Goal: Task Accomplishment & Management: Manage account settings

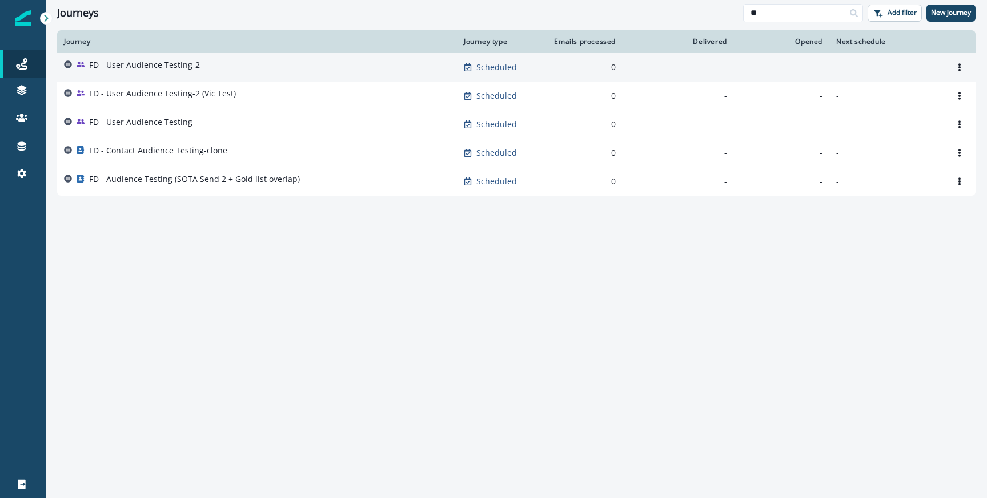
click at [214, 65] on div "FD - User Audience Testing-2" at bounding box center [257, 67] width 386 height 16
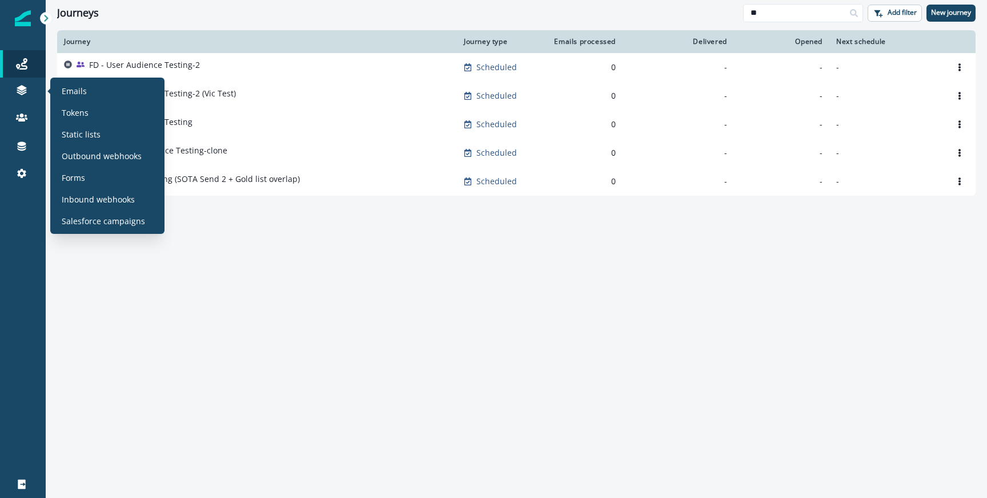
click at [70, 123] on div "Emails Tokens Static lists Outbound webhooks Forms Inbound webhooks Salesforce …" at bounding box center [107, 155] width 105 height 147
click at [70, 126] on div "Static lists" at bounding box center [107, 134] width 105 height 17
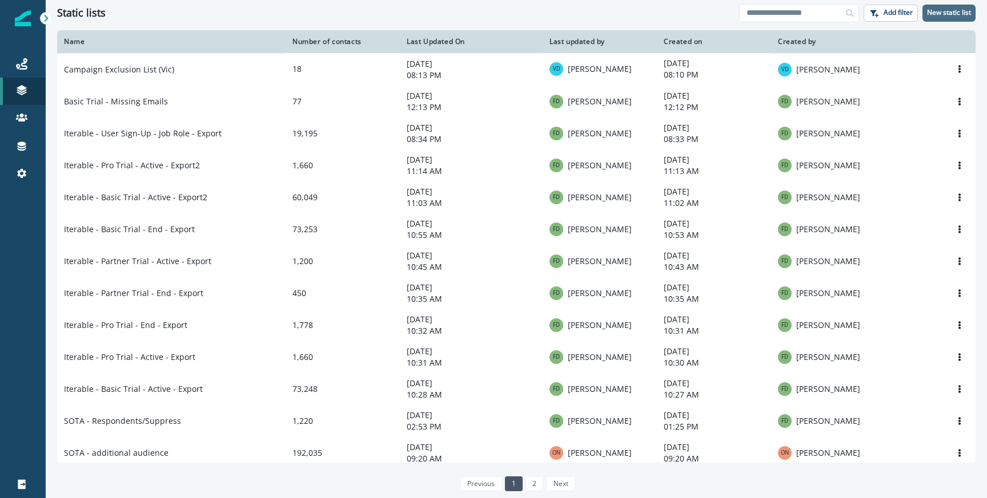
click at [940, 16] on p "New static list" at bounding box center [949, 13] width 44 height 8
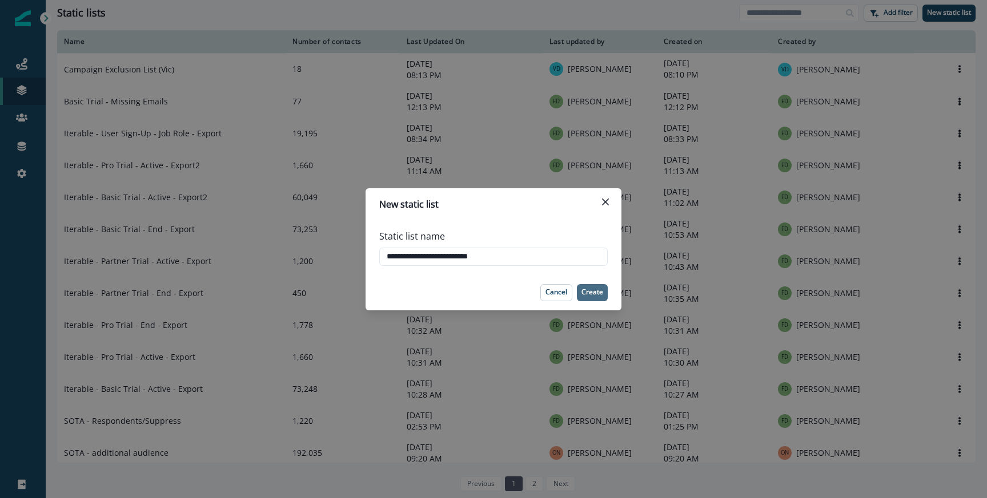
type input "**********"
click at [589, 285] on button "Create" at bounding box center [592, 292] width 31 height 17
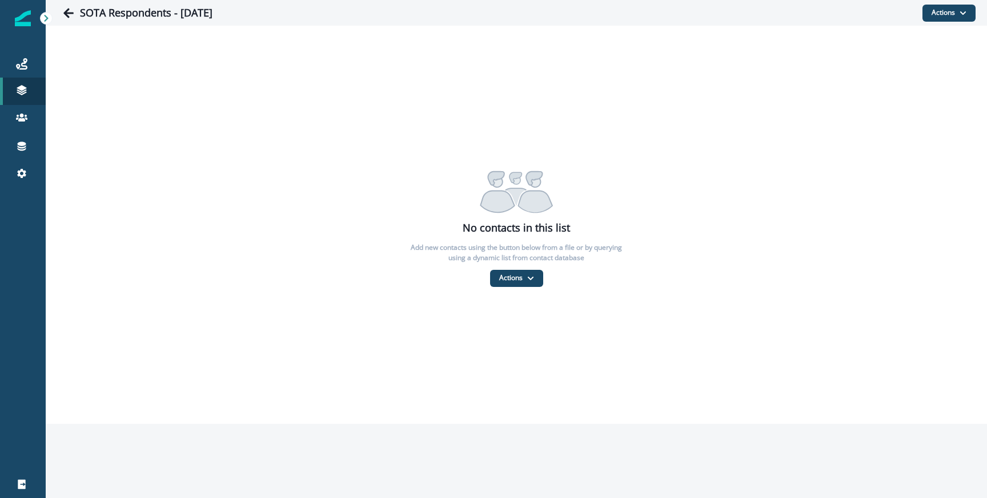
click at [507, 246] on p "Add new contacts using the button below from a file or by querying using a dyna…" at bounding box center [516, 253] width 228 height 21
click at [506, 284] on button "Actions" at bounding box center [516, 278] width 53 height 17
click at [514, 320] on button "From a CSV file" at bounding box center [541, 327] width 102 height 19
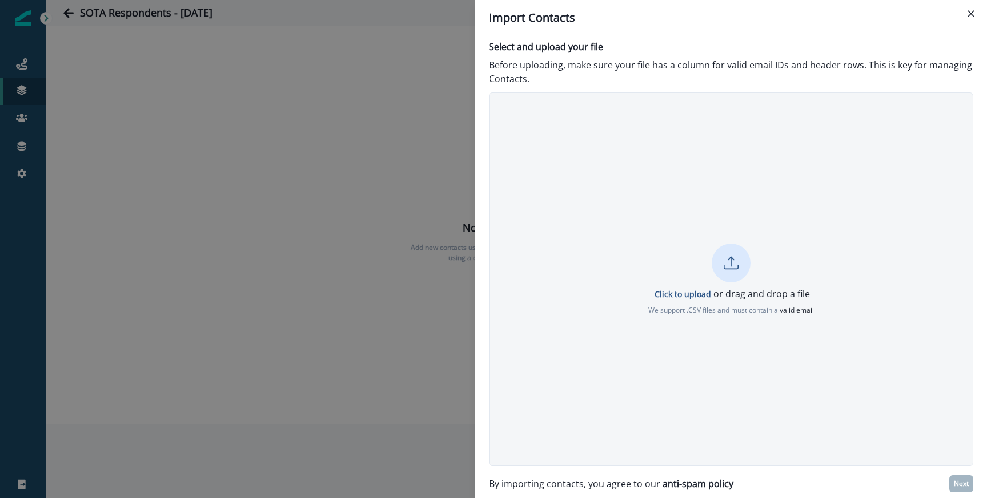
click at [662, 296] on p "Click to upload" at bounding box center [682, 294] width 57 height 11
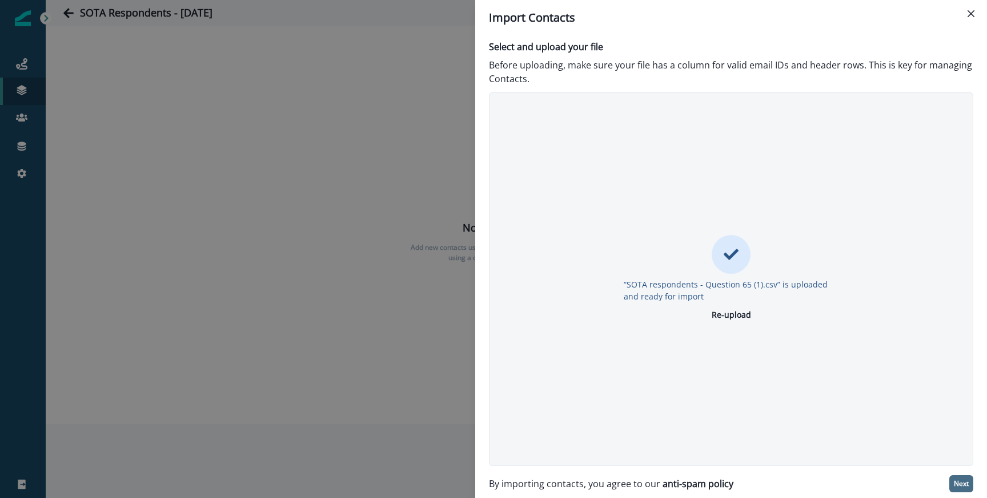
click at [952, 476] on button "Next" at bounding box center [961, 484] width 24 height 17
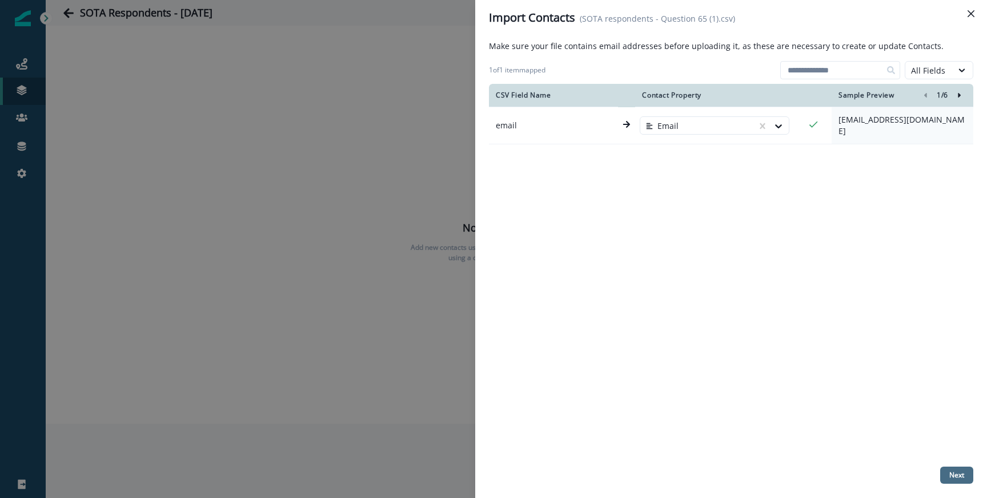
click at [959, 475] on p "Next" at bounding box center [956, 476] width 15 height 8
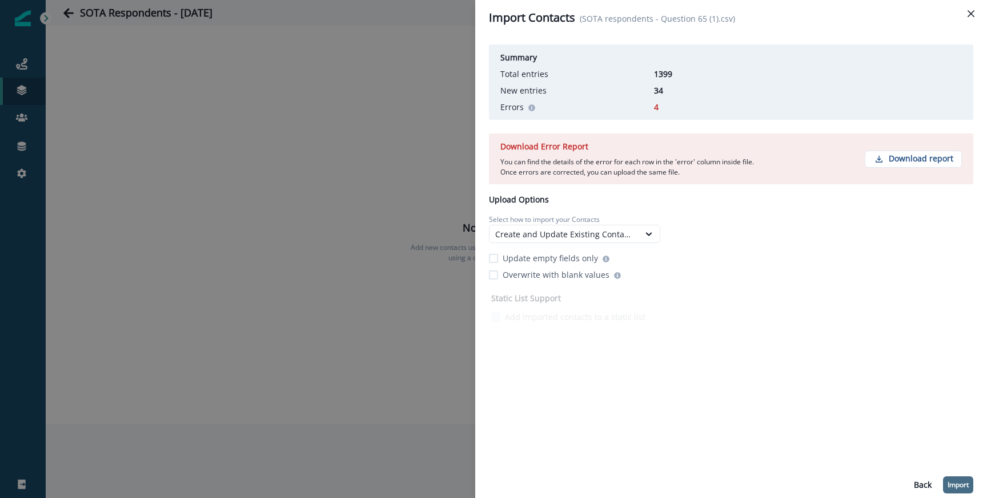
click at [967, 482] on p "Import" at bounding box center [957, 485] width 21 height 8
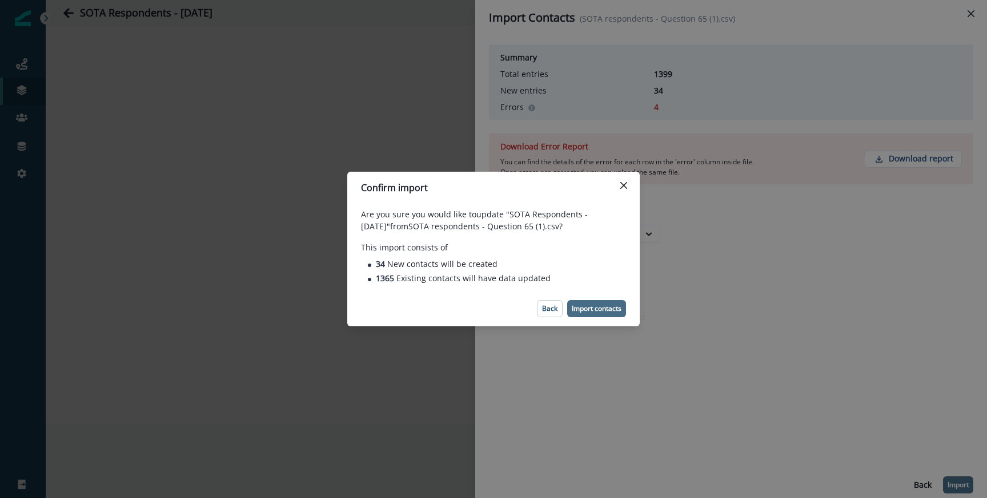
click at [604, 301] on button "Import contacts" at bounding box center [596, 308] width 59 height 17
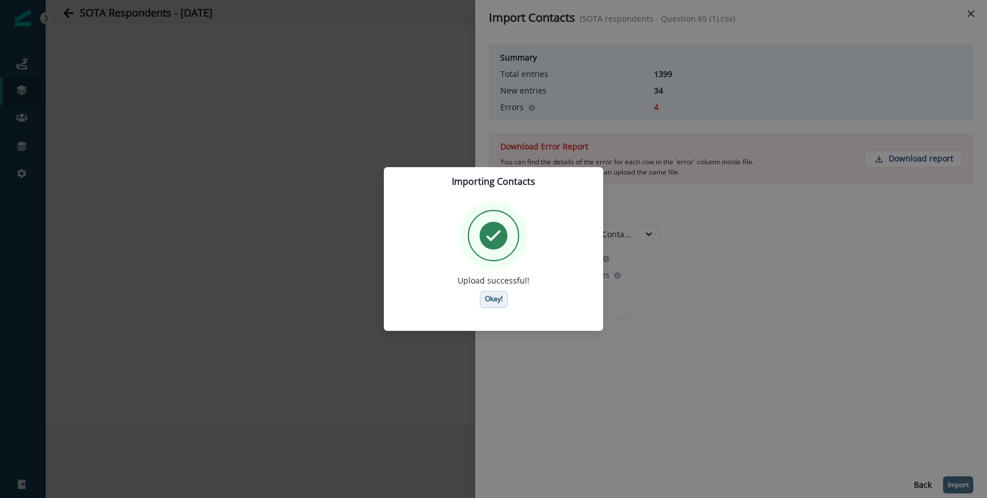
click at [486, 292] on button "Okay!" at bounding box center [494, 299] width 28 height 17
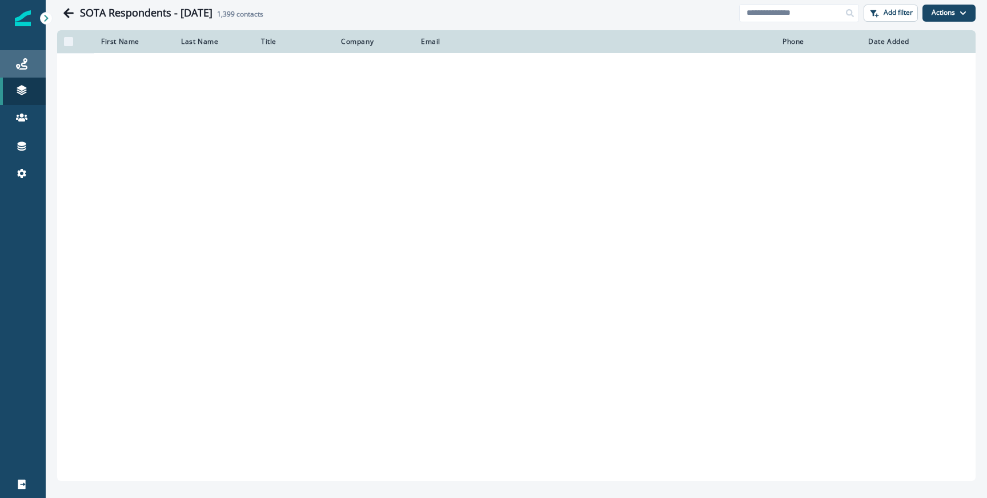
click at [5, 58] on div "Journeys" at bounding box center [23, 64] width 37 height 14
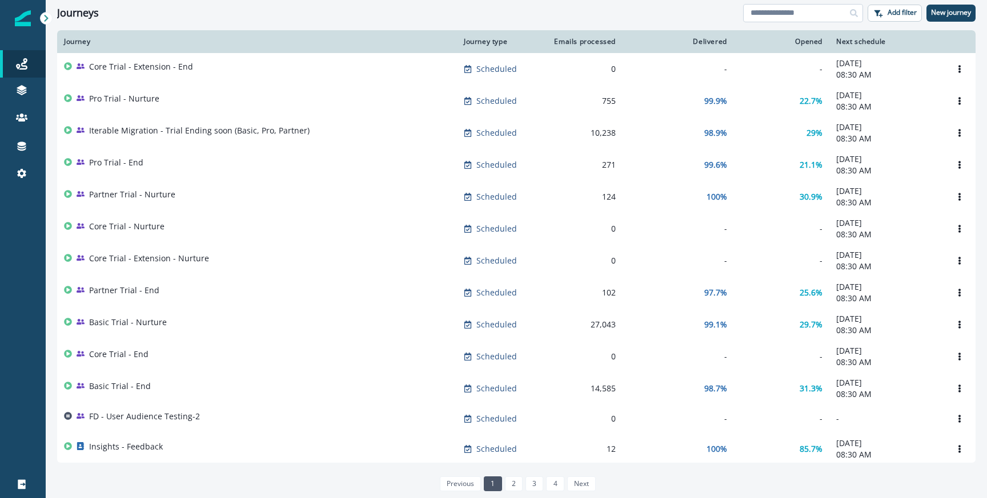
click at [749, 15] on input at bounding box center [803, 13] width 120 height 18
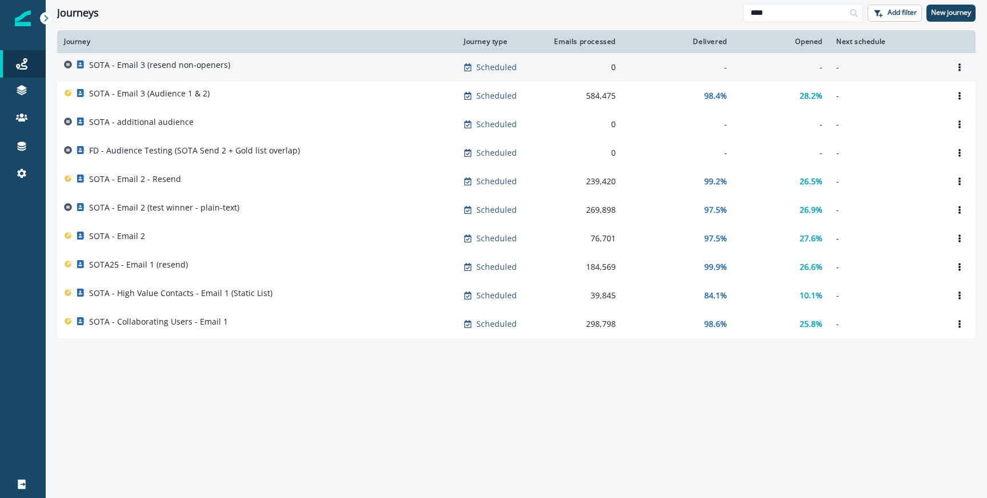
click at [240, 73] on div "SOTA - Email 3 (resend non-openers)" at bounding box center [257, 67] width 386 height 16
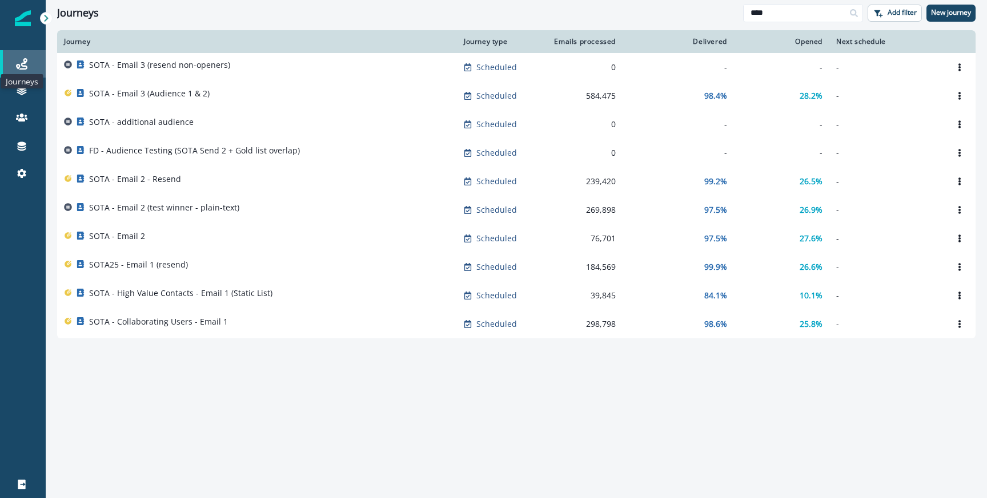
click at [26, 63] on icon at bounding box center [21, 63] width 11 height 11
click at [778, 5] on input "****" at bounding box center [803, 13] width 120 height 18
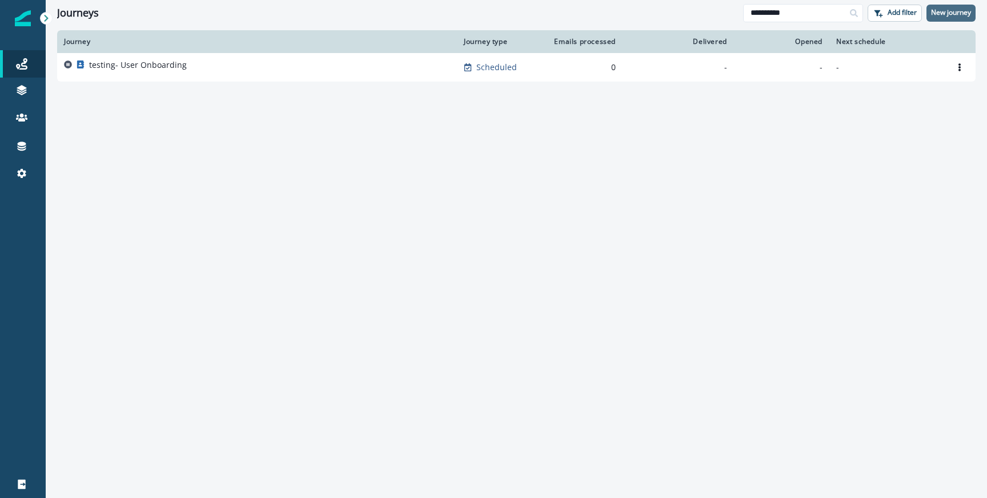
type input "**********"
click at [956, 6] on button "New journey" at bounding box center [950, 13] width 49 height 17
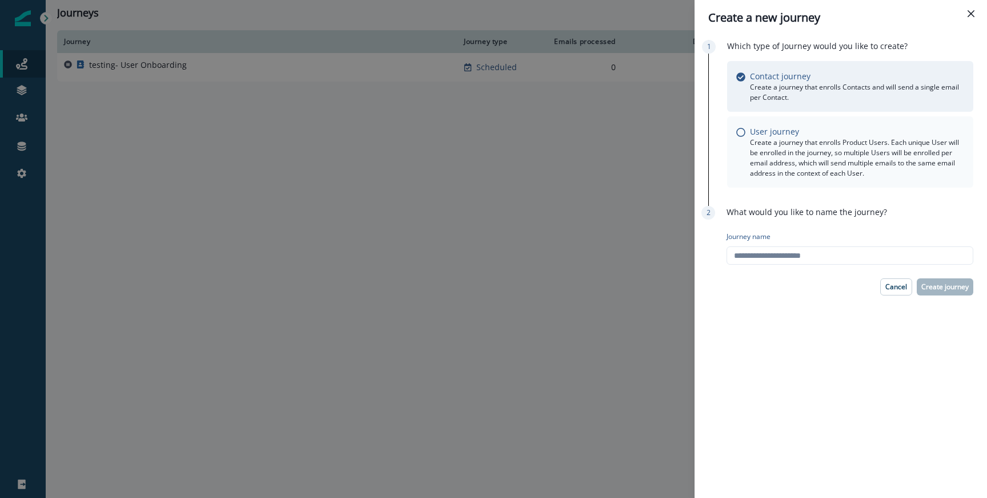
click at [794, 132] on p "User journey" at bounding box center [774, 132] width 49 height 12
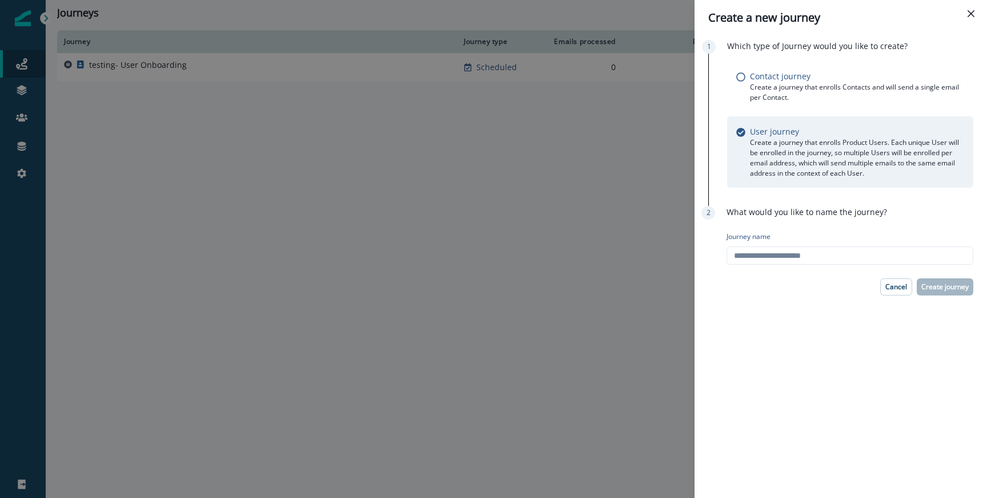
click at [746, 246] on div "Journey name" at bounding box center [849, 248] width 247 height 42
click at [746, 251] on input "Journey name" at bounding box center [849, 256] width 247 height 18
type input "**********"
click at [938, 294] on button "Create journey" at bounding box center [944, 287] width 57 height 17
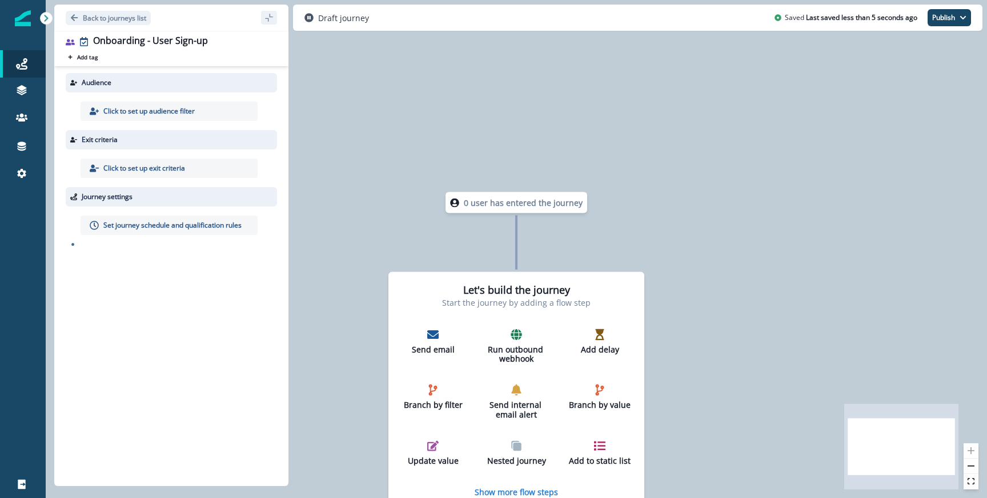
click at [187, 112] on p "Click to set up audience filter" at bounding box center [148, 111] width 91 height 10
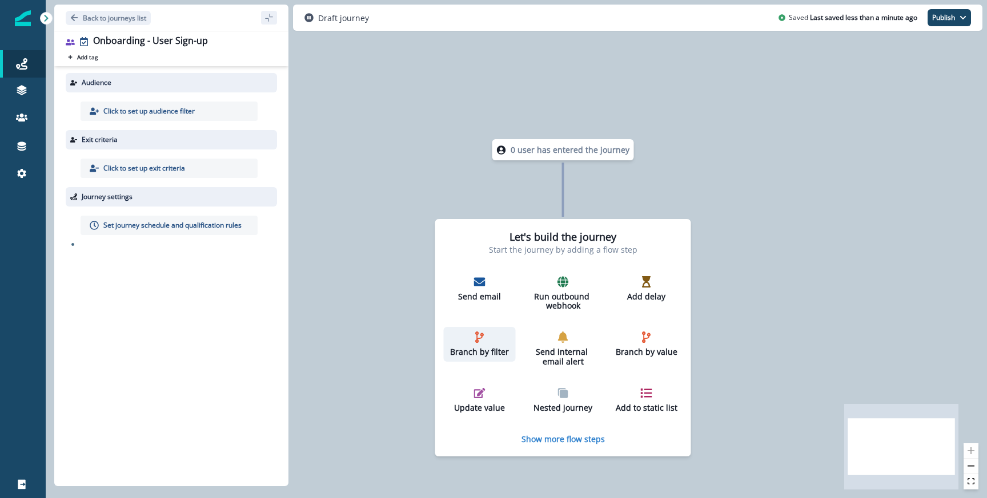
click at [469, 354] on p "Branch by filter" at bounding box center [479, 353] width 63 height 10
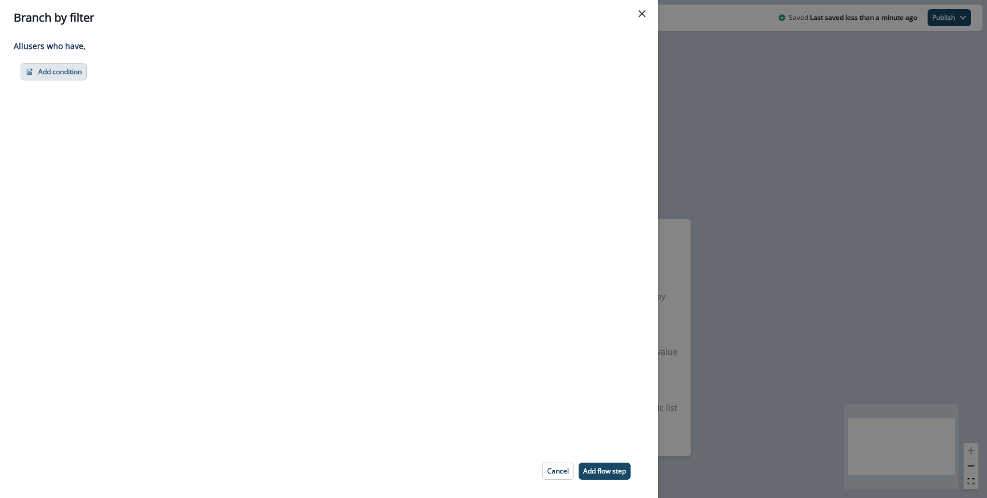
click at [57, 78] on button "Add condition" at bounding box center [54, 71] width 66 height 17
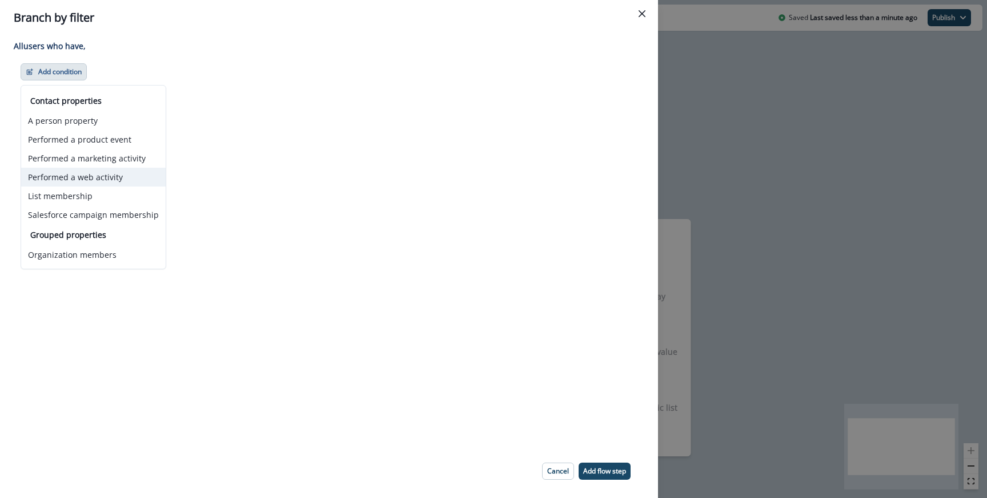
click at [78, 176] on button "Performed a web activity" at bounding box center [93, 177] width 144 height 19
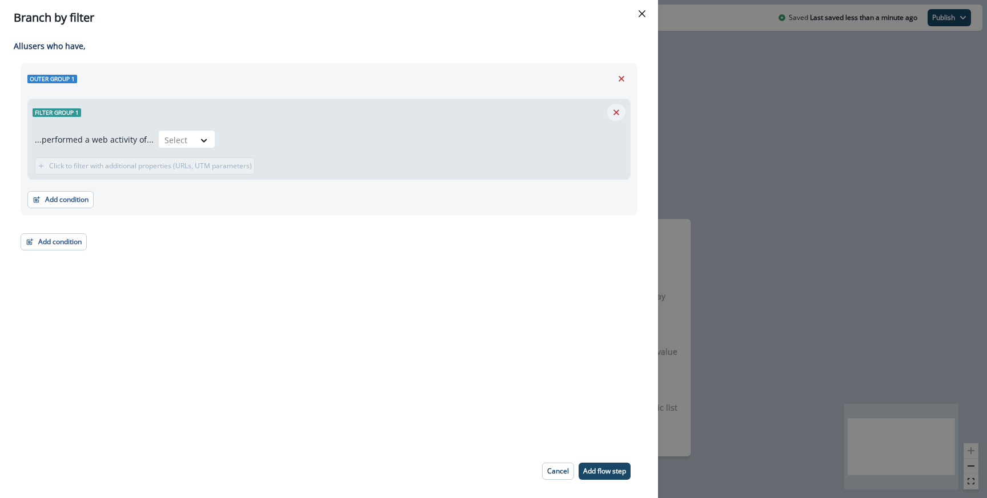
click at [612, 108] on icon "Remove" at bounding box center [616, 112] width 10 height 10
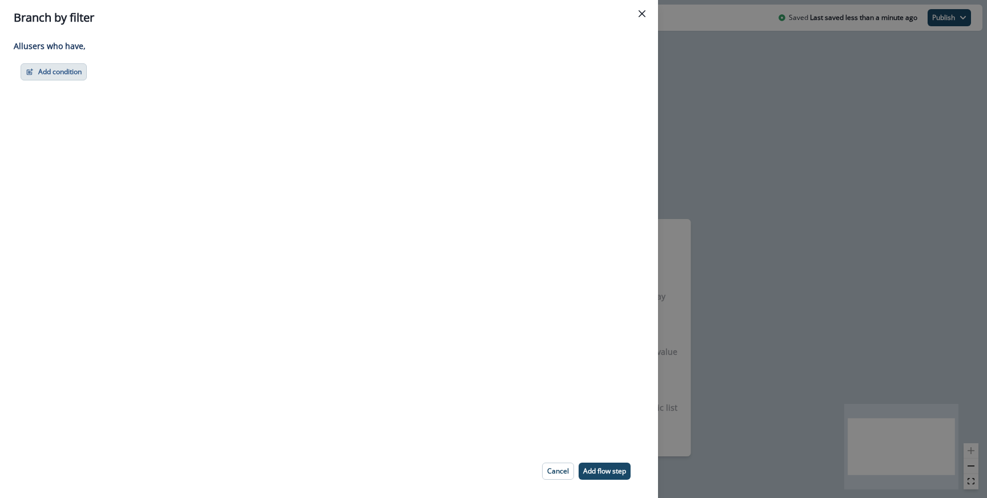
click at [52, 67] on button "Add condition" at bounding box center [54, 71] width 66 height 17
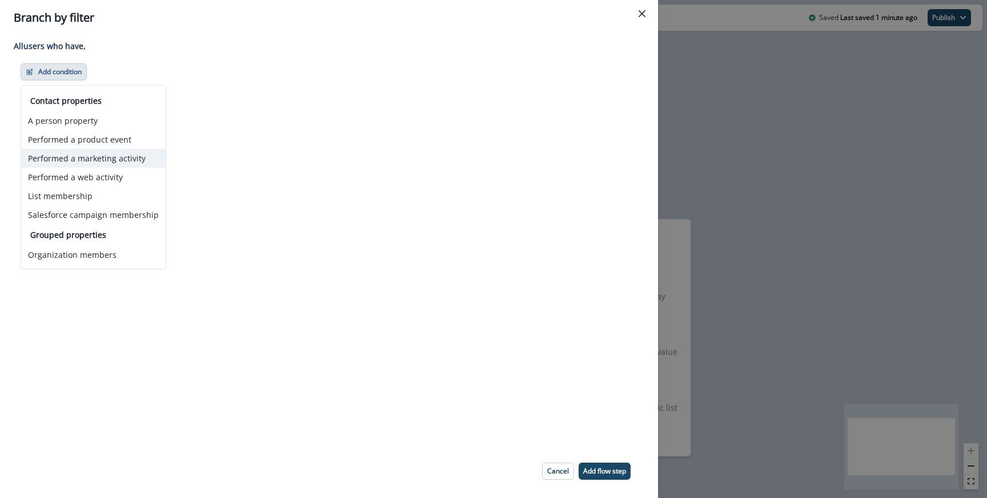
click at [81, 159] on button "Performed a marketing activity" at bounding box center [93, 158] width 144 height 19
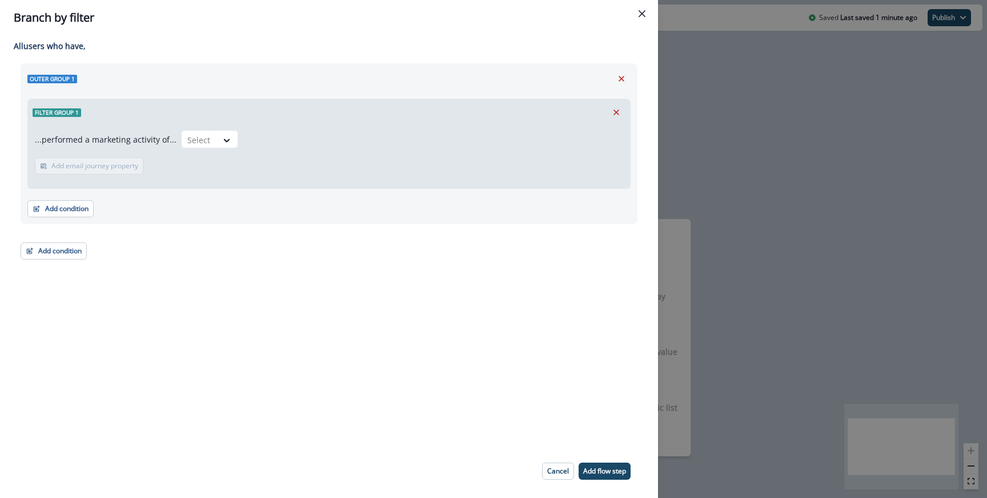
click at [611, 82] on div "Outer group 1" at bounding box center [328, 78] width 603 height 17
click at [621, 75] on icon "Remove" at bounding box center [621, 79] width 10 height 10
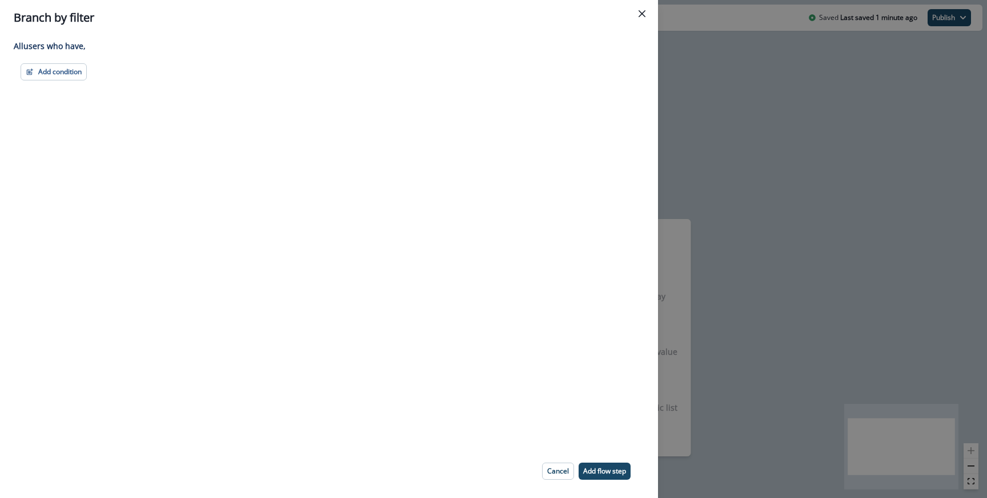
click at [93, 67] on div "Add condition Contact properties A person property Performed a product event Pe…" at bounding box center [329, 71] width 617 height 17
click at [78, 72] on button "Add condition" at bounding box center [54, 71] width 66 height 17
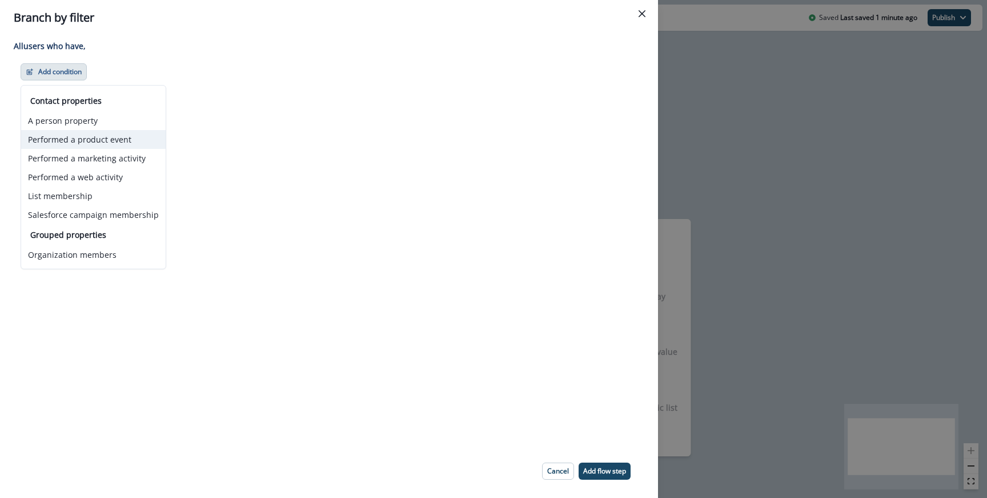
click at [75, 134] on button "Performed a product event" at bounding box center [93, 139] width 144 height 19
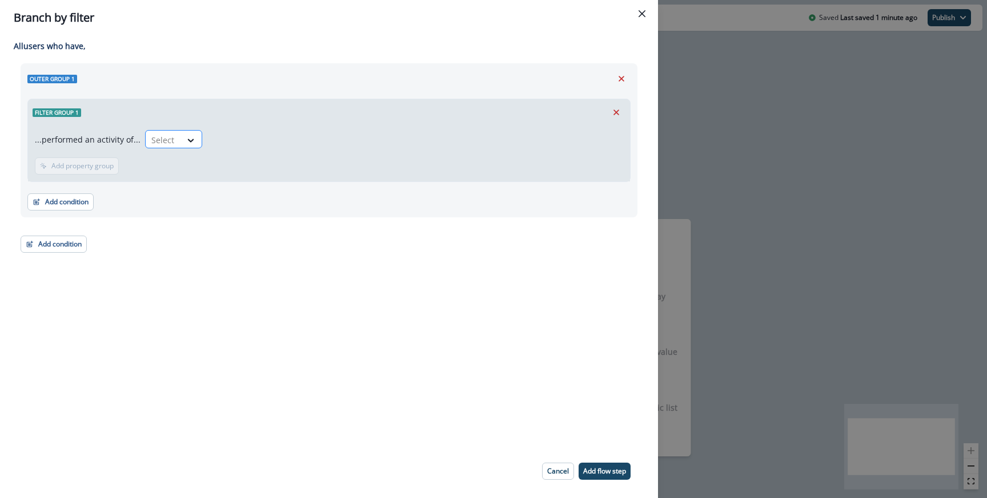
click at [172, 141] on div "Select" at bounding box center [163, 140] width 35 height 19
type input "****"
click at [201, 185] on div "User Sign-up - Job Role" at bounding box center [200, 186] width 118 height 21
click at [206, 163] on p "Add property group" at bounding box center [231, 166] width 62 height 8
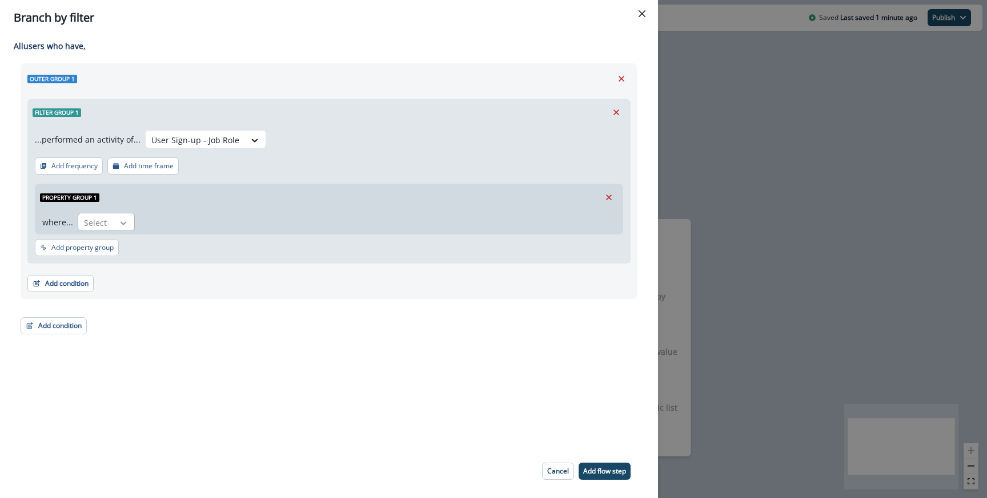
click at [114, 223] on div at bounding box center [123, 223] width 19 height 11
click at [124, 268] on div "isEnterpriseUser" at bounding box center [116, 269] width 78 height 21
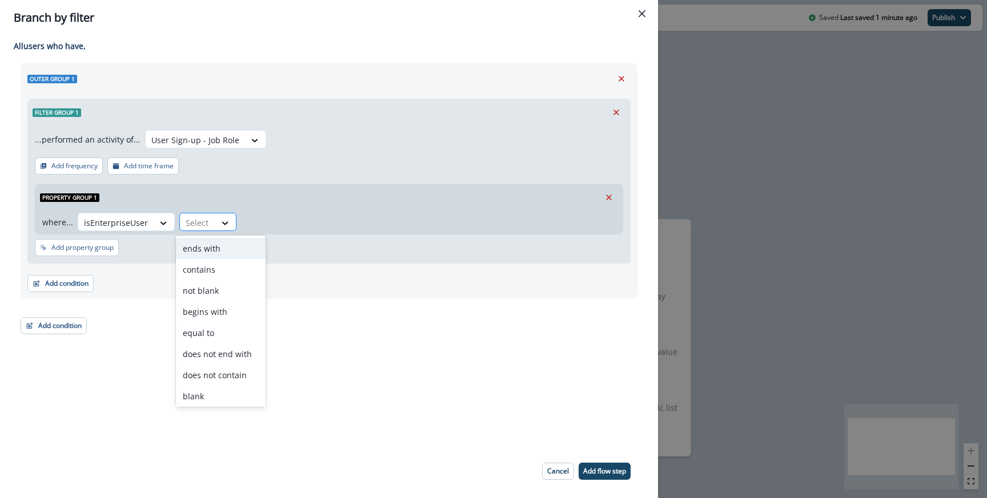
click at [202, 221] on div at bounding box center [198, 223] width 24 height 14
click at [219, 336] on div "equal to" at bounding box center [221, 333] width 90 height 21
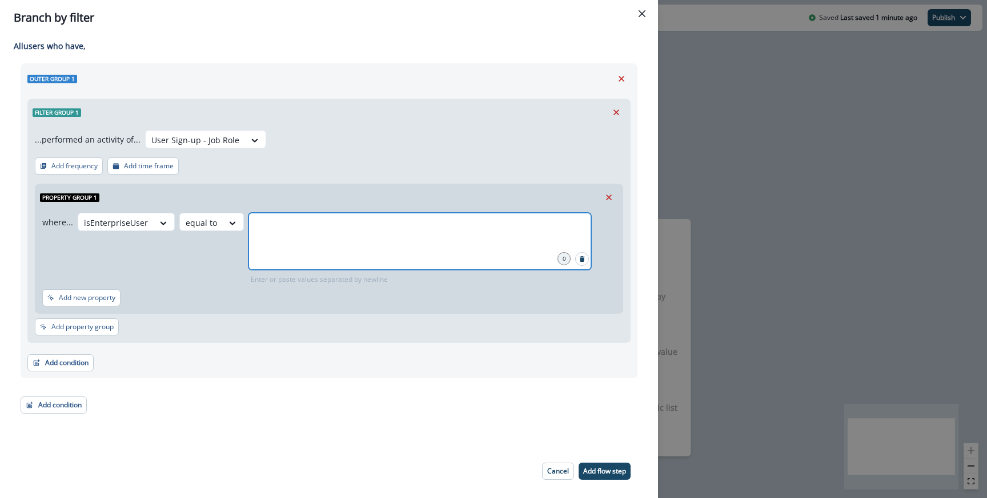
click at [279, 232] on input "text" at bounding box center [419, 227] width 339 height 23
click at [290, 227] on input "text" at bounding box center [419, 227] width 339 height 23
type input "*"
type input "*****"
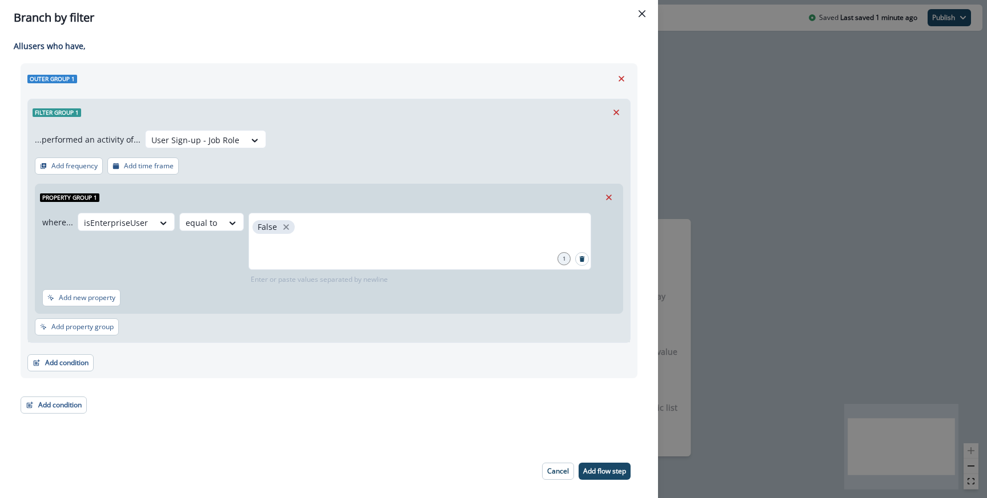
click at [374, 380] on div "Outer group 1 Filter group 1 ...performed an activity of... User Sign-up - Job …" at bounding box center [329, 238] width 617 height 351
click at [608, 479] on button "Add flow step" at bounding box center [604, 471] width 52 height 17
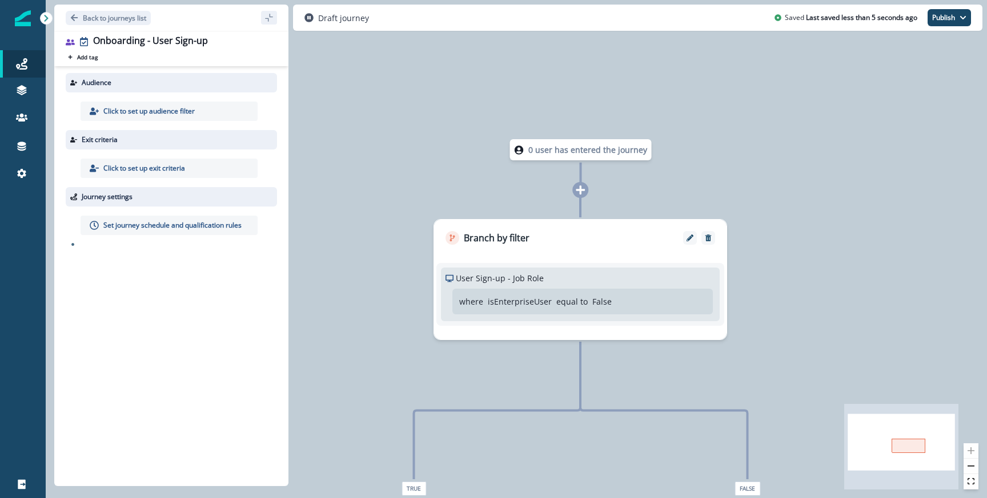
click at [174, 111] on p "Click to set up audience filter" at bounding box center [148, 111] width 91 height 10
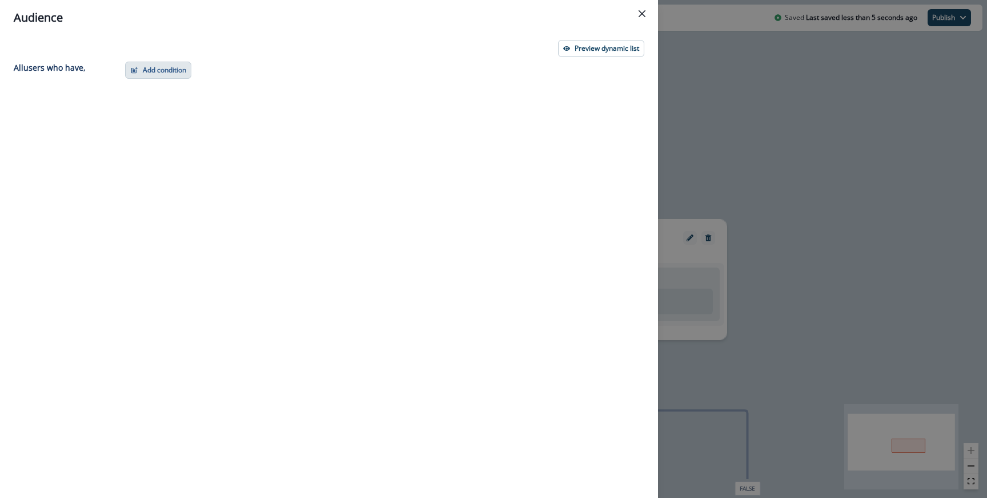
click at [181, 67] on button "Add condition" at bounding box center [158, 70] width 66 height 17
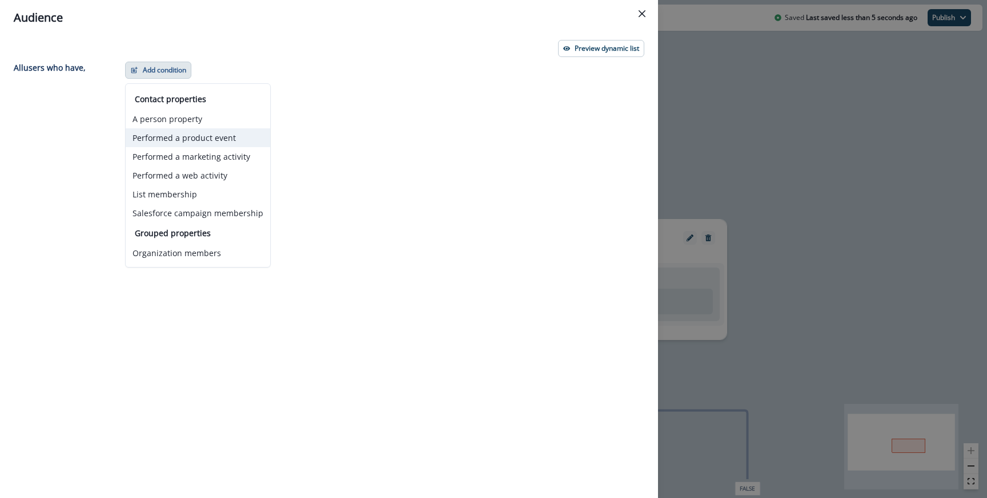
click at [195, 133] on button "Performed a product event" at bounding box center [198, 137] width 144 height 19
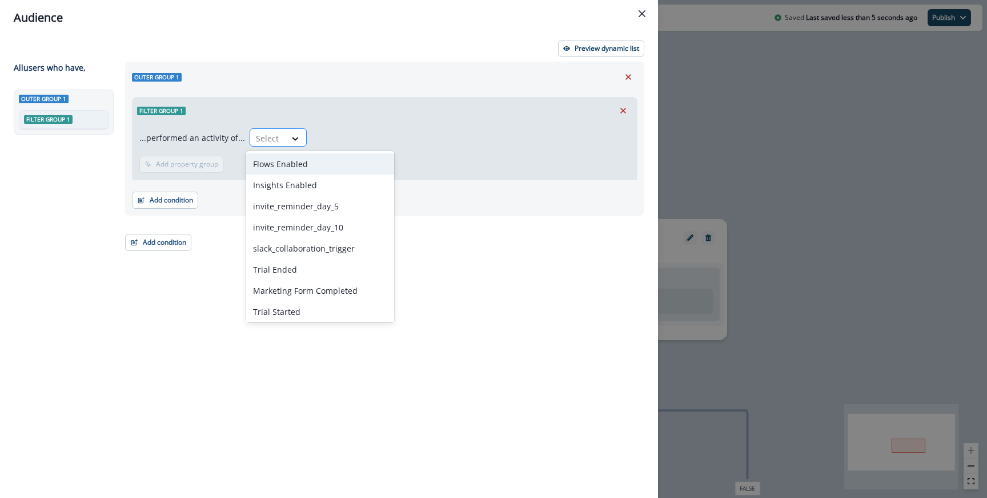
click at [266, 134] on div at bounding box center [268, 138] width 24 height 14
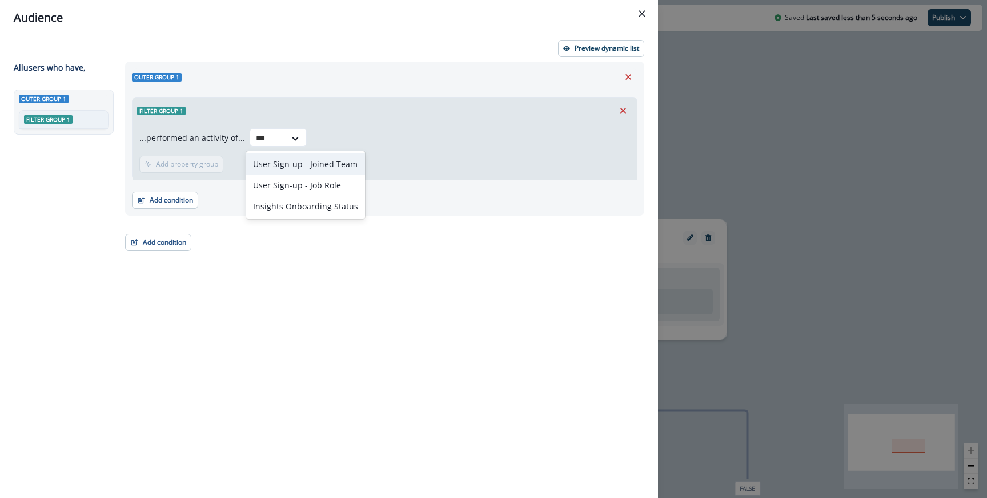
type input "****"
click at [309, 182] on div "User Sign-up - Job Role" at bounding box center [305, 185] width 118 height 21
click at [316, 168] on p "Add property group" at bounding box center [335, 164] width 62 height 8
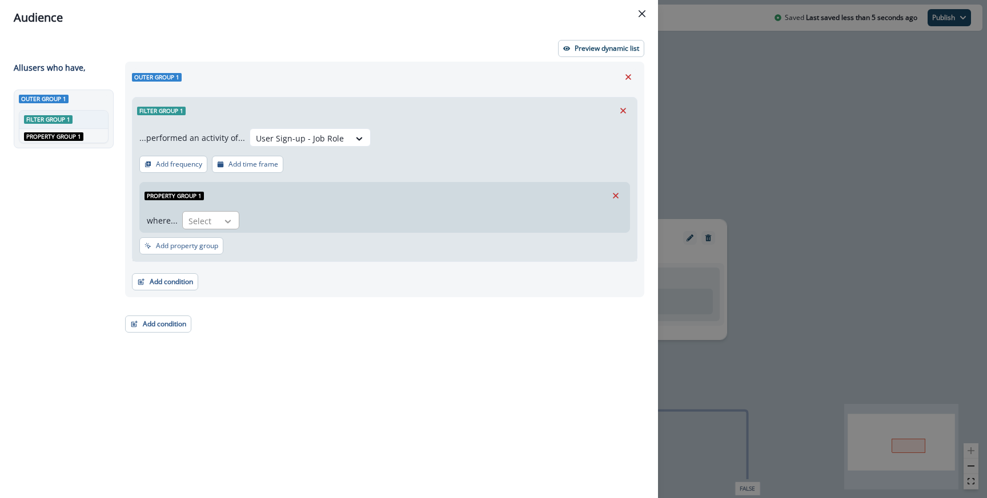
click at [223, 219] on icon at bounding box center [228, 221] width 10 height 11
click at [216, 273] on div "isEnterpriseUser" at bounding box center [220, 268] width 78 height 21
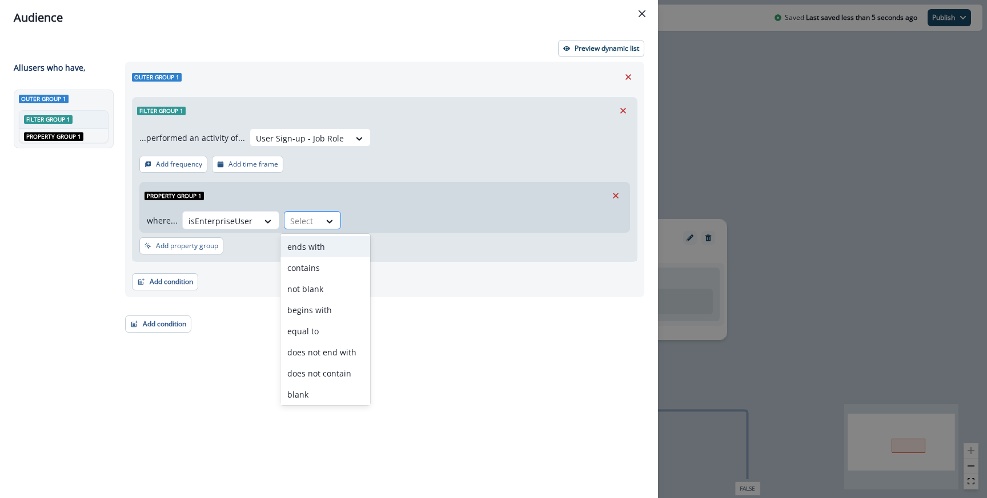
click at [320, 229] on div at bounding box center [330, 221] width 21 height 19
click at [323, 328] on div "equal to" at bounding box center [325, 331] width 90 height 21
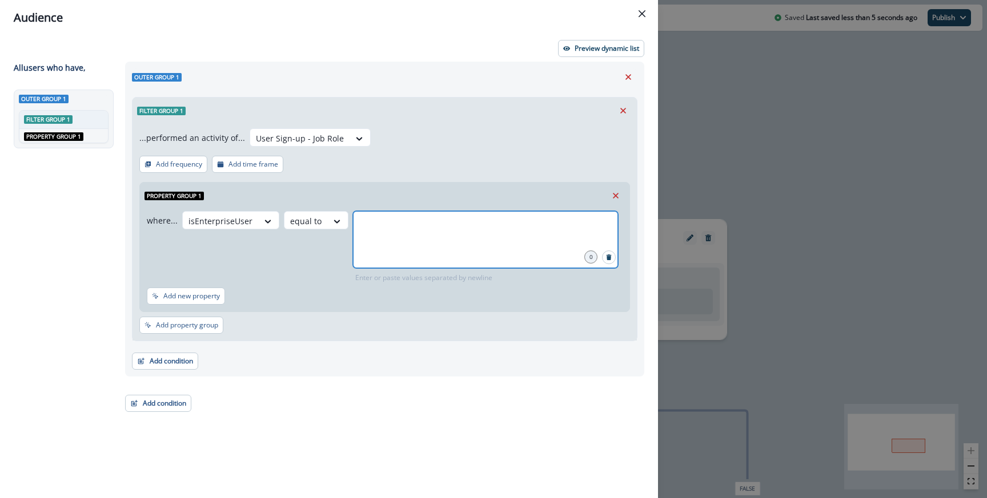
click at [405, 230] on input "text" at bounding box center [486, 225] width 262 height 23
type input "*****"
click at [457, 167] on div "...performed an activity of... User Sign-up - Job Role Add frequency Add time f…" at bounding box center [384, 232] width 504 height 217
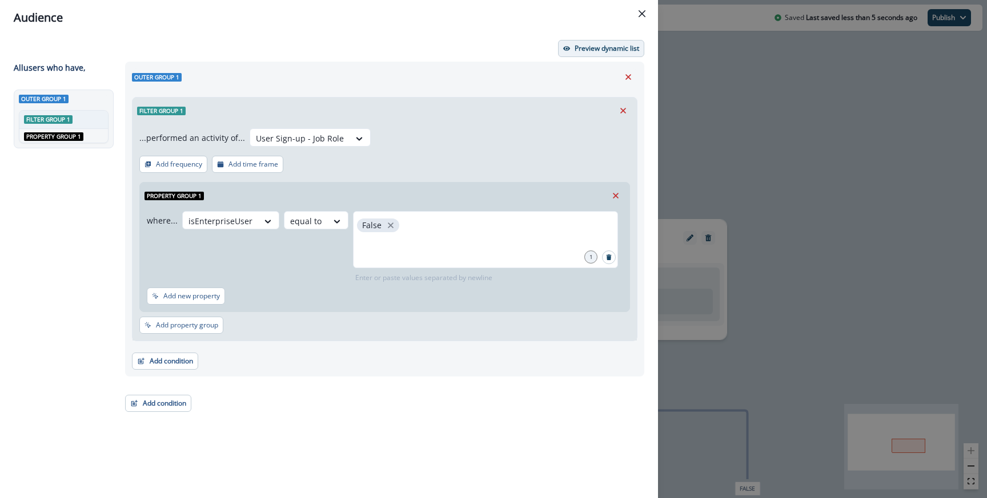
click at [603, 42] on button "Preview dynamic list" at bounding box center [601, 48] width 86 height 17
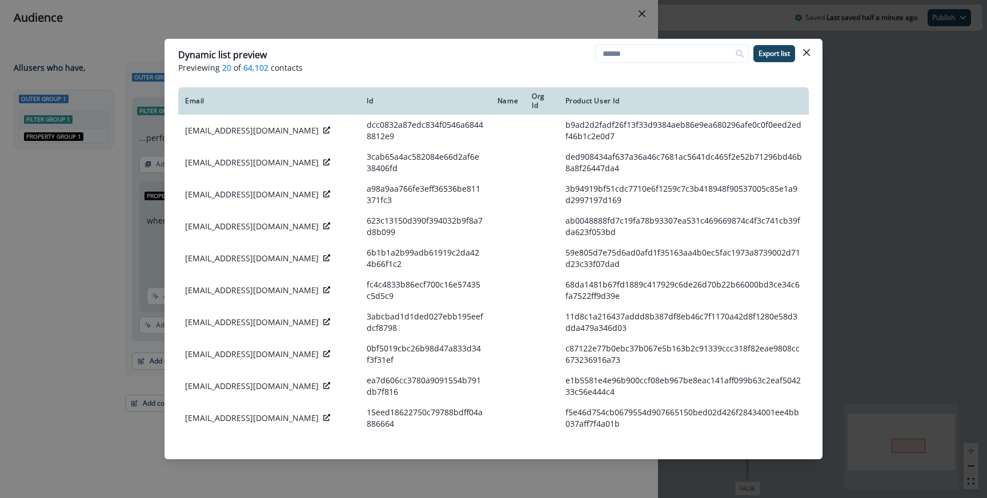
click at [59, 120] on div "Dynamic list preview Previewing 20 of 64,102 contacts Export list Email Id Name…" at bounding box center [493, 249] width 987 height 498
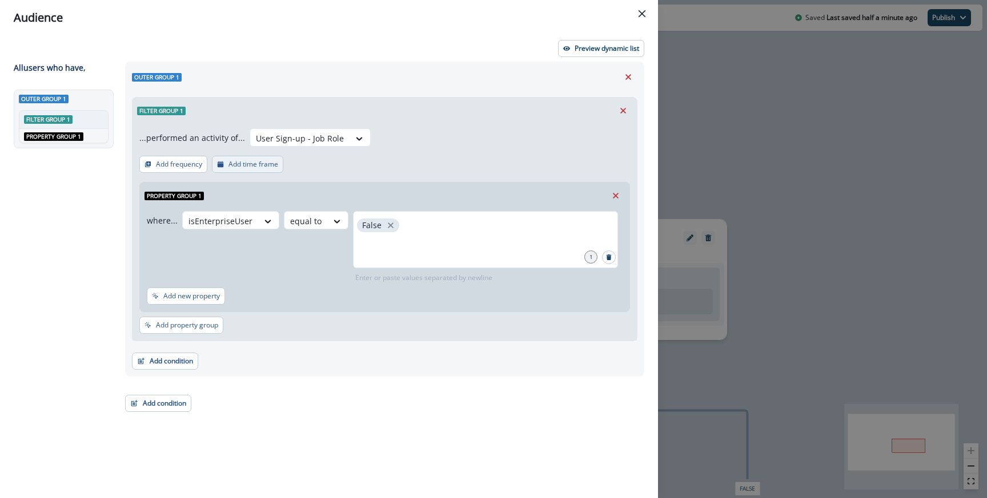
click at [262, 168] on p "Add time frame" at bounding box center [253, 164] width 50 height 8
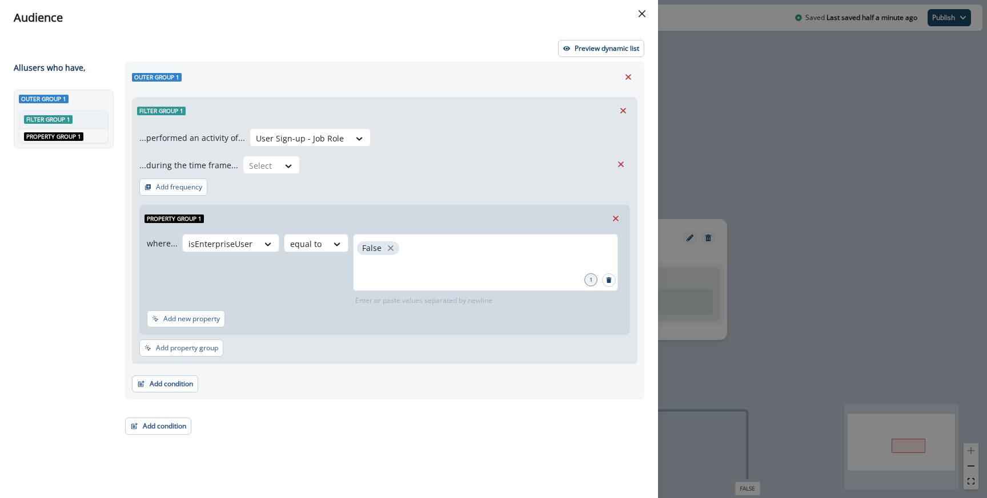
click at [262, 168] on div at bounding box center [261, 166] width 24 height 14
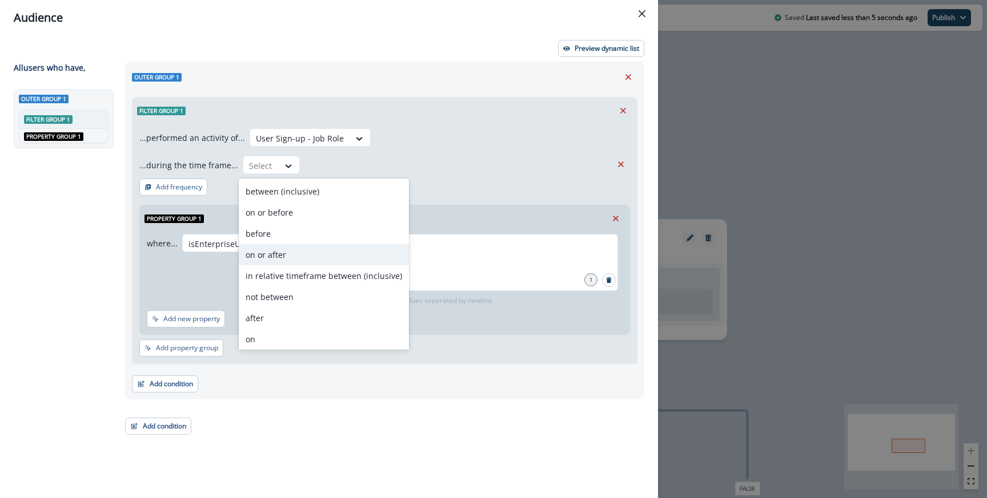
click at [287, 257] on div "on or after" at bounding box center [324, 254] width 170 height 21
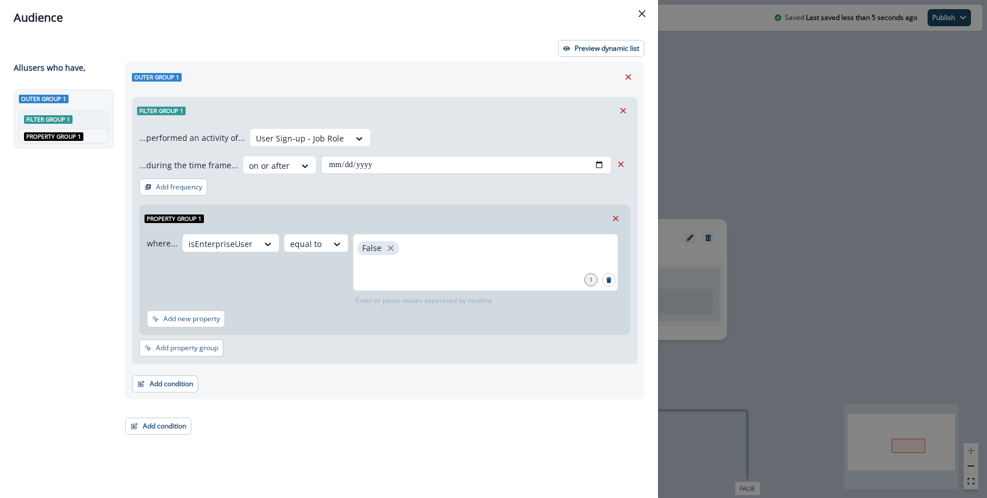
click at [328, 170] on input "date" at bounding box center [466, 165] width 291 height 18
click at [598, 162] on input "date" at bounding box center [466, 165] width 291 height 18
type input "**********"
click at [367, 208] on div "Property group 1" at bounding box center [384, 219] width 489 height 26
click at [315, 289] on div "where... isEnterpriseUser equal to False 1 Enter or paste values separated by n…" at bounding box center [382, 270] width 471 height 72
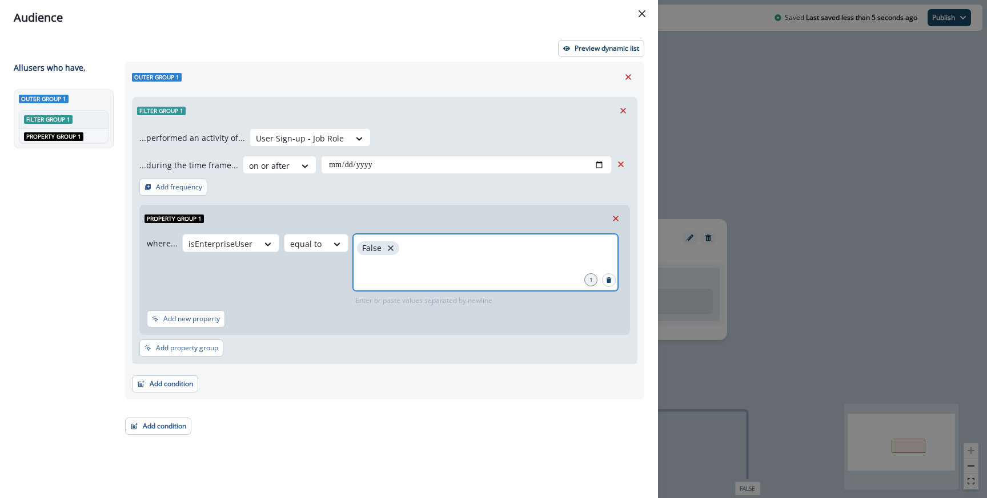
click at [388, 249] on icon "close" at bounding box center [391, 249] width 6 height 6
click at [387, 249] on input "text" at bounding box center [486, 248] width 262 height 23
type input "****"
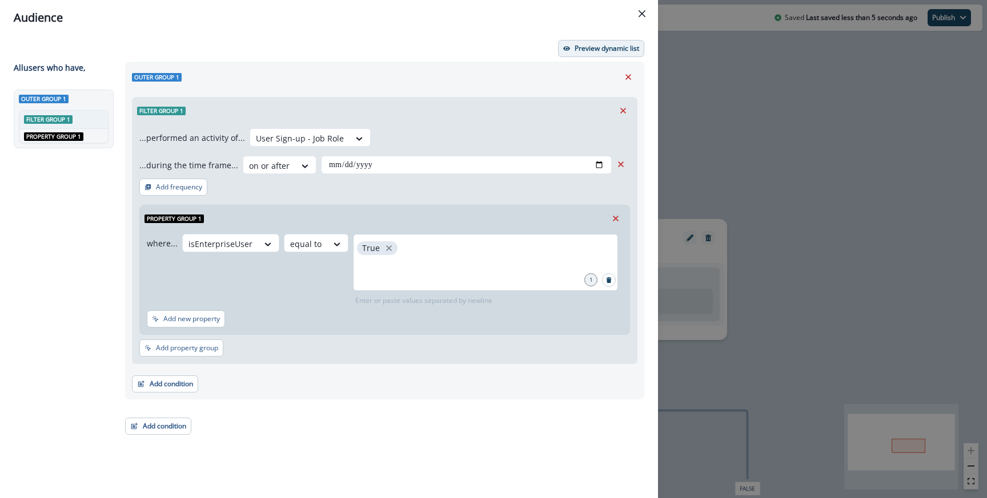
click at [574, 54] on button "Preview dynamic list" at bounding box center [601, 48] width 86 height 17
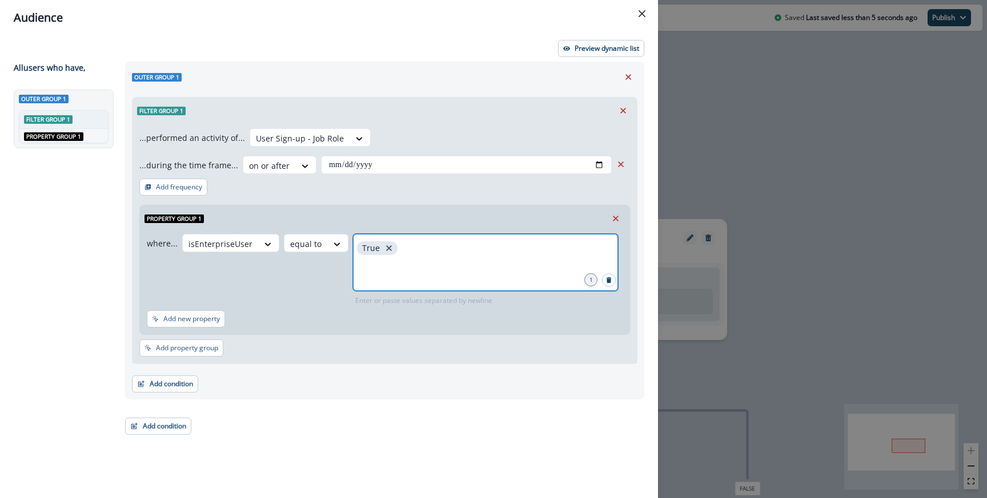
click at [388, 250] on icon "close" at bounding box center [389, 248] width 10 height 10
type input "*****"
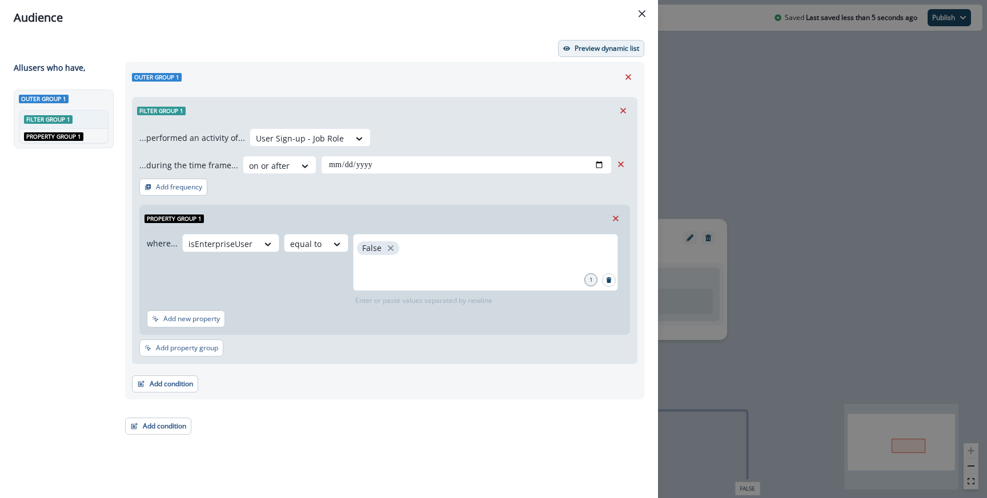
click at [582, 55] on button "Preview dynamic list" at bounding box center [601, 48] width 86 height 17
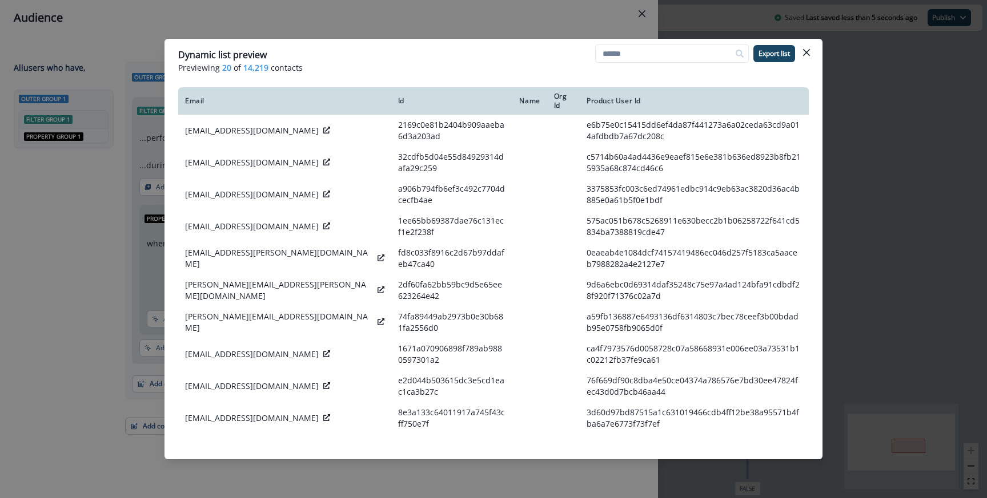
click at [457, 21] on div "Dynamic list preview Previewing 20 of 14,219 contacts Export list Email Id Name…" at bounding box center [493, 249] width 987 height 498
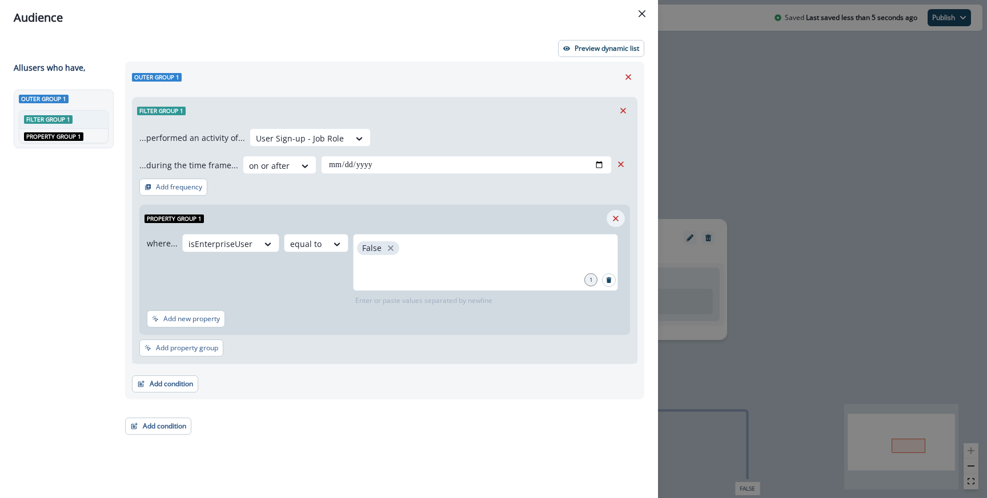
click at [614, 219] on icon "Remove" at bounding box center [616, 219] width 6 height 6
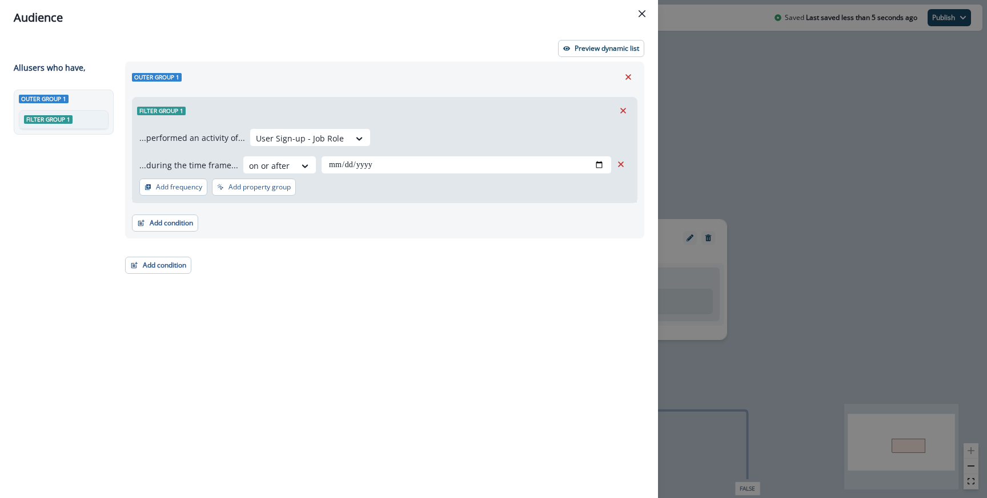
click at [533, 263] on div "**********" at bounding box center [381, 259] width 526 height 395
click at [722, 311] on div "**********" at bounding box center [493, 249] width 987 height 498
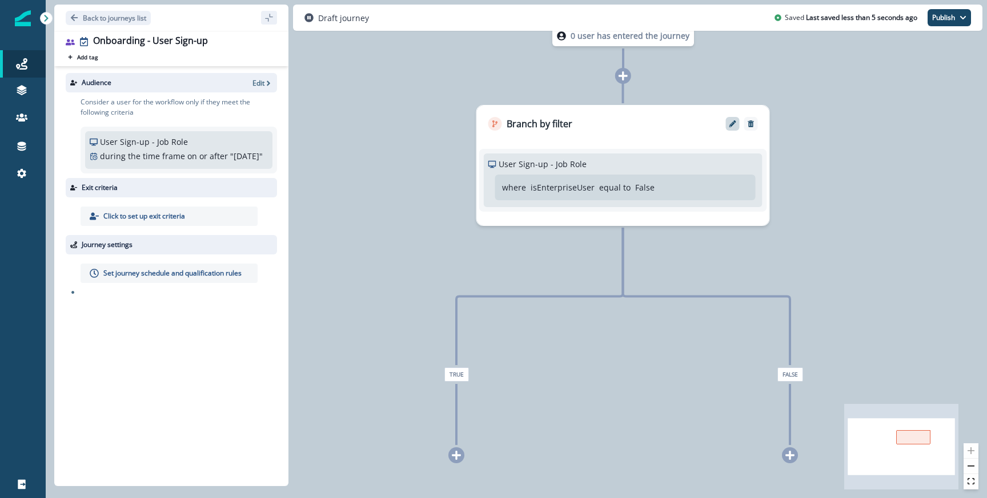
click at [729, 130] on div at bounding box center [733, 124] width 14 height 14
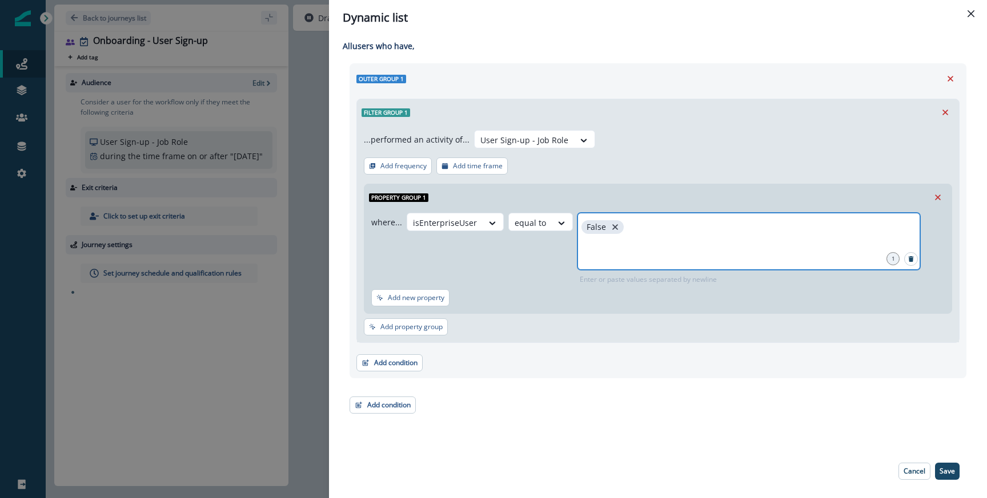
click at [610, 225] on icon "close" at bounding box center [615, 227] width 10 height 10
click at [607, 225] on input "text" at bounding box center [748, 227] width 339 height 23
type input "****"
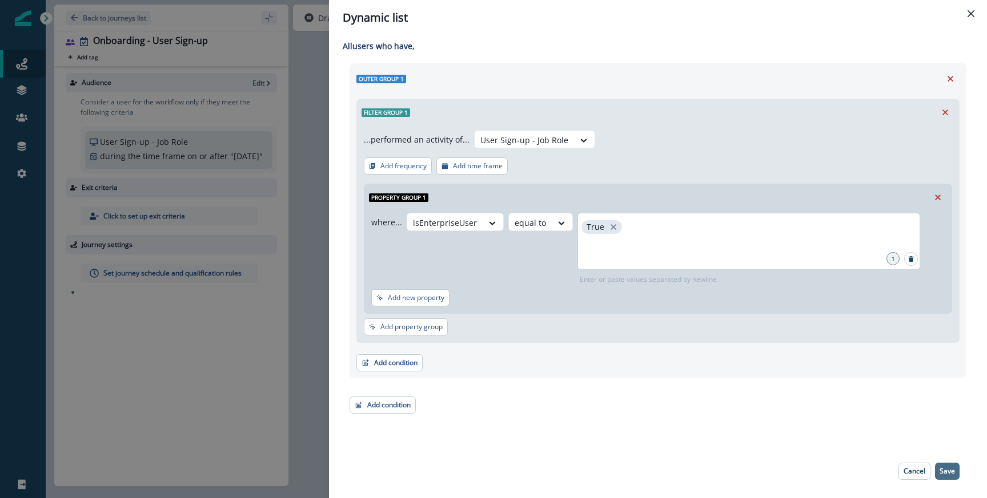
click at [955, 476] on button "Save" at bounding box center [947, 471] width 25 height 17
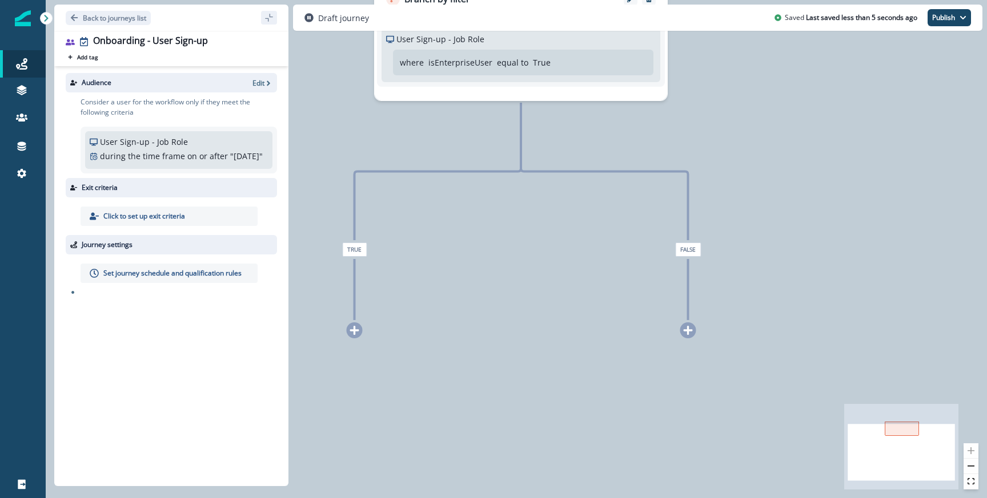
click at [690, 329] on icon at bounding box center [688, 330] width 10 height 10
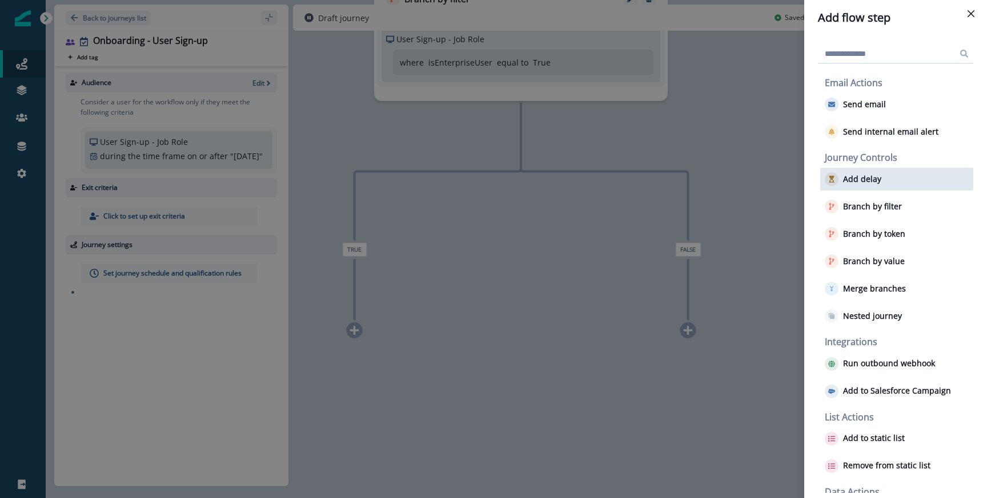
click at [858, 185] on button "Add delay" at bounding box center [852, 179] width 57 height 14
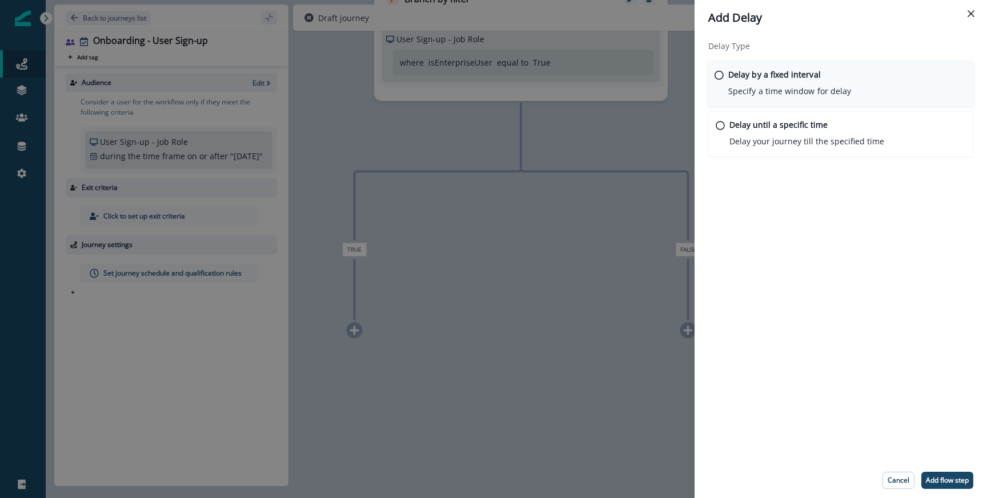
click at [733, 94] on p "Specify a time window for delay" at bounding box center [789, 91] width 123 height 12
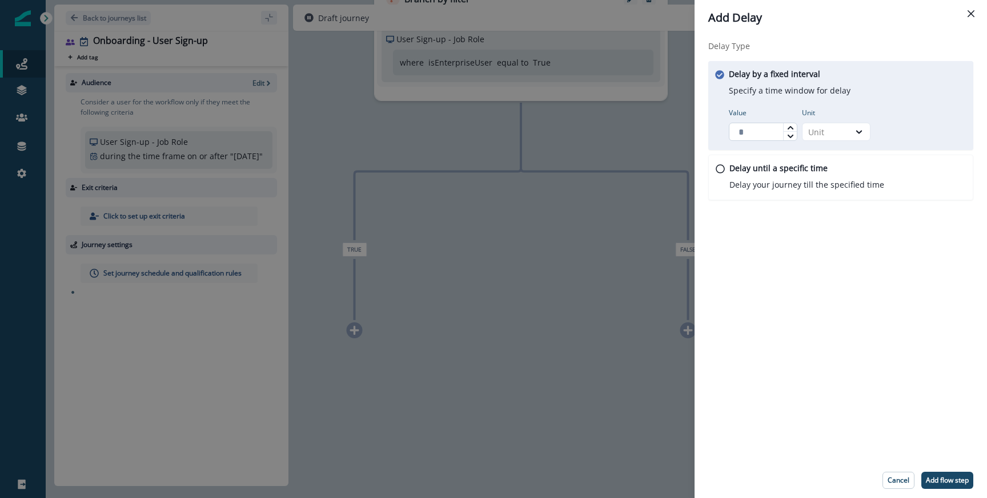
click at [754, 128] on input "Value" at bounding box center [763, 132] width 69 height 18
type input "**"
click at [843, 136] on div "Unit" at bounding box center [825, 132] width 47 height 14
click at [832, 151] on div "Minute" at bounding box center [836, 158] width 69 height 21
click at [891, 257] on div "Delay Type Delay by a fixed interval Specify a time window for delay Value ** U…" at bounding box center [840, 249] width 292 height 428
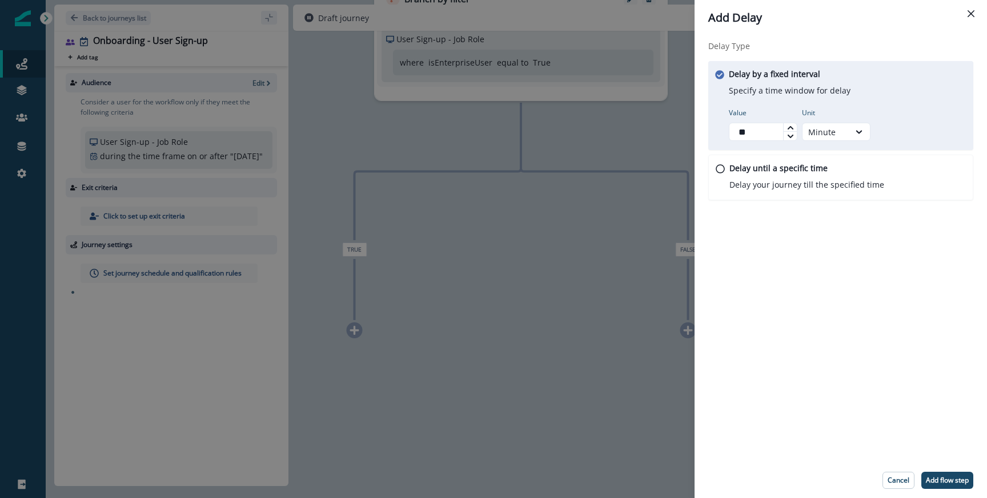
click at [947, 492] on footer "Cancel Add flow step" at bounding box center [840, 480] width 292 height 35
click at [947, 481] on p "Add flow step" at bounding box center [947, 481] width 43 height 8
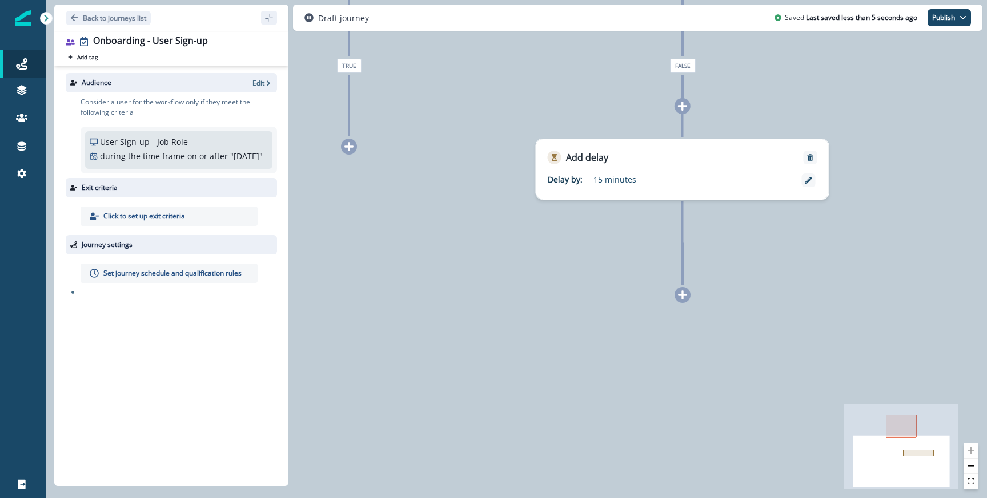
click at [679, 293] on icon at bounding box center [682, 295] width 10 height 10
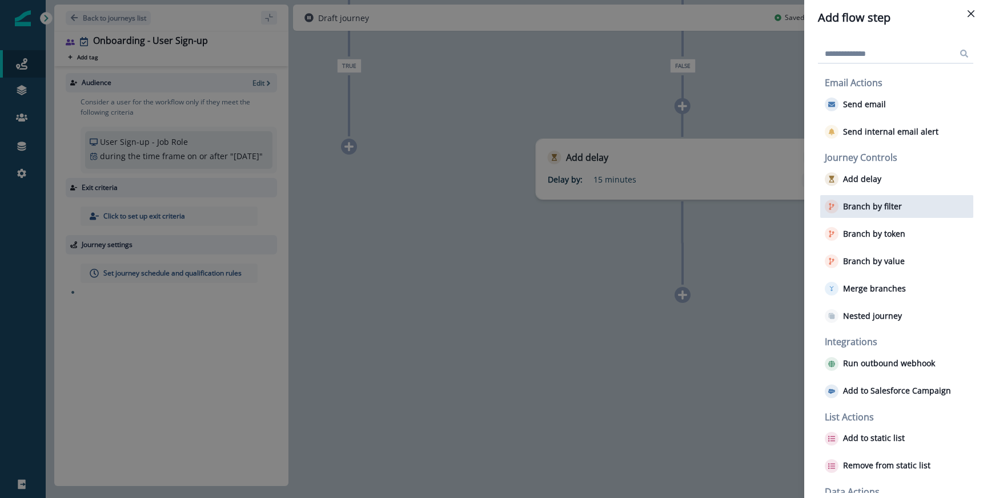
click at [860, 207] on p "Branch by filter" at bounding box center [872, 207] width 59 height 10
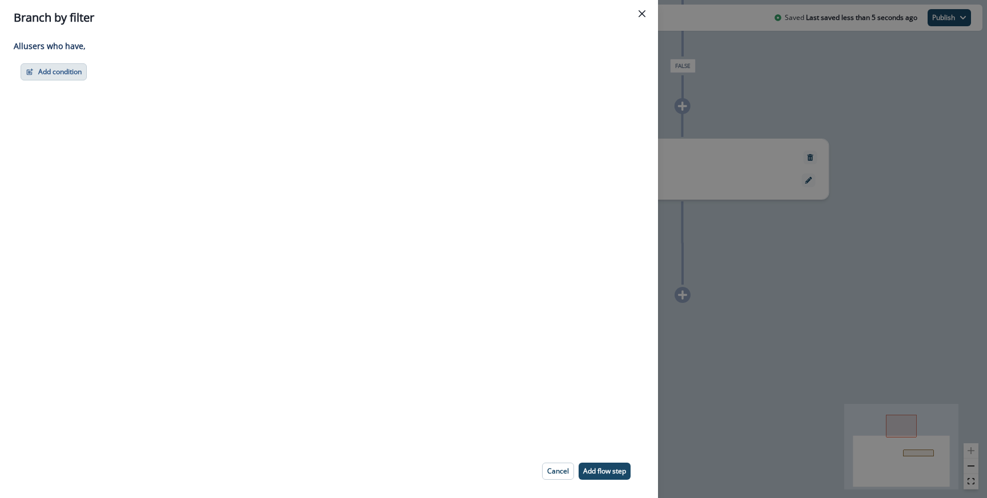
click at [81, 73] on button "Add condition" at bounding box center [54, 71] width 66 height 17
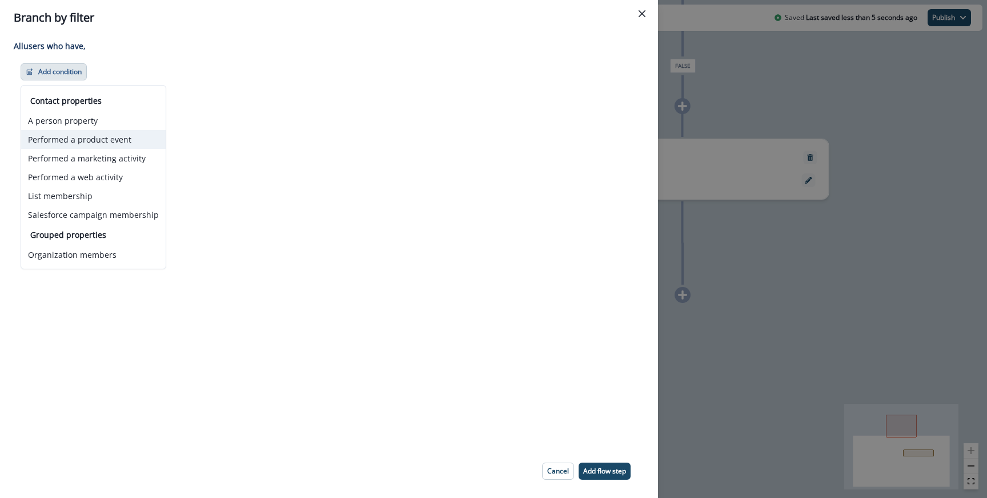
click at [87, 143] on button "Performed a product event" at bounding box center [93, 139] width 144 height 19
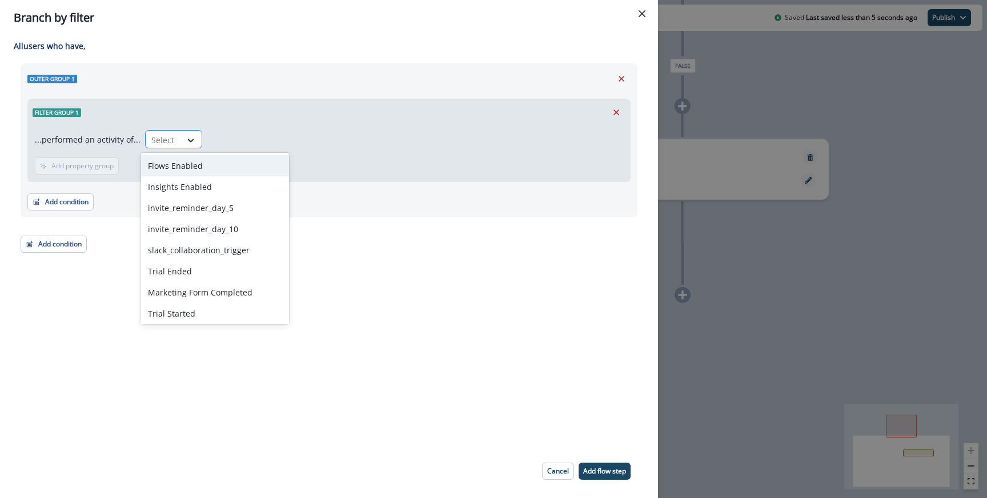
click at [181, 135] on div at bounding box center [190, 140] width 19 height 11
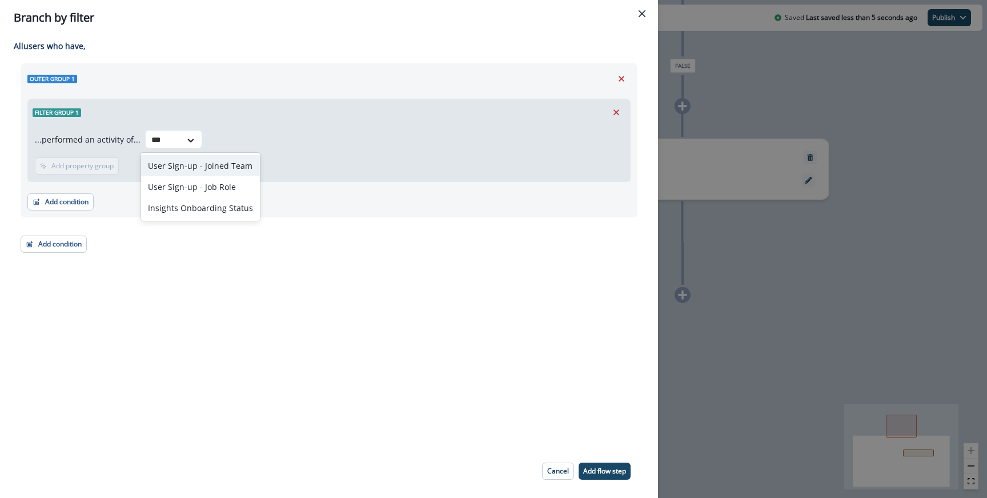
type input "****"
click at [205, 187] on div "User Sign-up - Job Role" at bounding box center [200, 186] width 118 height 21
click at [263, 170] on button "Add property group" at bounding box center [225, 166] width 84 height 17
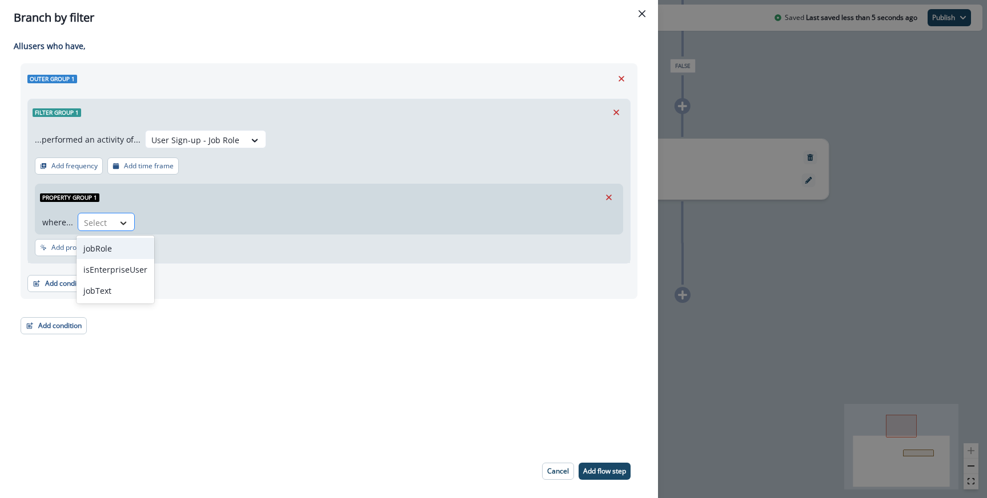
click at [118, 219] on icon at bounding box center [123, 223] width 10 height 11
click at [255, 141] on div at bounding box center [254, 140] width 19 height 11
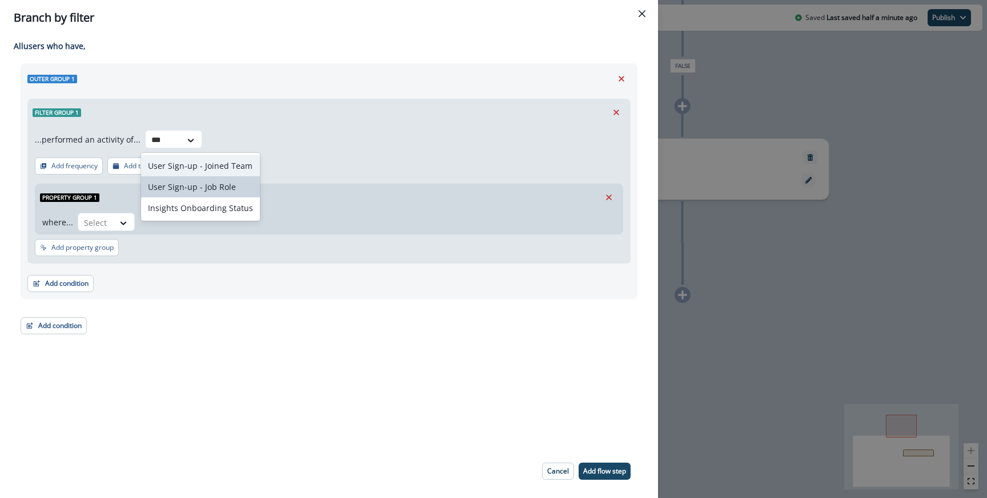
type input "****"
click at [224, 167] on div "User Sign-up - Joined Team" at bounding box center [200, 165] width 118 height 21
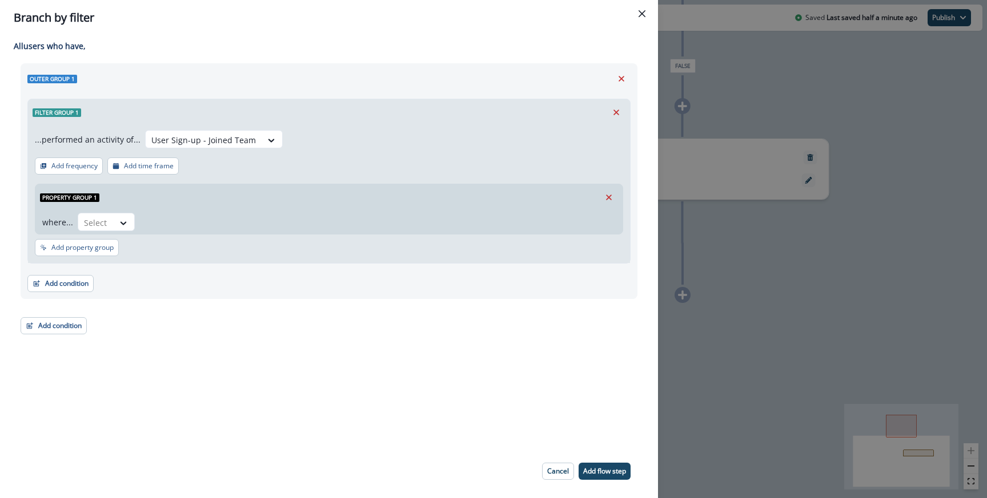
click at [313, 185] on div "Property group 1" at bounding box center [328, 197] width 587 height 26
click at [607, 196] on icon "Remove" at bounding box center [609, 198] width 6 height 6
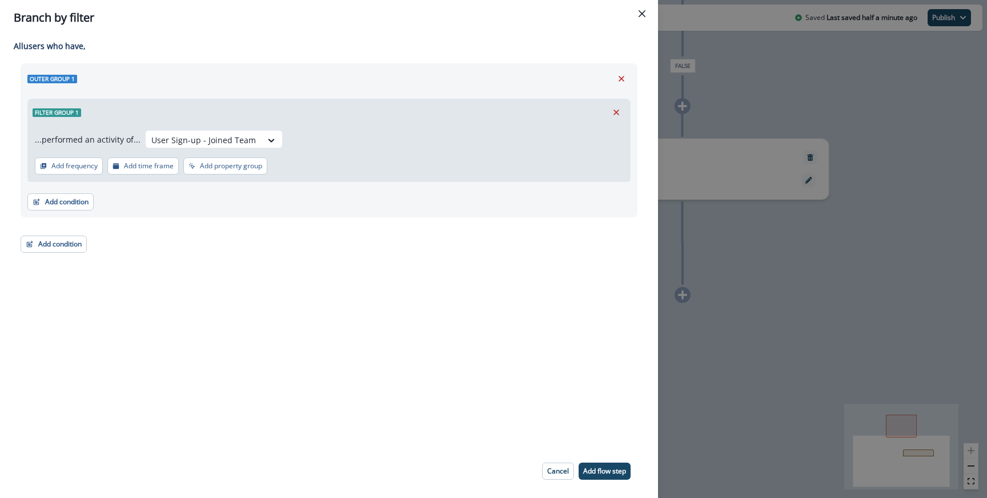
click at [407, 169] on div "...performed an activity of... option User Sign-up - Joined Team, selected. Sel…" at bounding box center [329, 154] width 602 height 56
click at [604, 468] on p "Add flow step" at bounding box center [604, 472] width 43 height 8
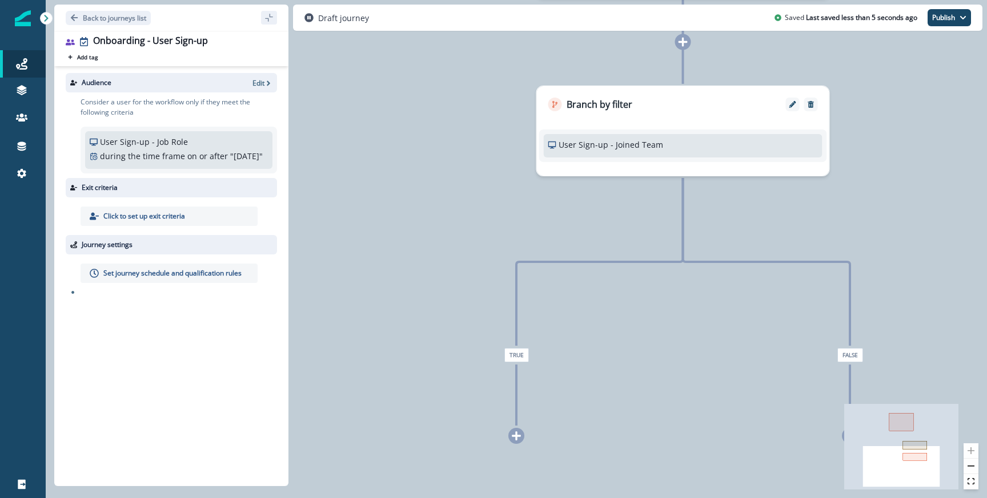
click at [517, 443] on div at bounding box center [516, 436] width 16 height 16
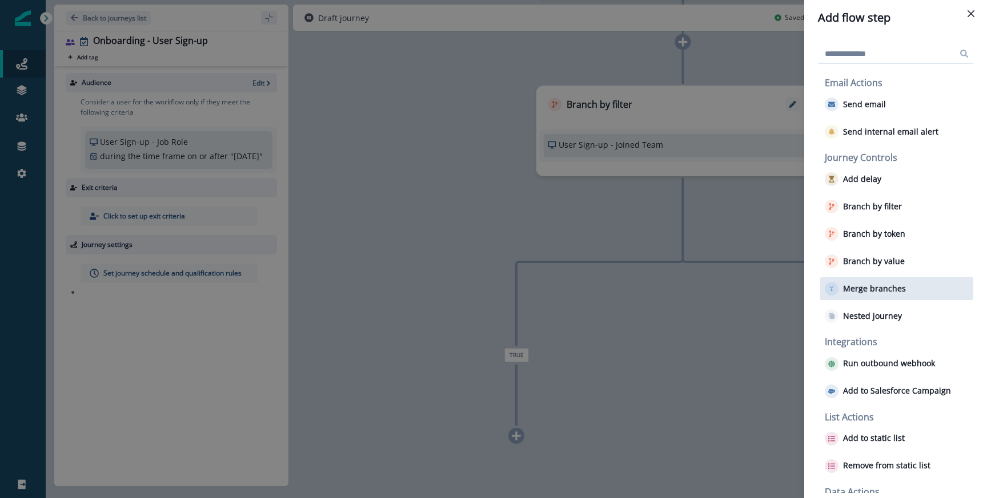
scroll to position [46, 0]
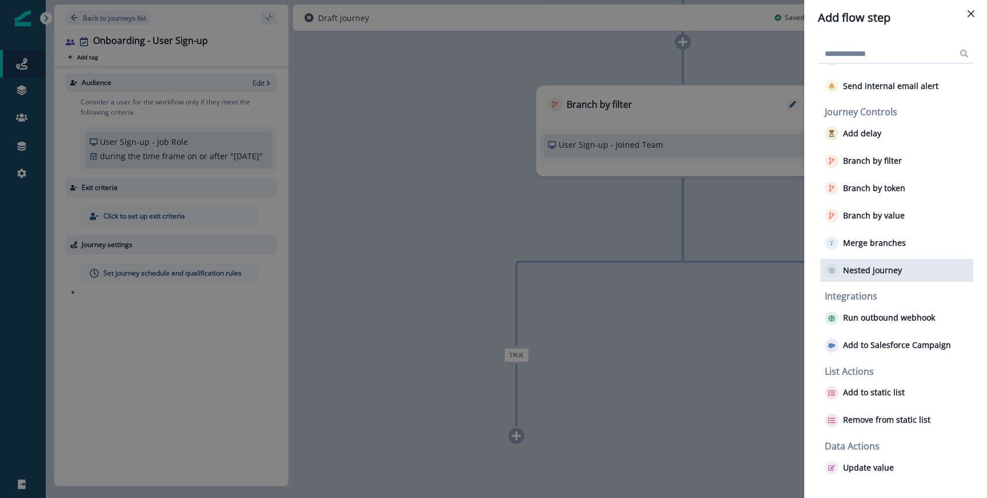
click at [873, 272] on p "Nested journey" at bounding box center [872, 271] width 59 height 10
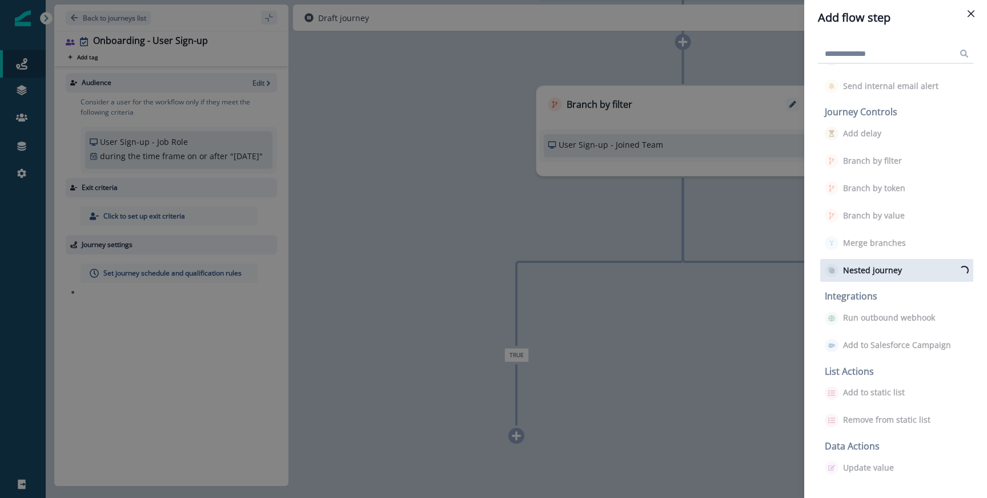
scroll to position [0, 0]
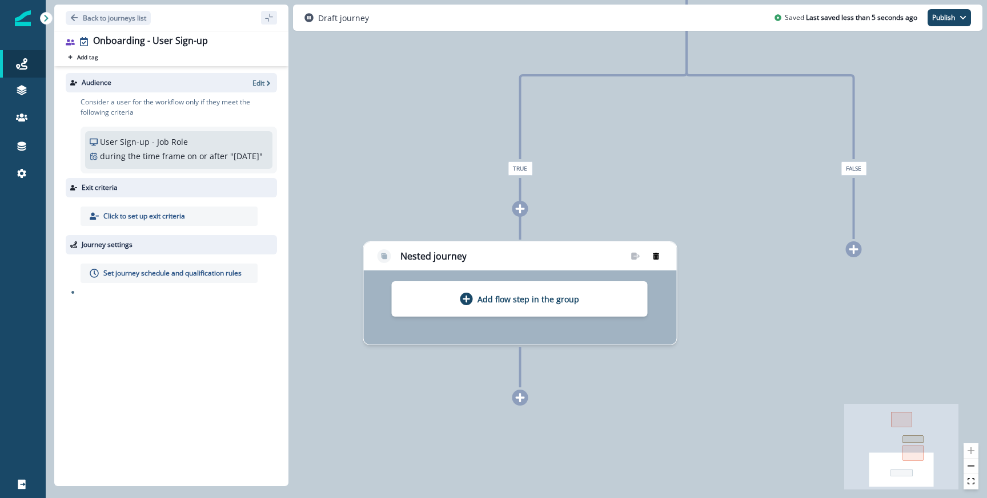
click at [657, 258] on icon "remove-group" at bounding box center [656, 256] width 6 height 7
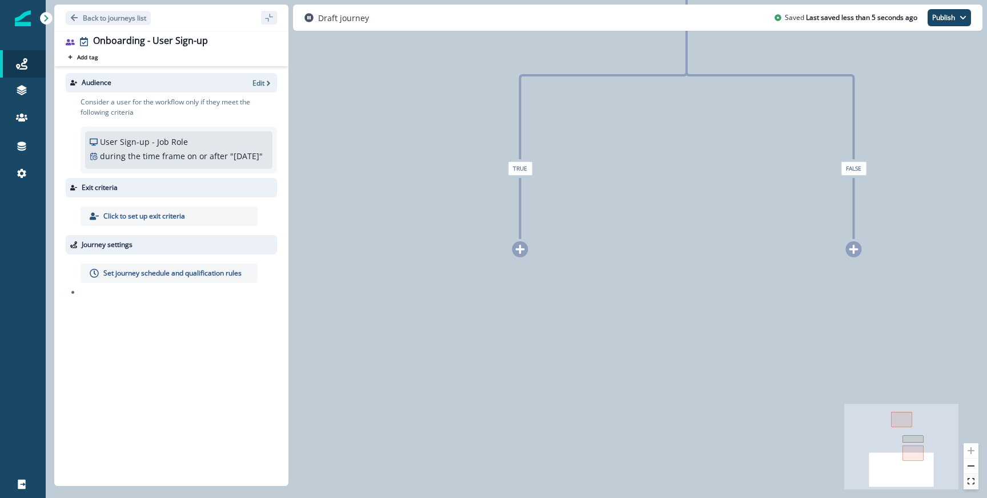
click at [520, 251] on icon at bounding box center [520, 249] width 9 height 9
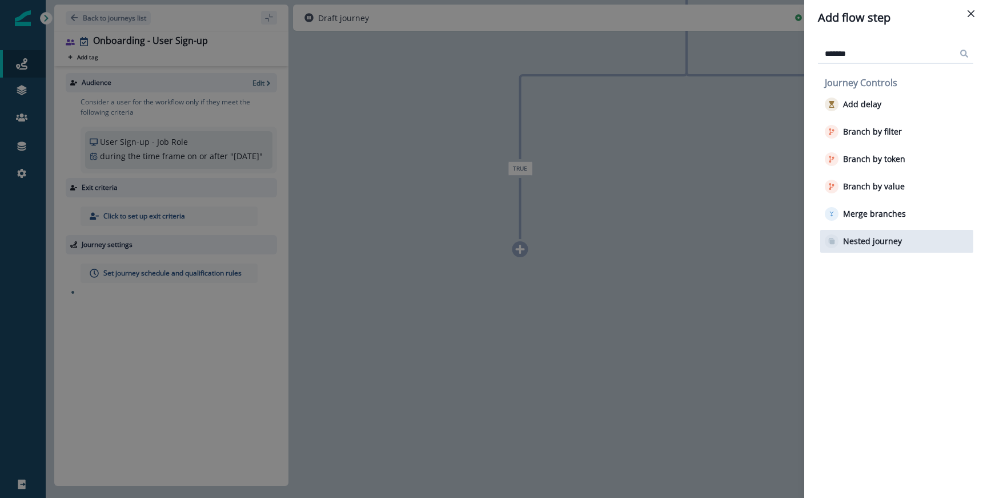
type input "*******"
click at [859, 237] on p "Nested journey" at bounding box center [872, 242] width 59 height 10
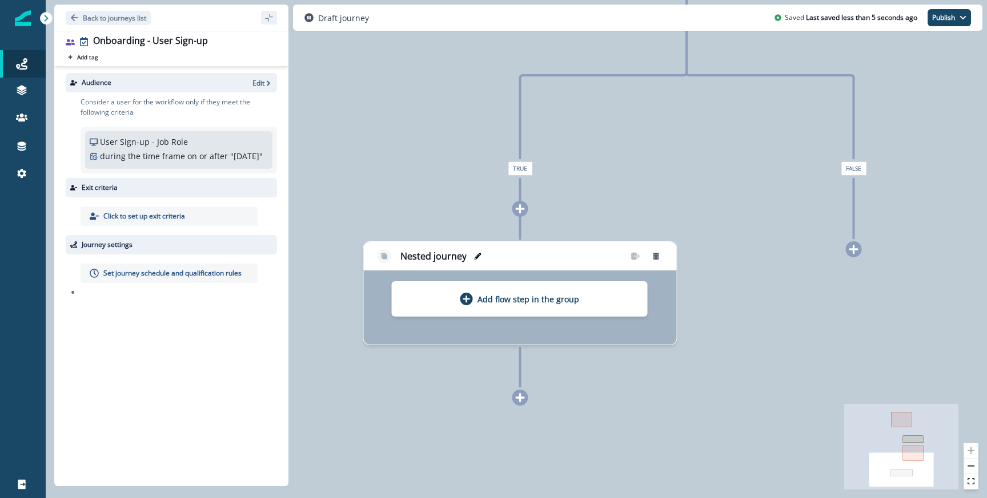
click at [476, 261] on button "edit-group-name" at bounding box center [478, 256] width 18 height 17
click at [502, 255] on div "**********" at bounding box center [520, 256] width 313 height 29
click at [490, 259] on icon "Set" at bounding box center [486, 256] width 8 height 8
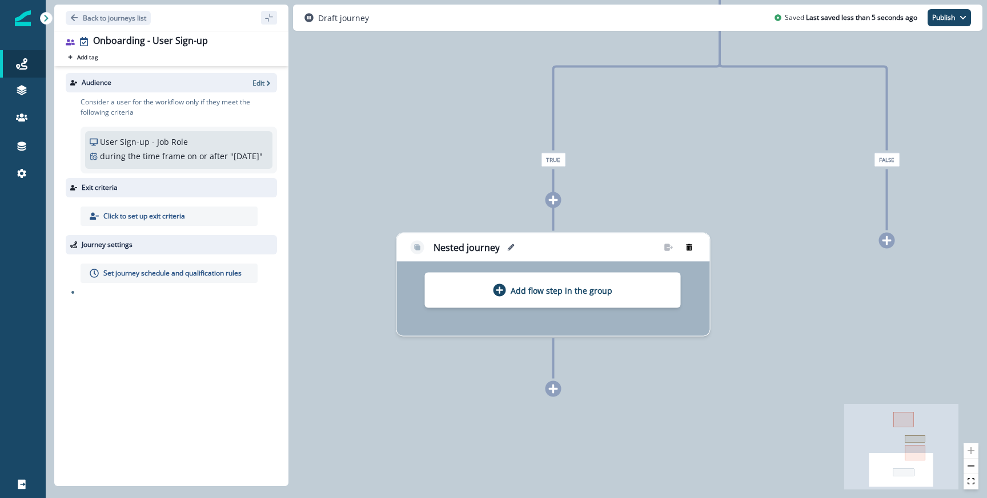
click at [689, 250] on icon "remove-group" at bounding box center [689, 247] width 6 height 7
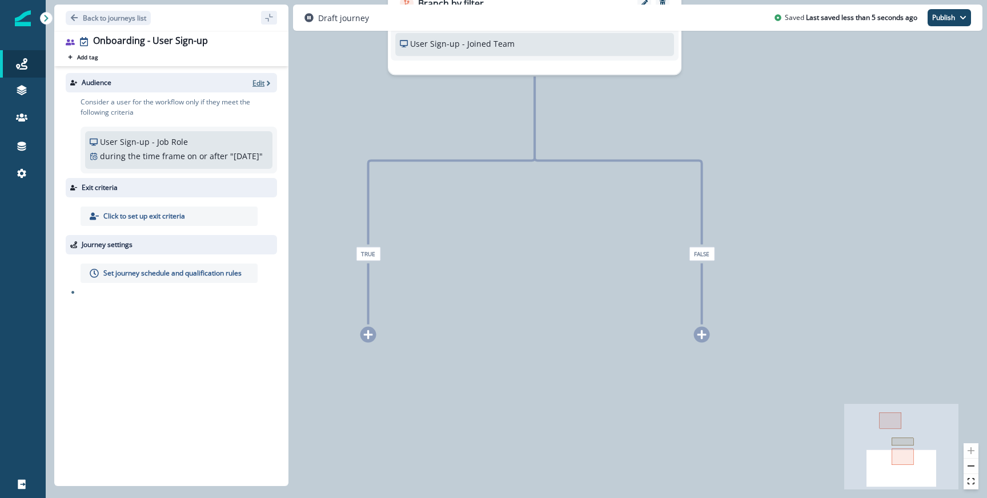
click at [259, 83] on p "Edit" at bounding box center [258, 83] width 12 height 10
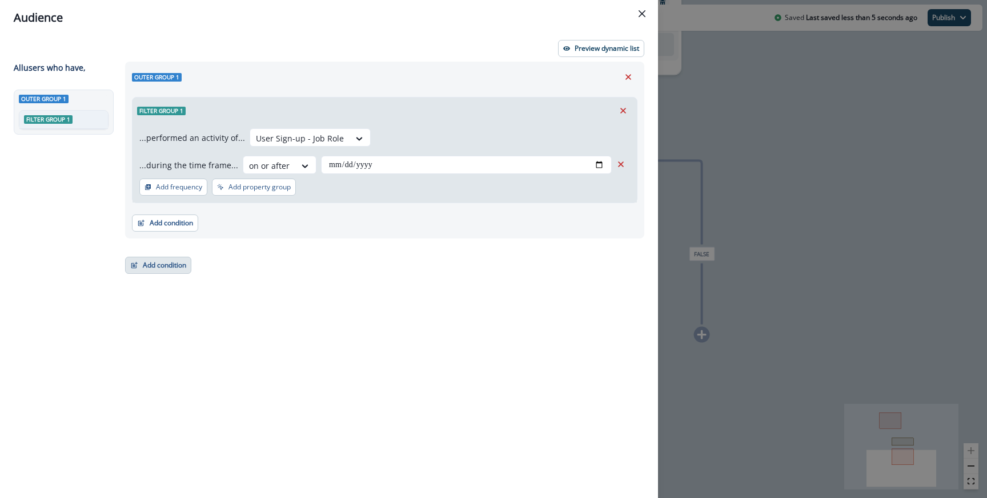
click at [163, 268] on button "Add condition" at bounding box center [158, 265] width 66 height 17
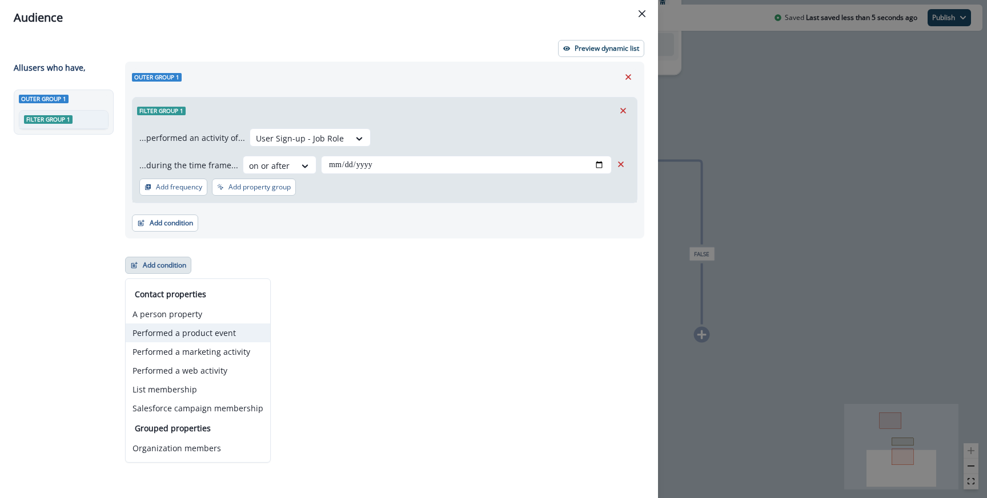
click at [164, 341] on button "Performed a product event" at bounding box center [198, 333] width 144 height 19
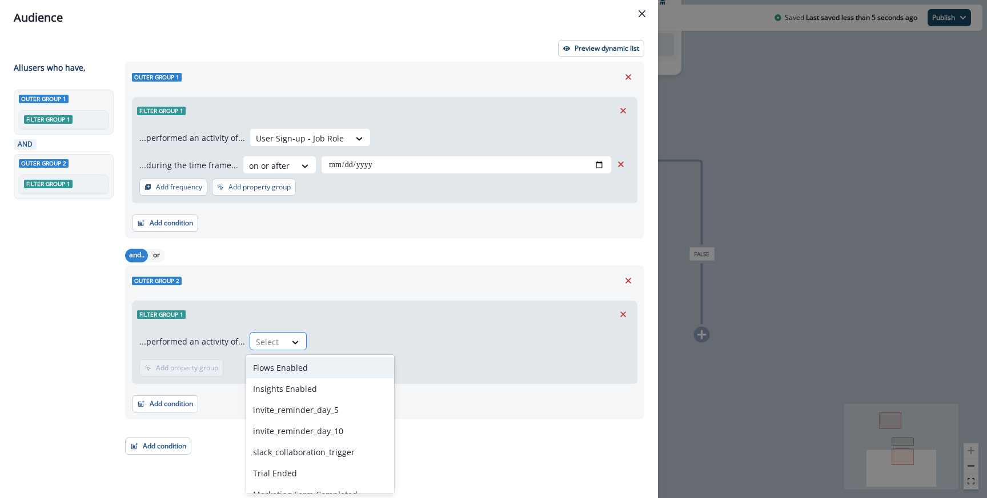
click at [275, 337] on div at bounding box center [268, 342] width 24 height 14
type input "****"
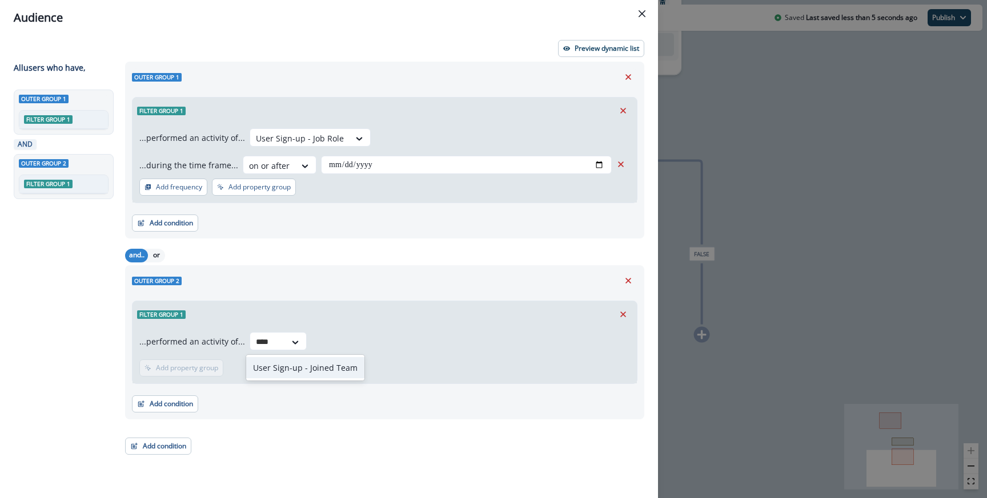
click at [298, 369] on div "User Sign-up - Joined Team" at bounding box center [305, 367] width 118 height 21
click at [412, 319] on div "Filter group 1" at bounding box center [384, 314] width 504 height 26
click at [588, 47] on p "Preview dynamic list" at bounding box center [606, 49] width 65 height 8
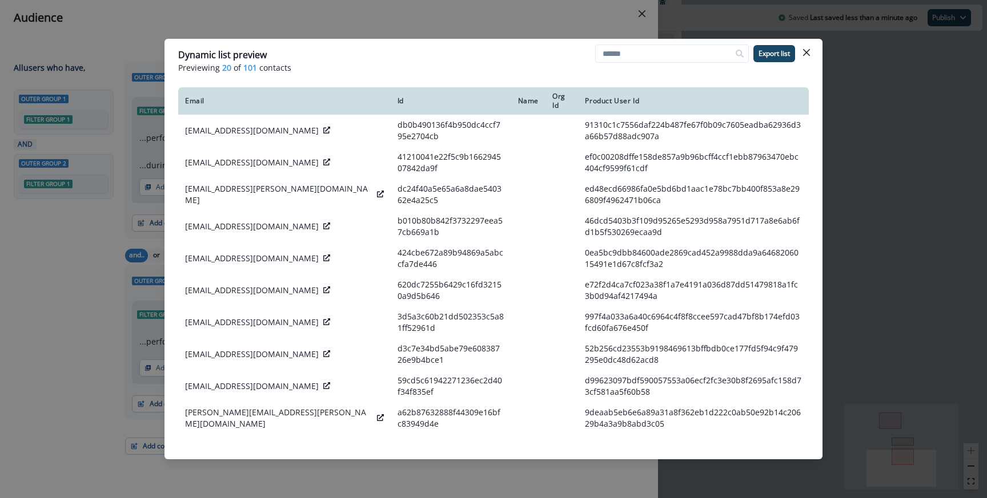
click at [392, 26] on div "Dynamic list preview Previewing 20 of 101 contacts Export list Email Id Name Or…" at bounding box center [493, 249] width 987 height 498
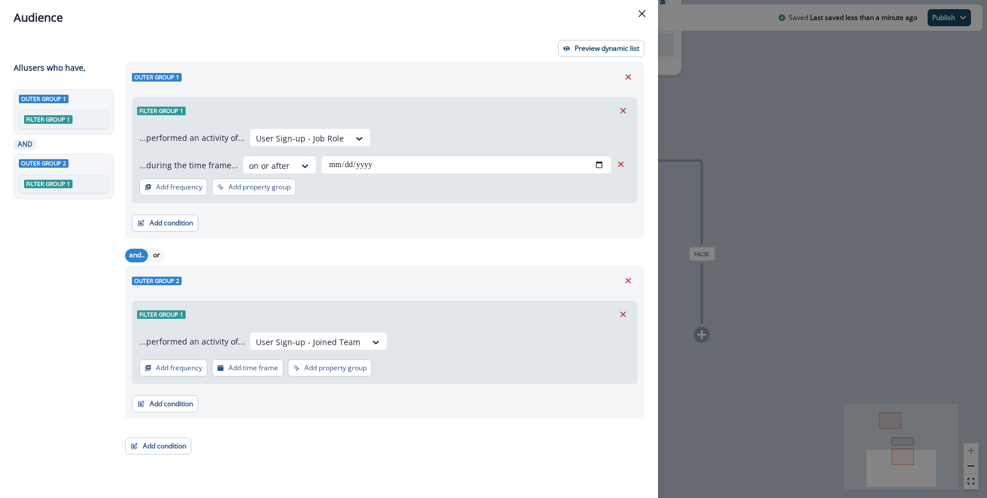
click at [716, 187] on div "**********" at bounding box center [493, 249] width 987 height 498
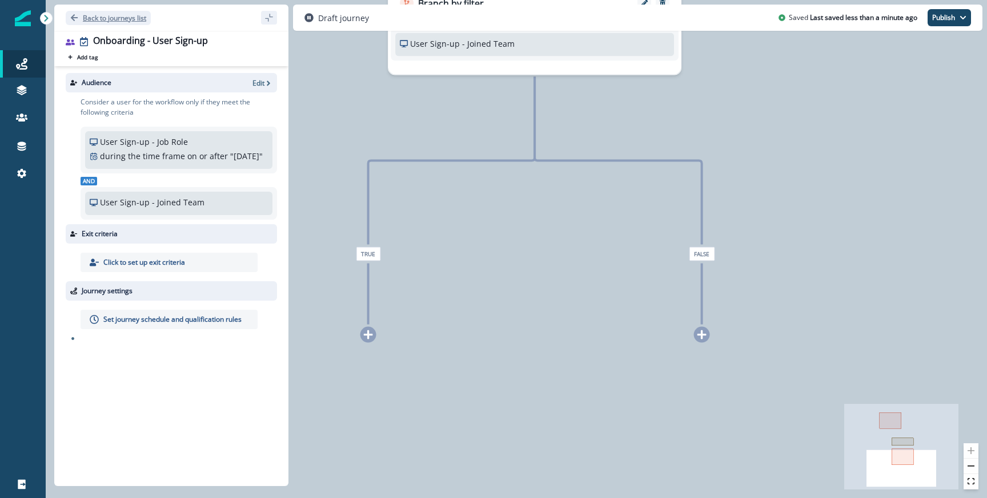
click at [110, 19] on p "Back to journeys list" at bounding box center [114, 18] width 63 height 10
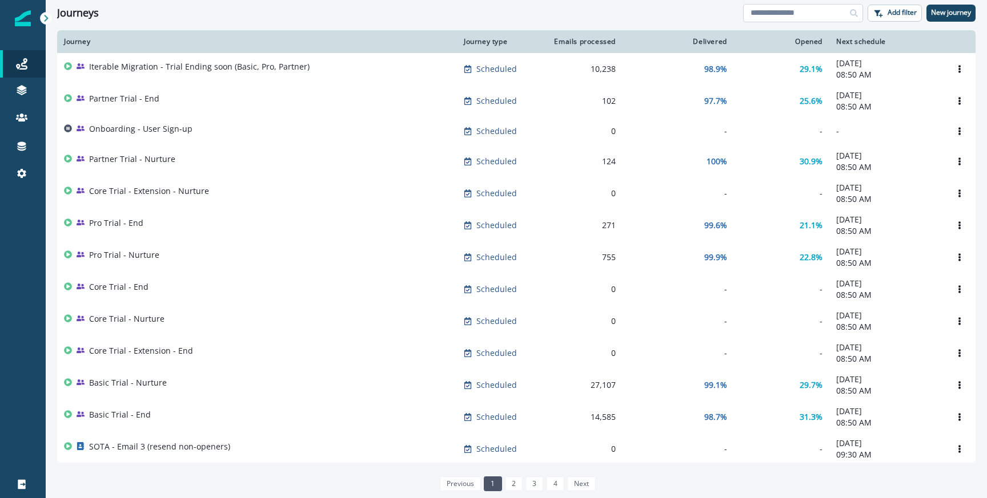
click at [801, 9] on input at bounding box center [803, 13] width 120 height 18
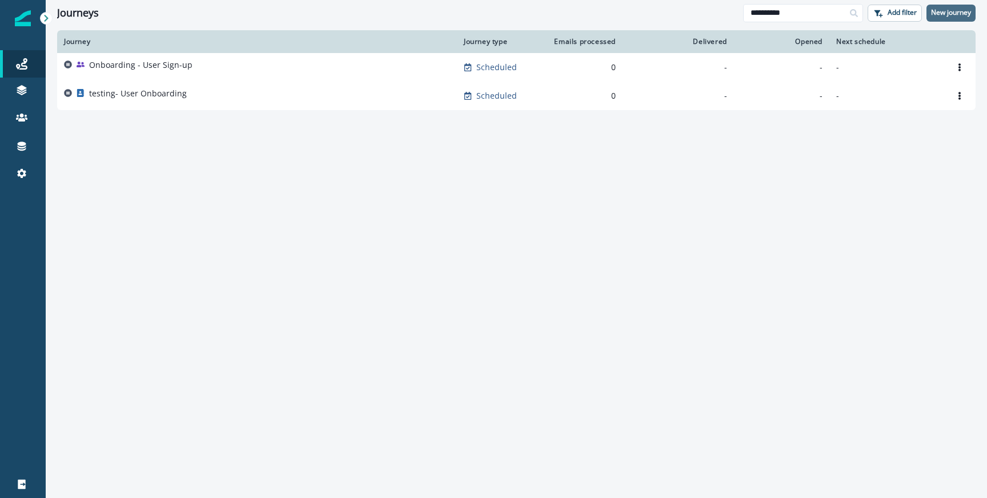
type input "**********"
click at [955, 16] on p "New journey" at bounding box center [951, 13] width 40 height 8
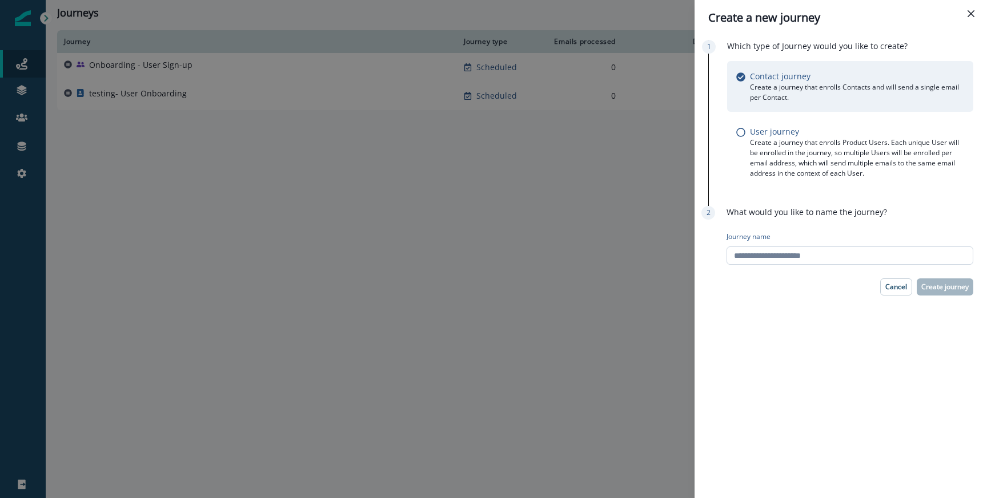
click at [839, 251] on input "Journey name" at bounding box center [849, 256] width 247 height 18
click at [806, 148] on p "Create a journey that enrolls Product Users. Each unique User will be enrolled …" at bounding box center [857, 158] width 214 height 41
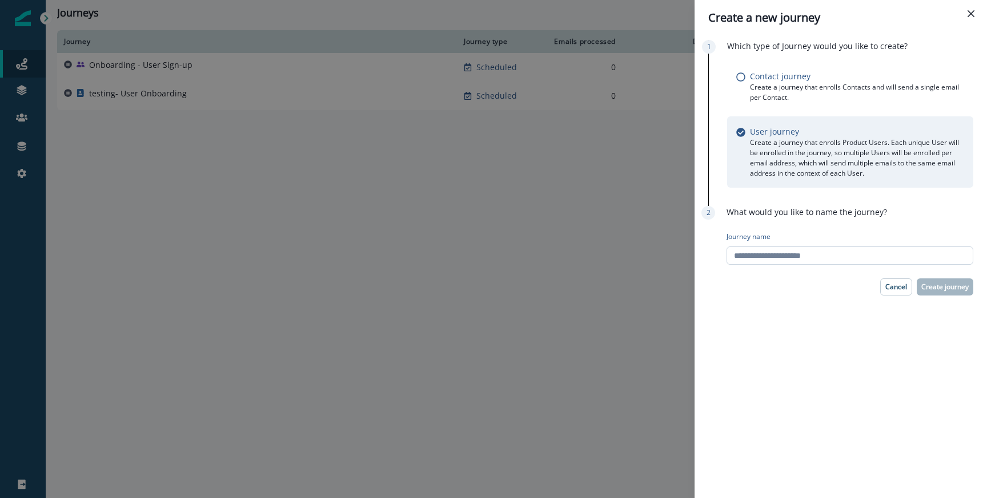
click at [751, 262] on input "Journey name" at bounding box center [849, 256] width 247 height 18
type input "**********"
click at [943, 286] on p "Create journey" at bounding box center [944, 287] width 47 height 8
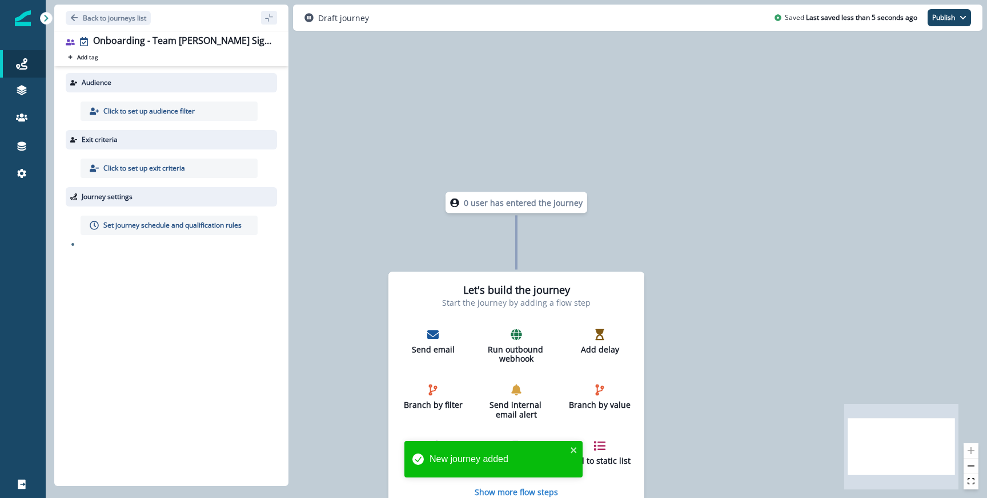
click at [184, 115] on p "Click to set up audience filter" at bounding box center [148, 111] width 91 height 10
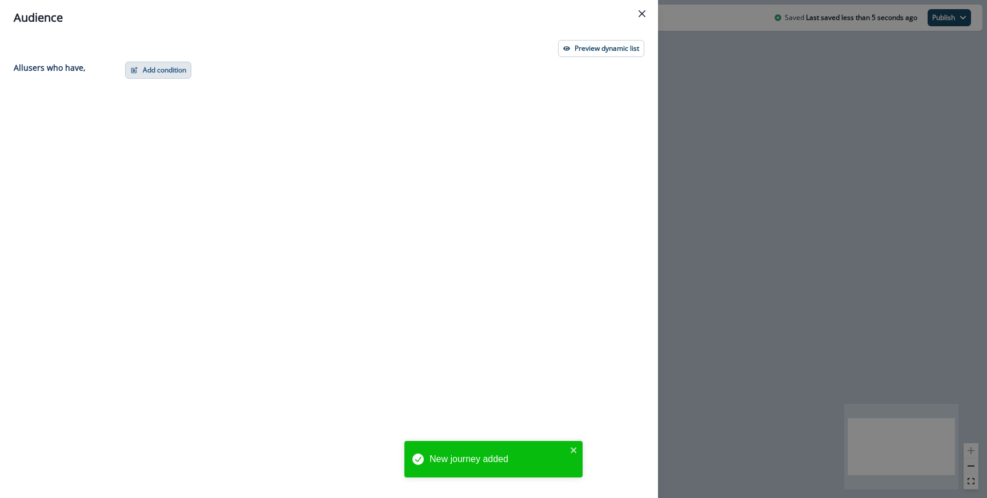
click at [186, 77] on button "Add condition" at bounding box center [158, 70] width 66 height 17
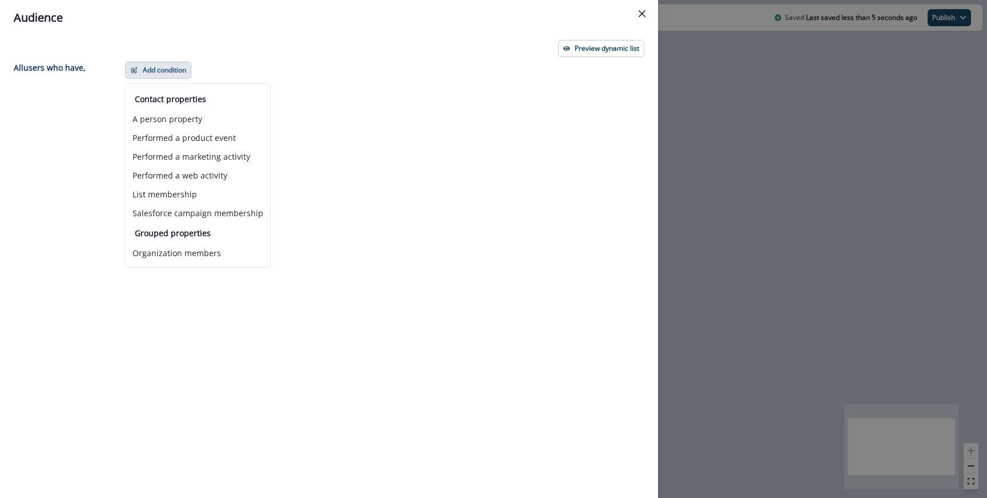
click at [357, 180] on div "Add condition Contact properties A person property Performed a product event Pe…" at bounding box center [381, 259] width 526 height 395
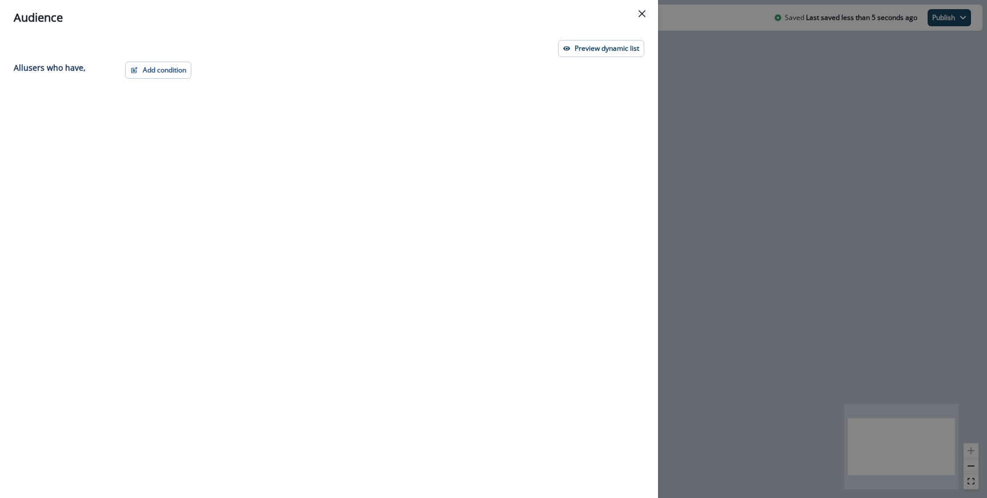
click at [717, 191] on div "Audience Preview dynamic list All user s who have, Add condition Contact proper…" at bounding box center [493, 249] width 987 height 498
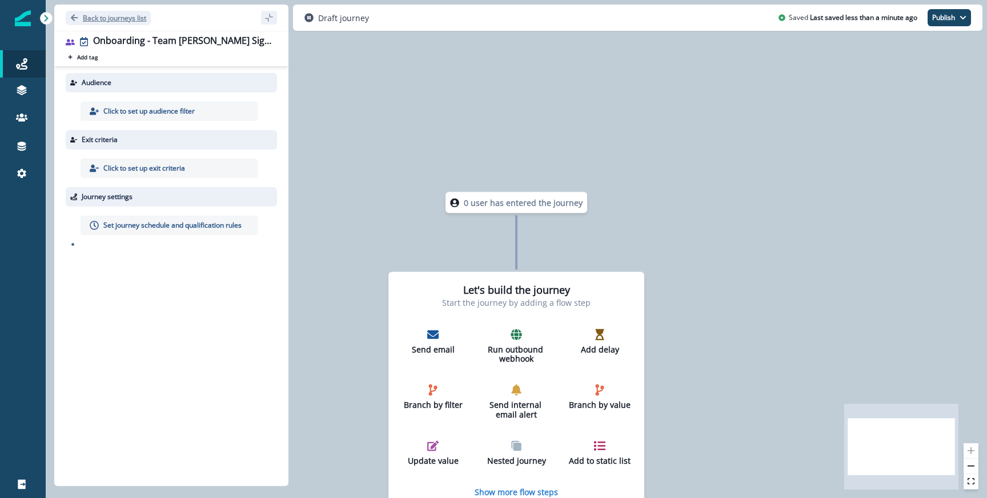
click at [122, 15] on p "Back to journeys list" at bounding box center [114, 18] width 63 height 10
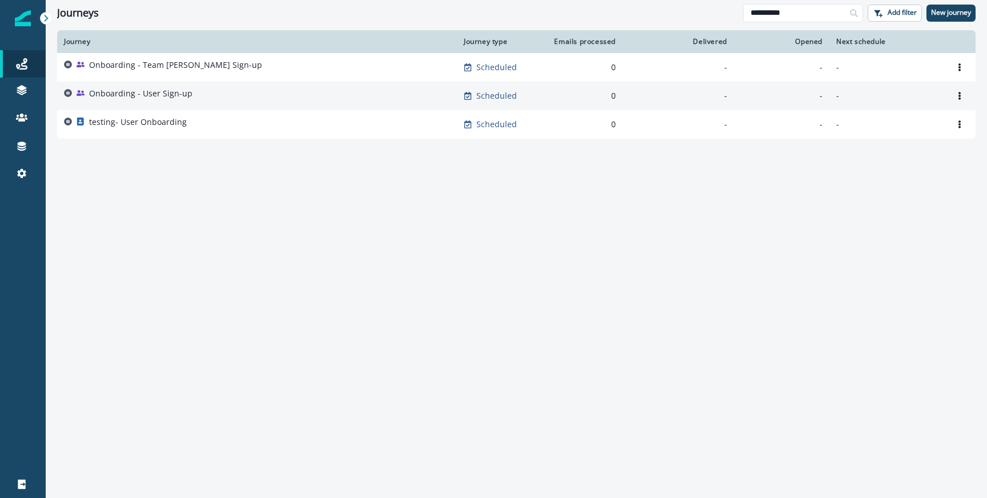
click at [257, 91] on div "Onboarding - User Sign-up" at bounding box center [257, 96] width 386 height 16
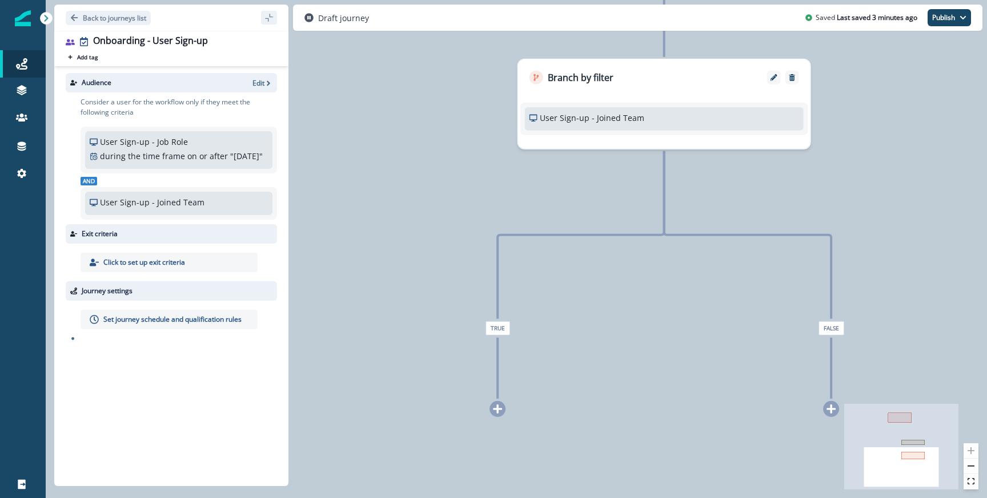
click at [500, 411] on icon at bounding box center [497, 409] width 10 height 10
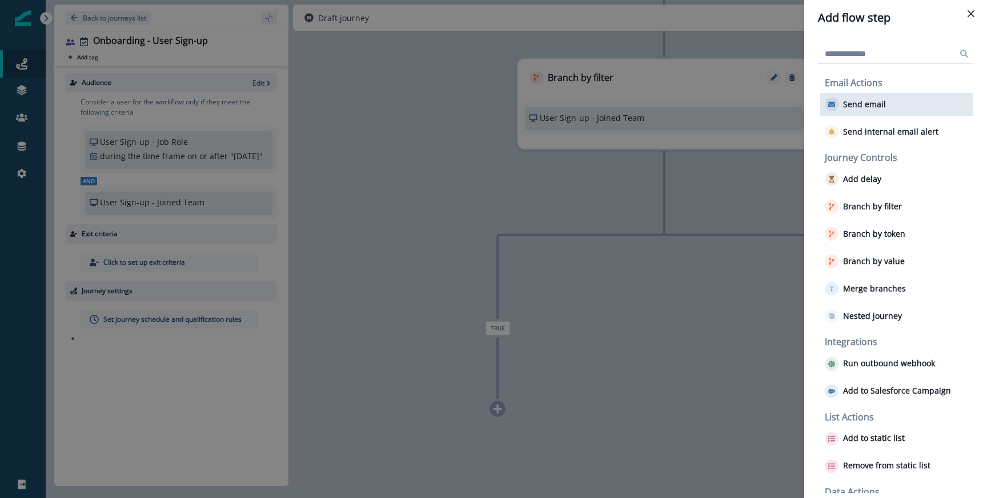
click at [882, 107] on p "Send email" at bounding box center [864, 105] width 43 height 10
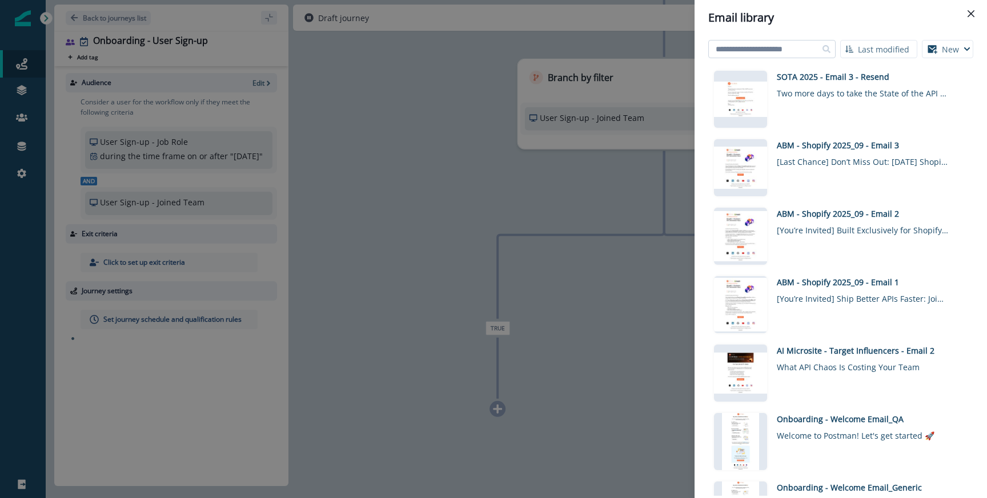
click at [779, 49] on input at bounding box center [771, 49] width 127 height 18
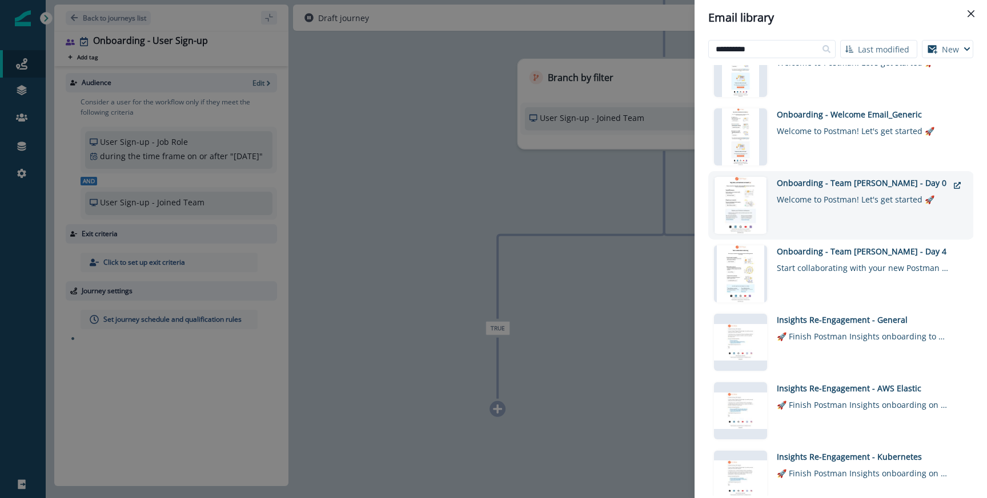
scroll to position [33, 0]
type input "**********"
click at [827, 201] on div "Welcome to Postman! Let's get started 🚀" at bounding box center [862, 195] width 171 height 17
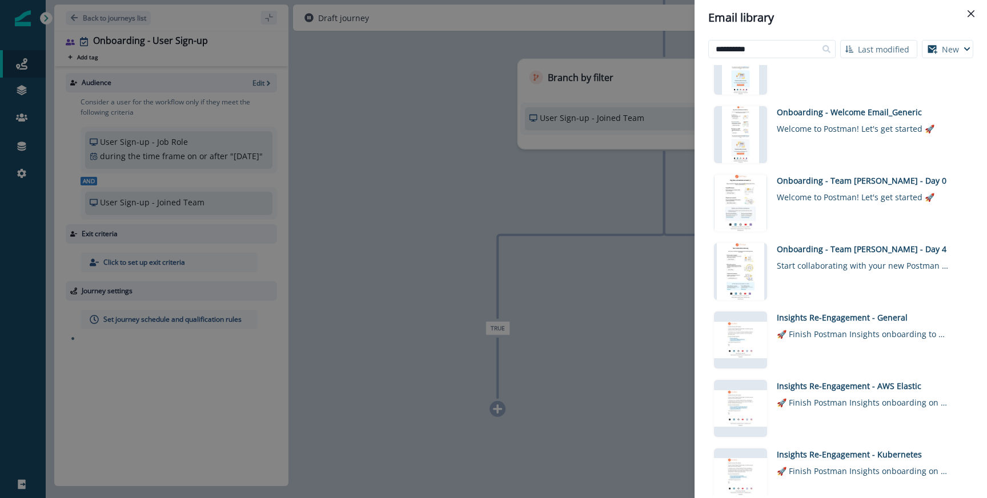
scroll to position [0, 0]
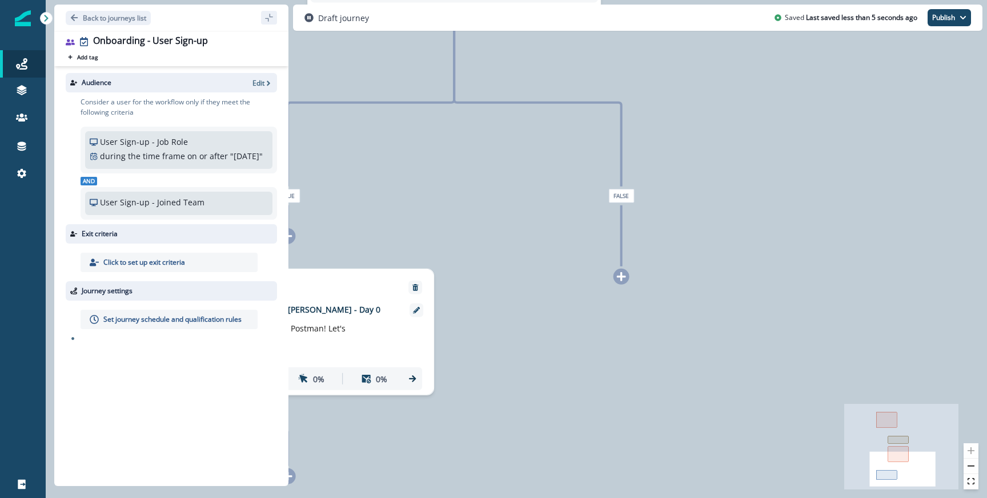
click at [623, 275] on icon at bounding box center [621, 277] width 10 height 10
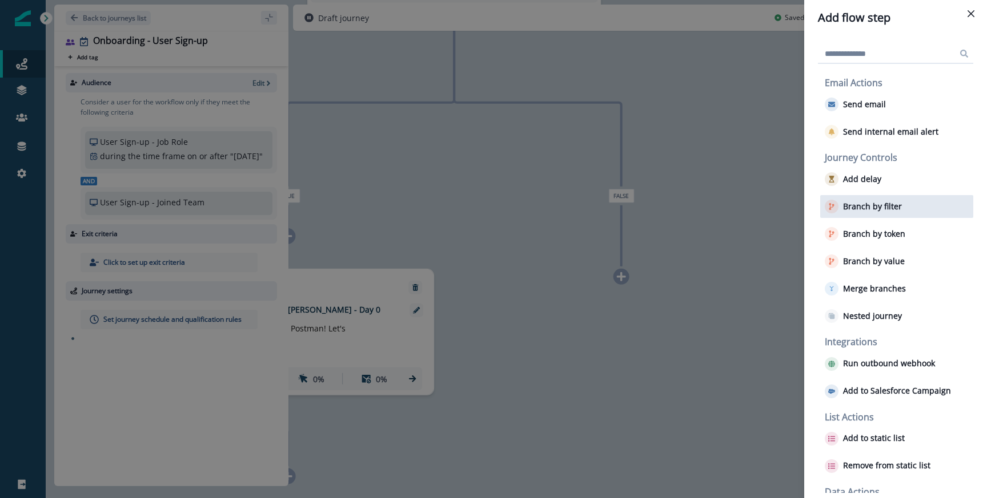
click at [881, 209] on p "Branch by filter" at bounding box center [872, 207] width 59 height 10
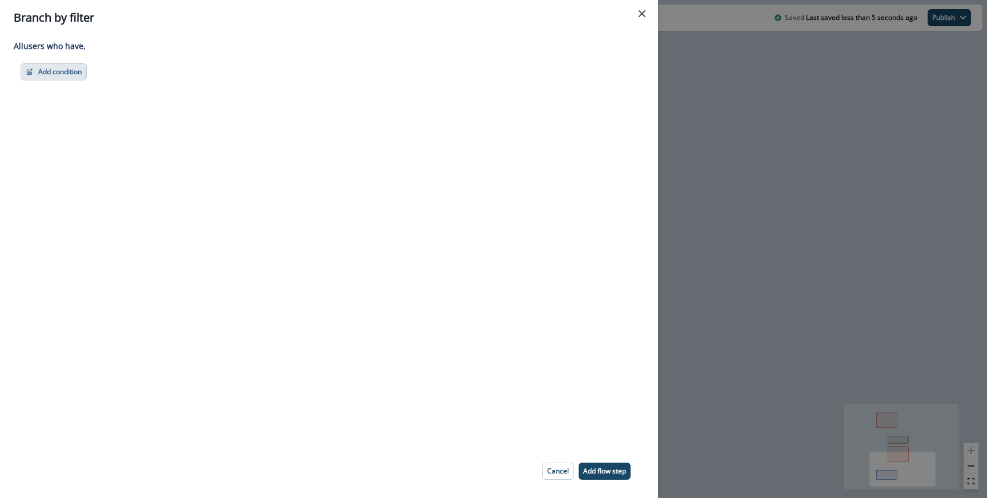
click at [34, 65] on button "Add condition" at bounding box center [54, 71] width 66 height 17
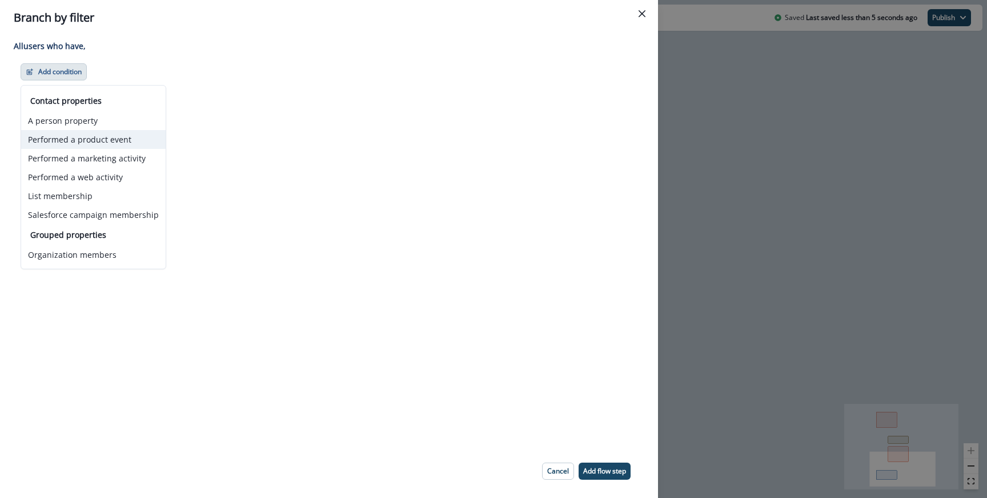
click at [96, 142] on button "Performed a product event" at bounding box center [93, 139] width 144 height 19
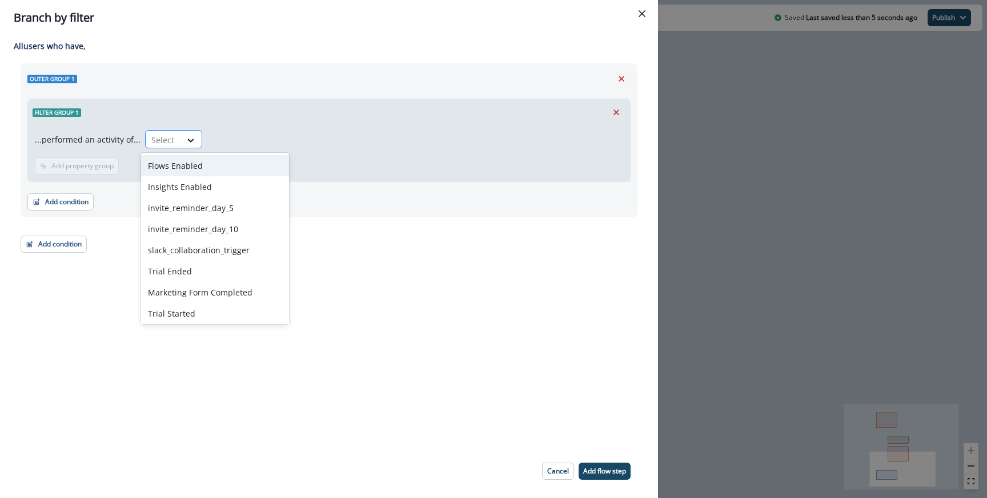
click at [191, 133] on div at bounding box center [191, 140] width 21 height 19
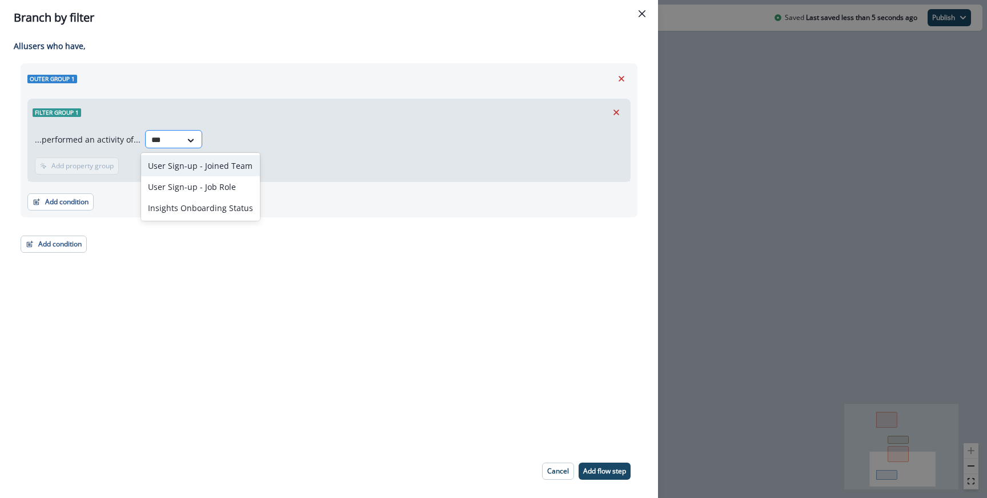
type input "****"
click at [196, 190] on div "User Sign-up - Job Role" at bounding box center [200, 186] width 118 height 21
click at [223, 171] on button "Add property group" at bounding box center [225, 166] width 84 height 17
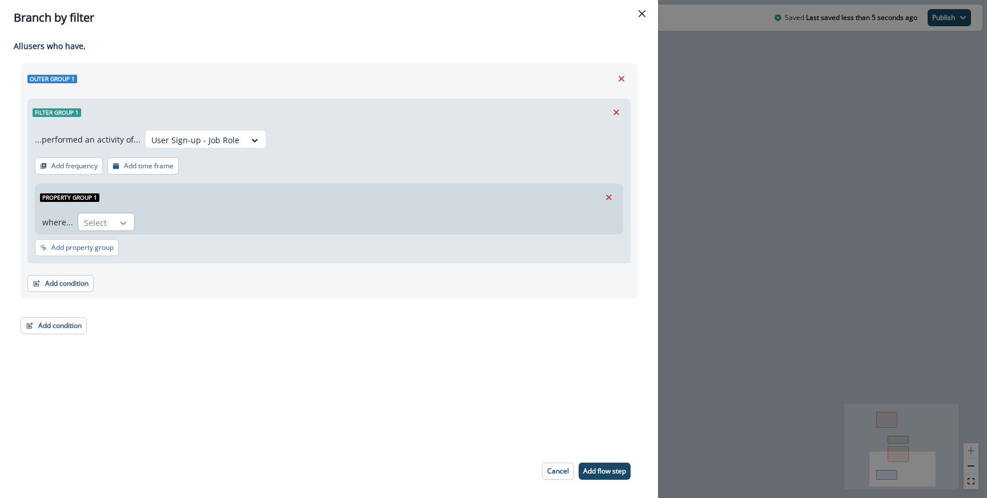
click at [122, 220] on icon at bounding box center [123, 223] width 10 height 11
click at [115, 243] on div "jobRole" at bounding box center [116, 248] width 78 height 21
click at [189, 223] on icon at bounding box center [190, 223] width 6 height 3
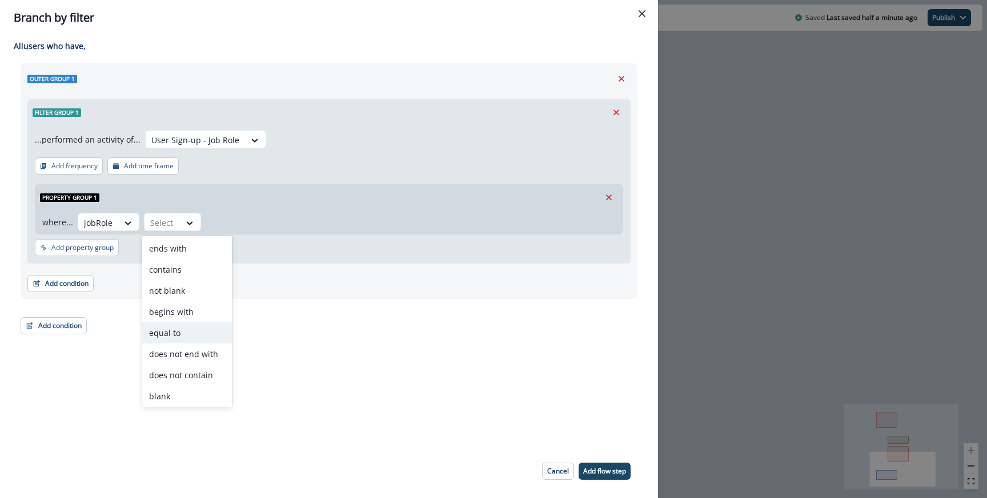
click at [187, 337] on div "equal to" at bounding box center [187, 333] width 90 height 21
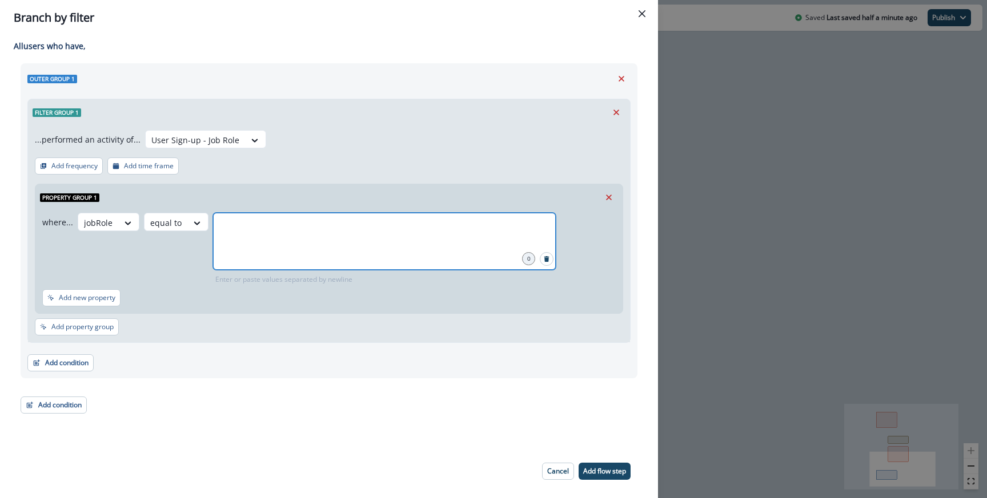
click at [305, 238] on input "text" at bounding box center [384, 227] width 339 height 23
click at [345, 234] on input "text" at bounding box center [384, 227] width 339 height 23
click at [323, 227] on icon "close" at bounding box center [317, 227] width 10 height 10
click at [496, 227] on input "text" at bounding box center [384, 227] width 339 height 23
type input "**********"
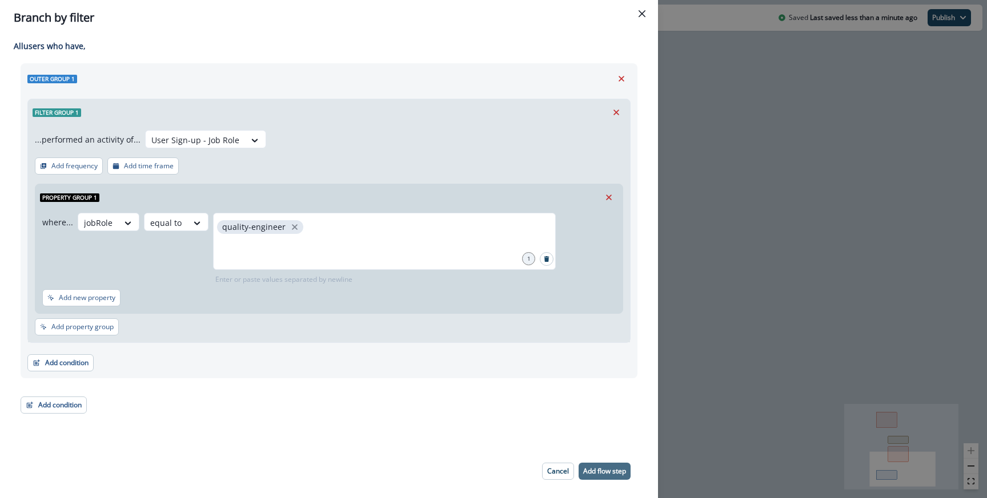
click at [599, 468] on p "Add flow step" at bounding box center [604, 472] width 43 height 8
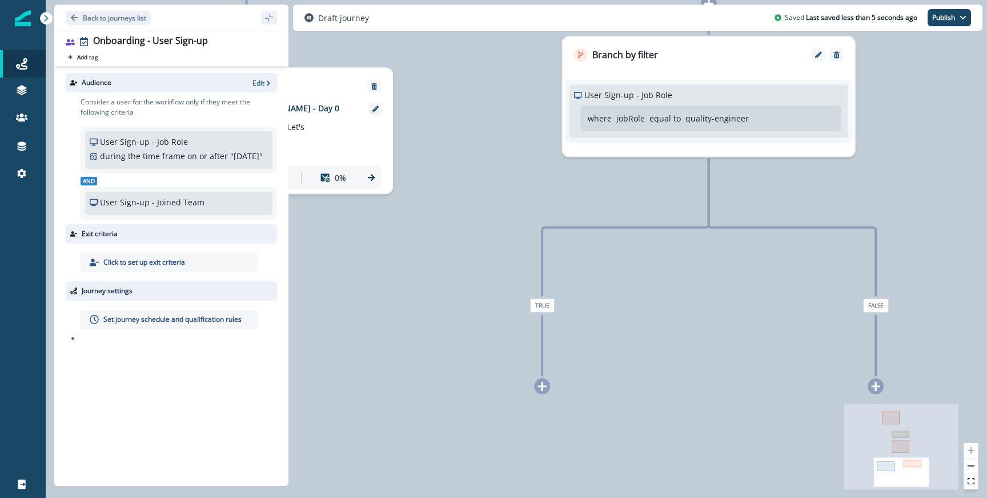
click at [546, 388] on icon at bounding box center [542, 386] width 10 height 10
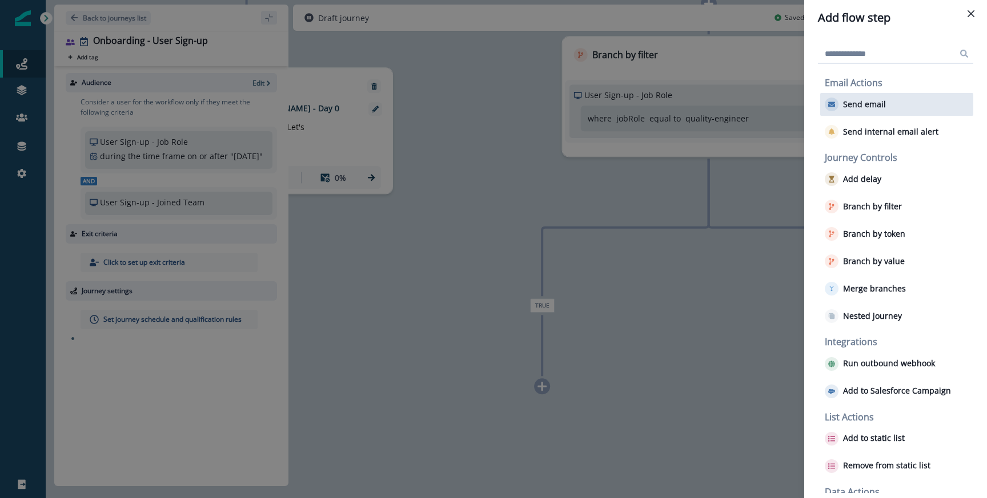
click at [865, 111] on button "Send email" at bounding box center [854, 105] width 61 height 14
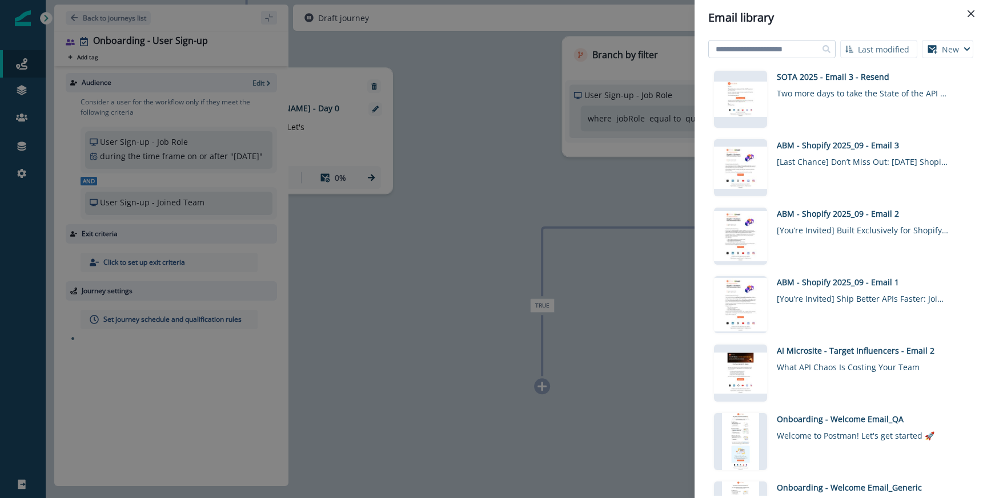
click at [781, 43] on input at bounding box center [771, 49] width 127 height 18
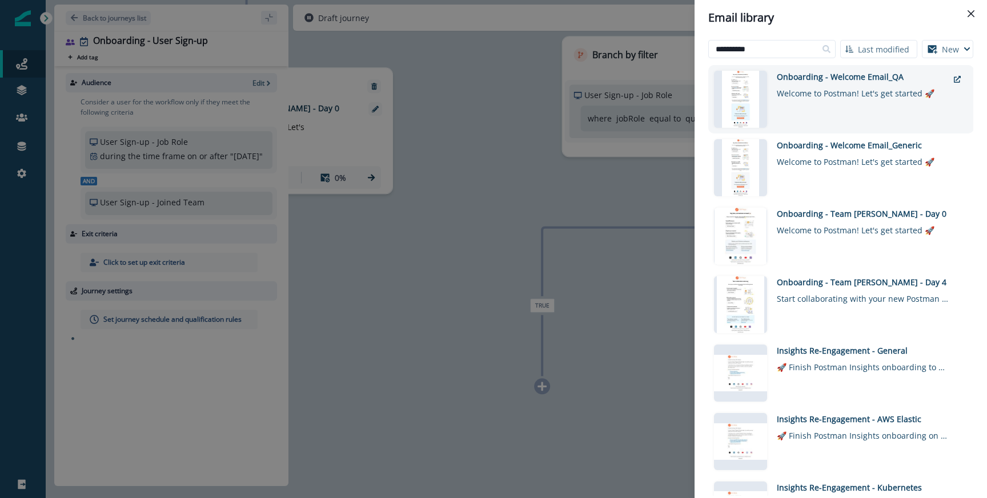
type input "**********"
click at [810, 103] on div "Onboarding - Welcome Email_QA Welcome to Postman! Let's get started 🚀" at bounding box center [862, 99] width 171 height 57
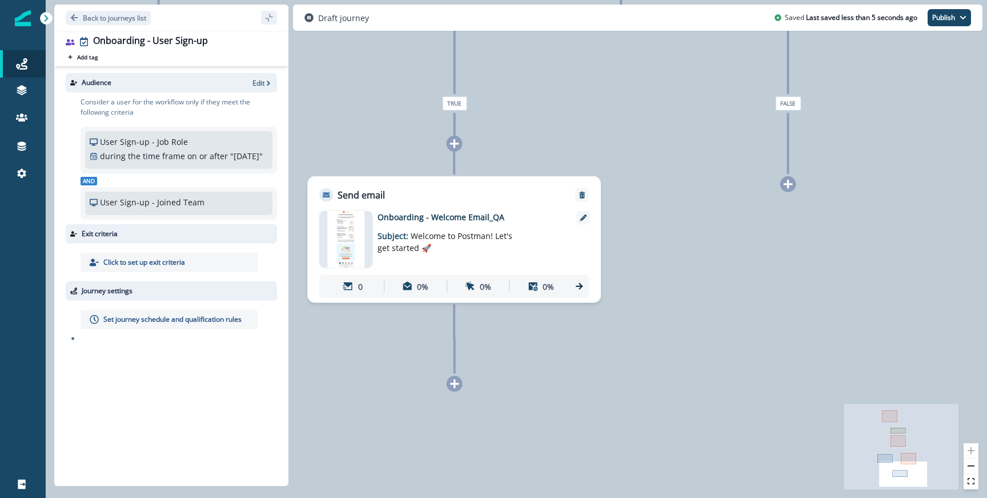
click at [785, 186] on icon at bounding box center [788, 184] width 10 height 10
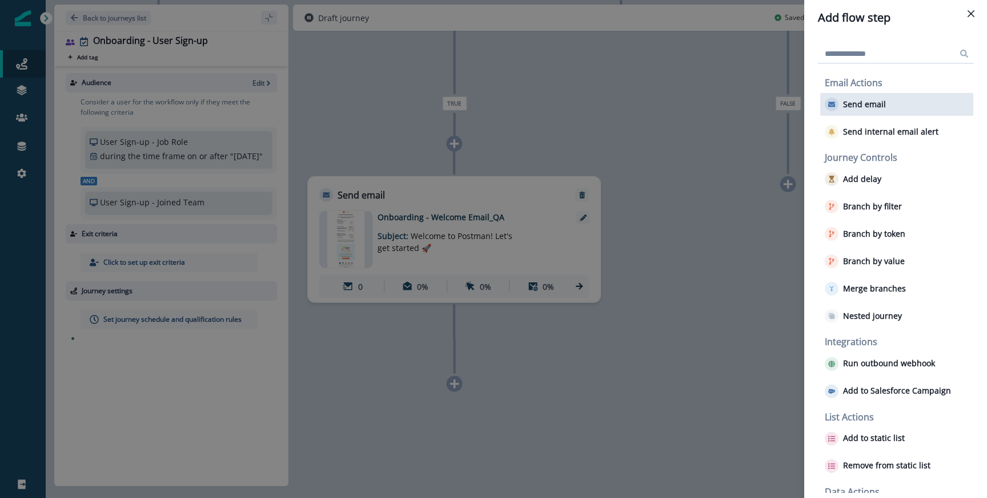
click at [878, 100] on p "Send email" at bounding box center [864, 105] width 43 height 10
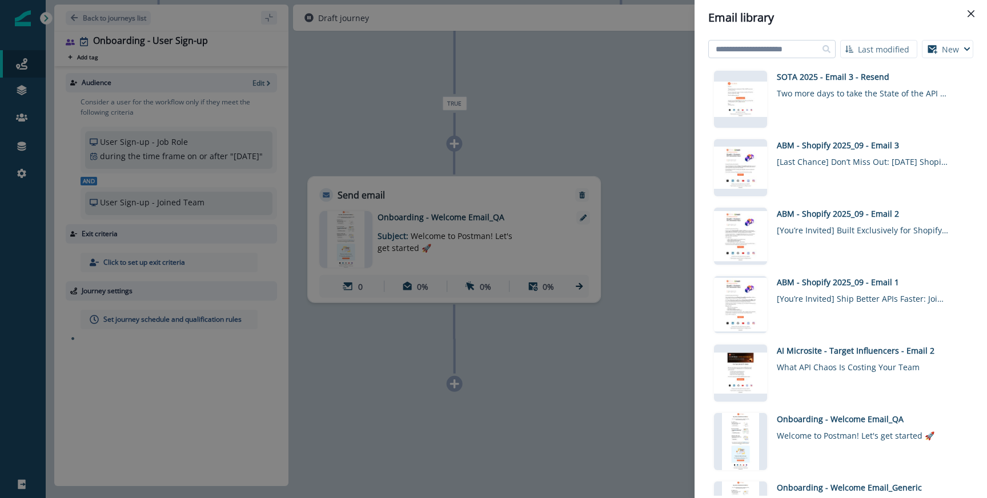
click at [783, 53] on input at bounding box center [771, 49] width 127 height 18
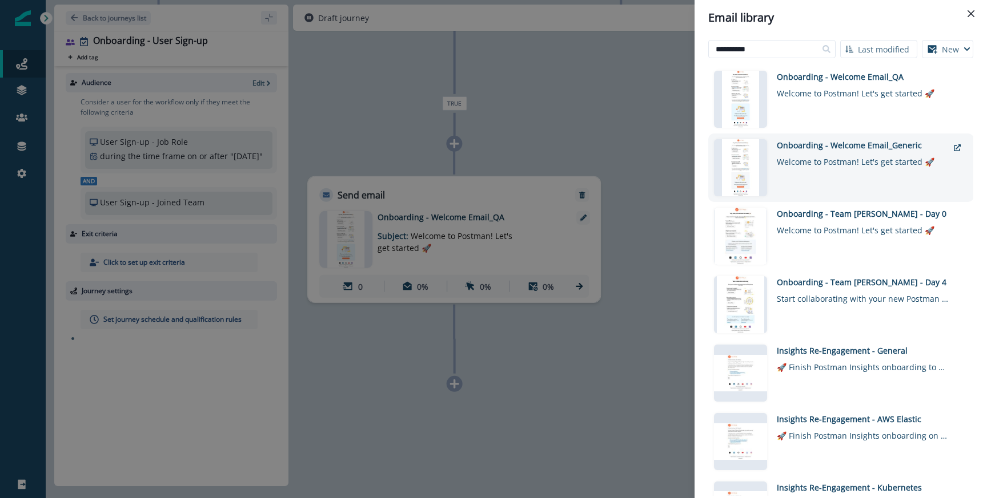
type input "**********"
click at [840, 180] on div "Onboarding - Welcome Email_Generic Welcome to Postman! Let's get started 🚀" at bounding box center [862, 167] width 171 height 57
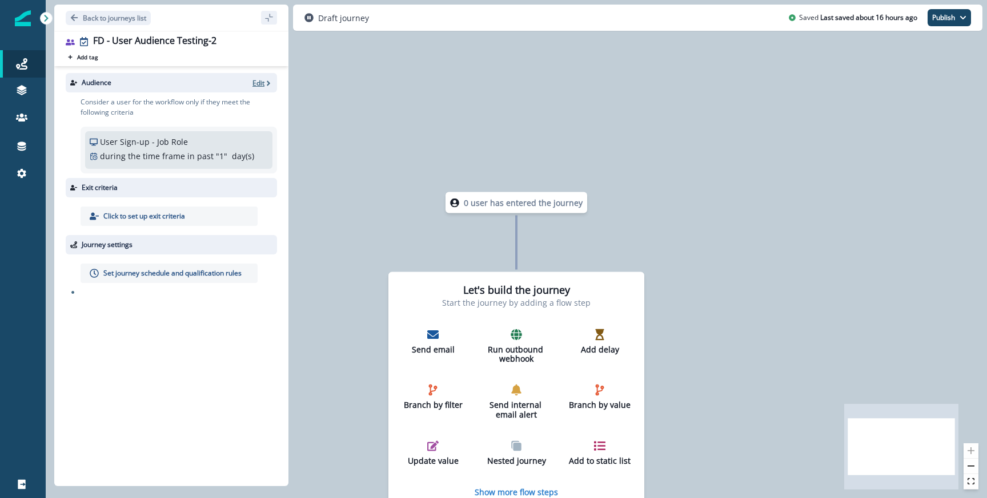
click at [259, 80] on p "Edit" at bounding box center [258, 83] width 12 height 10
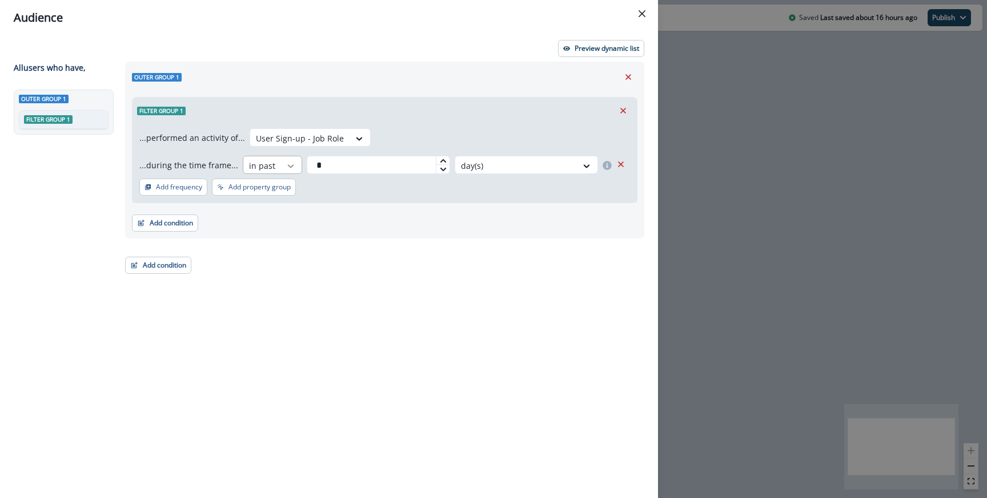
click at [292, 164] on div at bounding box center [290, 165] width 19 height 11
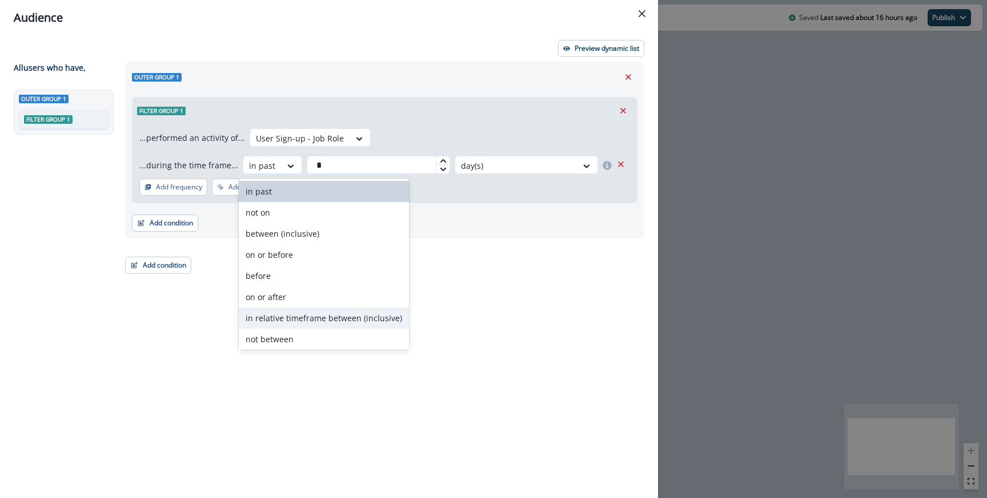
scroll to position [45, 0]
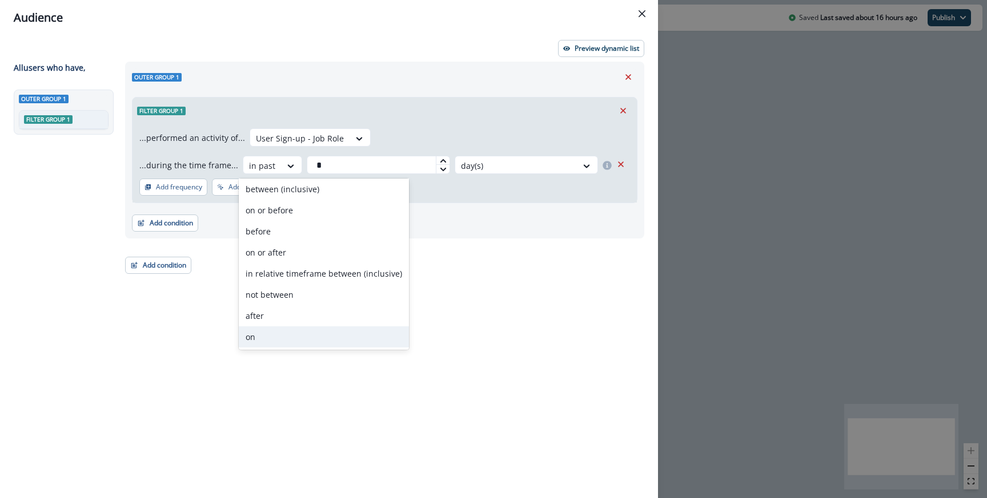
click at [289, 330] on div "on" at bounding box center [324, 337] width 170 height 21
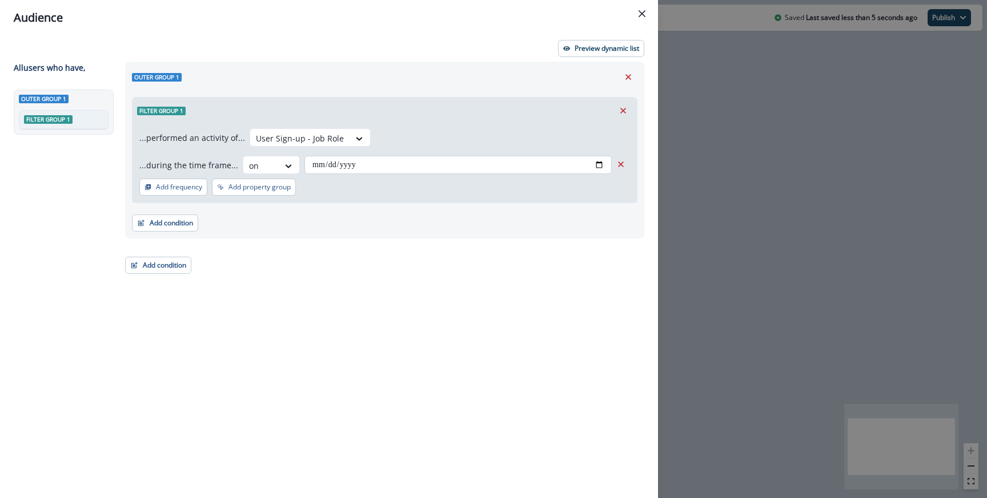
click at [602, 166] on input "date" at bounding box center [457, 165] width 307 height 18
type input "**********"
click at [502, 95] on div "**********" at bounding box center [384, 147] width 505 height 111
click at [565, 51] on icon "button" at bounding box center [566, 48] width 7 height 7
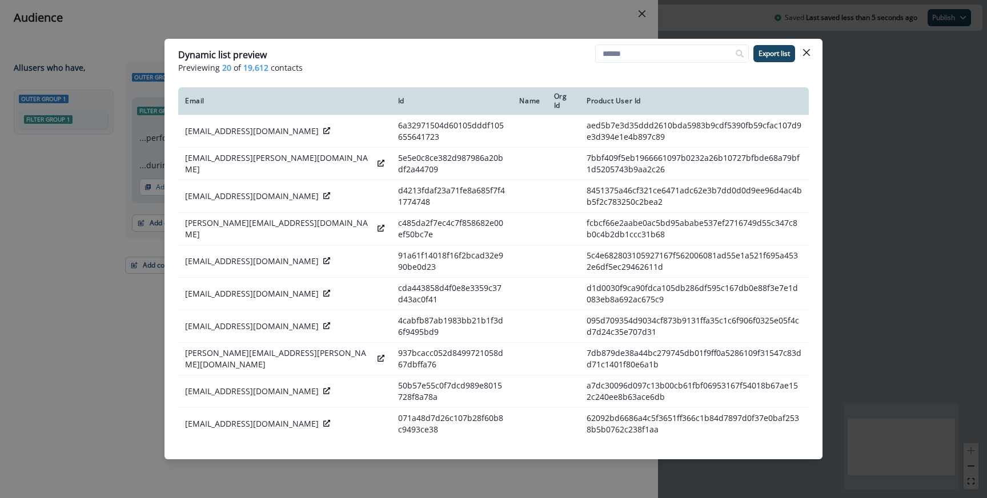
click at [429, 27] on div "Dynamic list preview Previewing 20 of 19,612 contacts Export list Email Id Name…" at bounding box center [493, 249] width 987 height 498
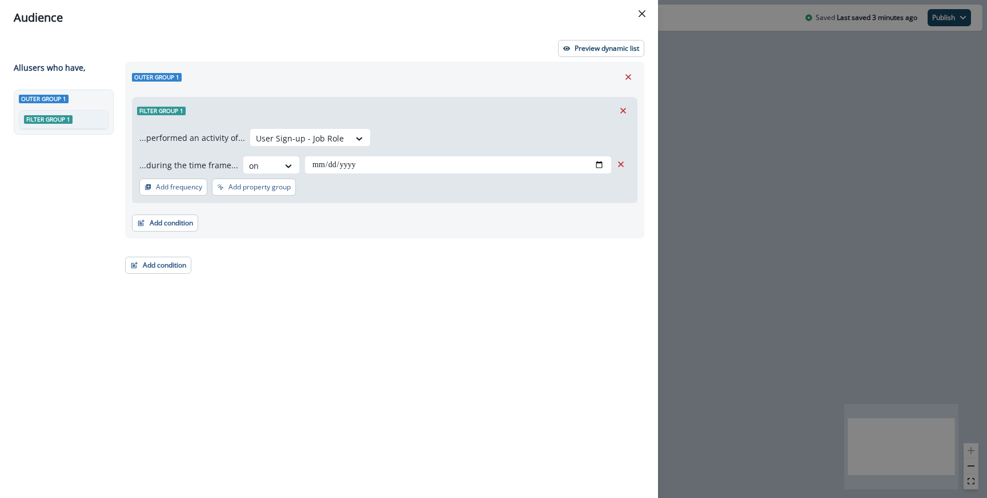
click at [710, 105] on div "**********" at bounding box center [493, 249] width 987 height 498
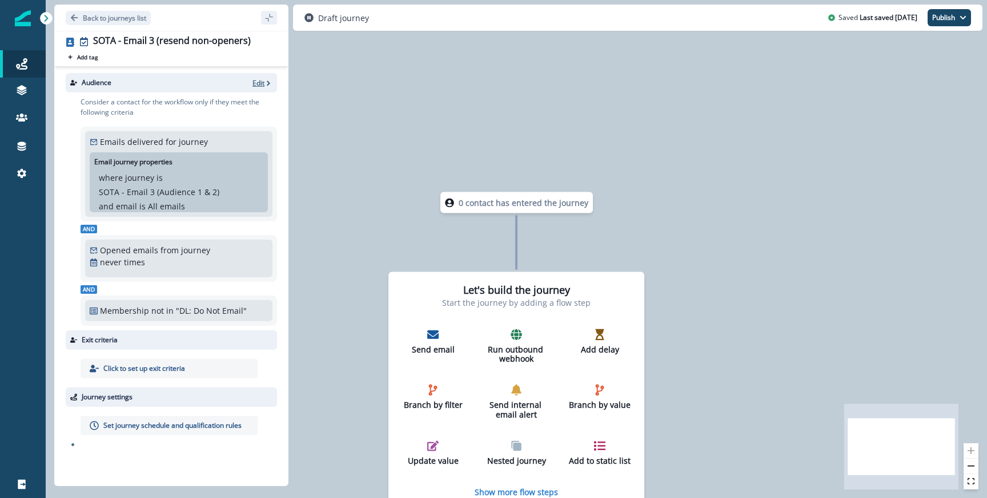
click at [265, 81] on icon "button" at bounding box center [268, 83] width 8 height 8
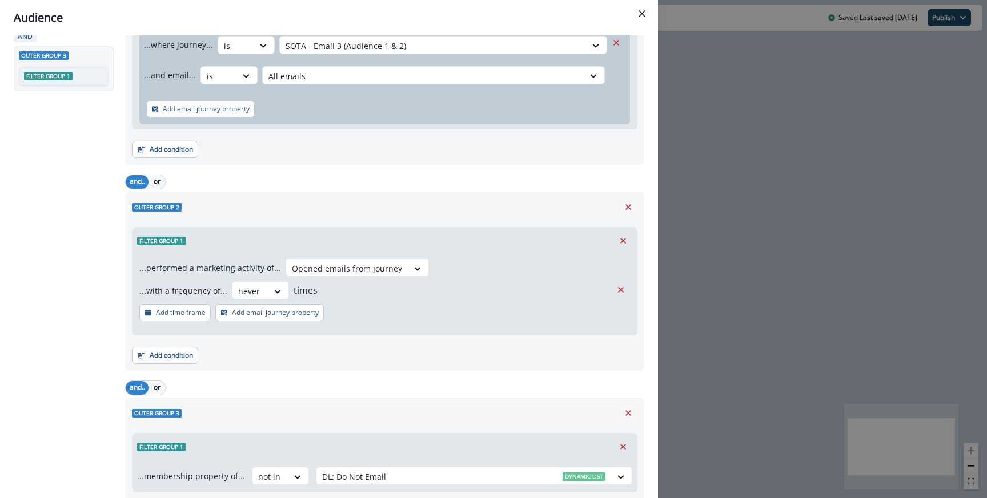
scroll to position [242, 0]
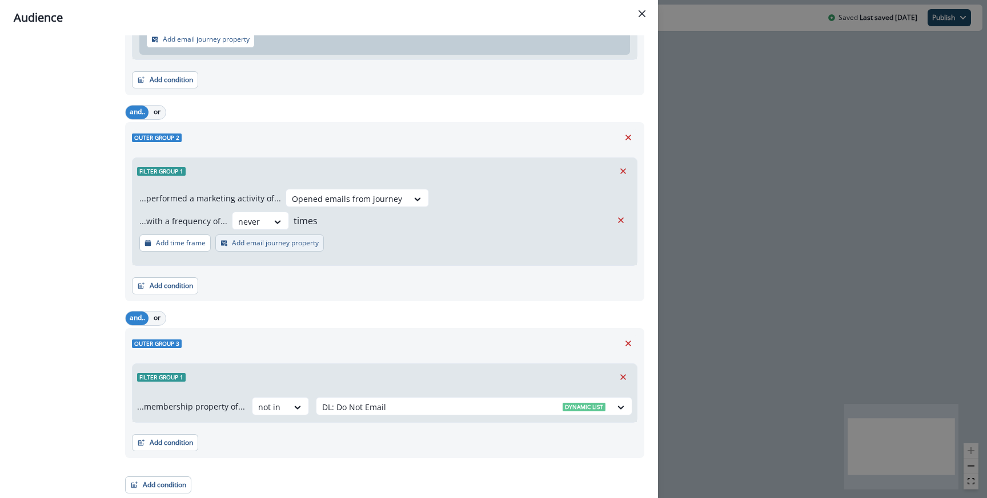
click at [257, 247] on p "Add email journey property" at bounding box center [275, 243] width 87 height 8
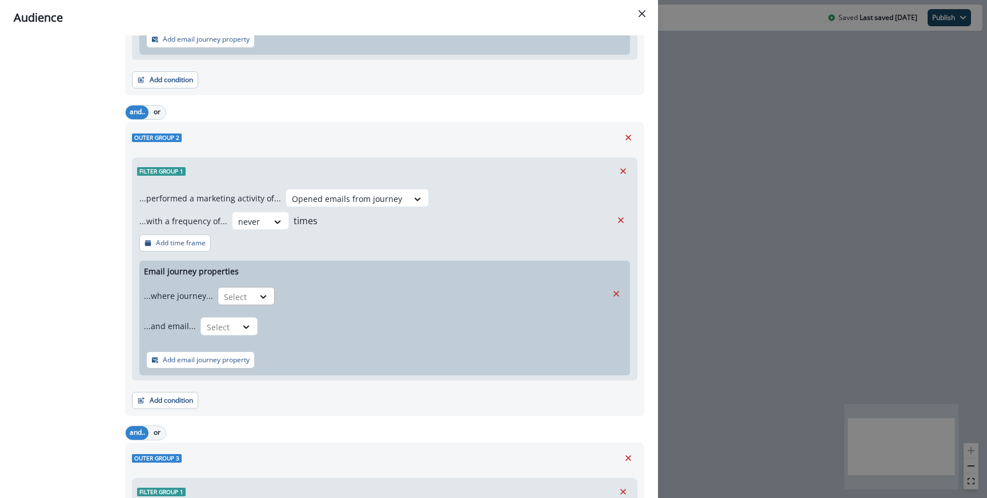
click at [236, 295] on div at bounding box center [236, 297] width 24 height 14
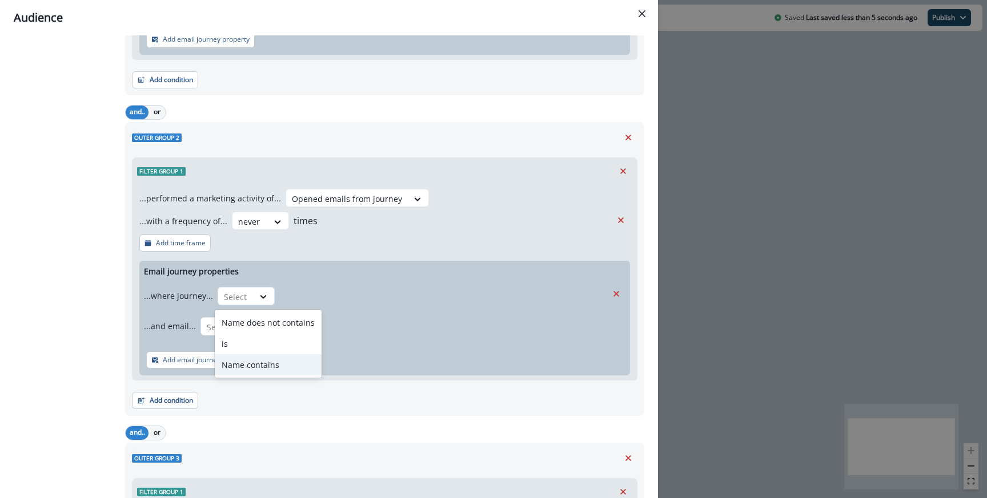
click at [246, 364] on div "Name contains" at bounding box center [268, 365] width 107 height 21
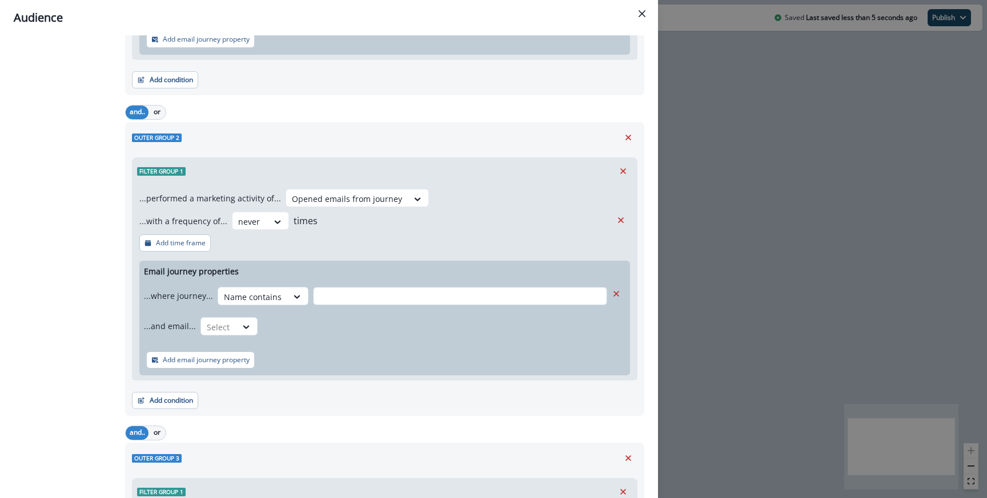
click at [315, 298] on input "text" at bounding box center [460, 296] width 294 height 18
type input "****"
click at [354, 373] on div "Add email journey property" at bounding box center [384, 360] width 490 height 31
click at [231, 307] on div "Select" at bounding box center [252, 297] width 69 height 19
click at [227, 375] on div "is" at bounding box center [251, 374] width 107 height 21
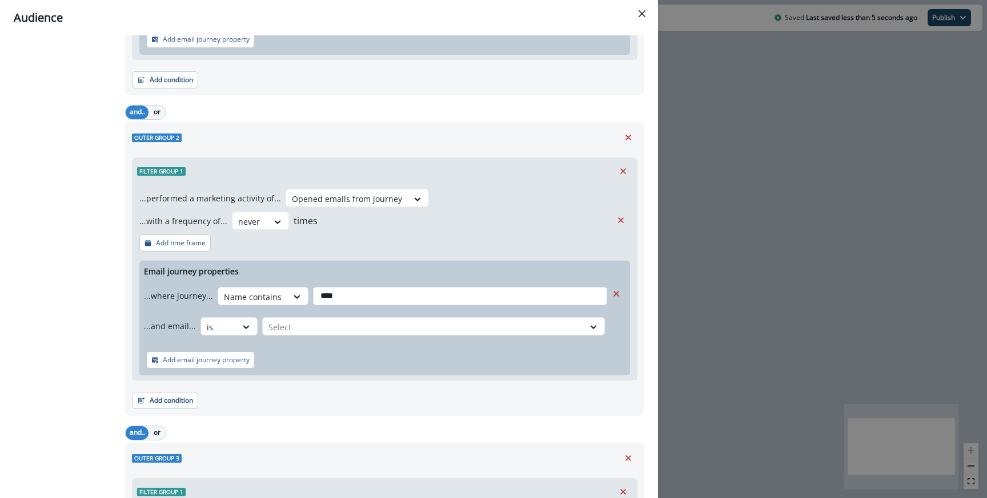
click at [326, 339] on div "...and email... option is, selected. is Select" at bounding box center [375, 326] width 463 height 28
click at [326, 325] on div at bounding box center [422, 327] width 309 height 14
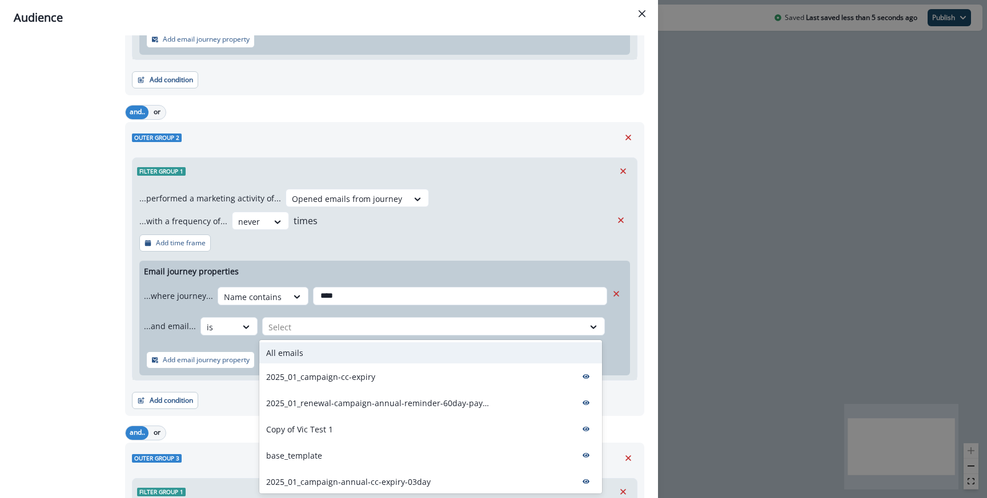
click at [316, 356] on div "All emails" at bounding box center [430, 353] width 343 height 21
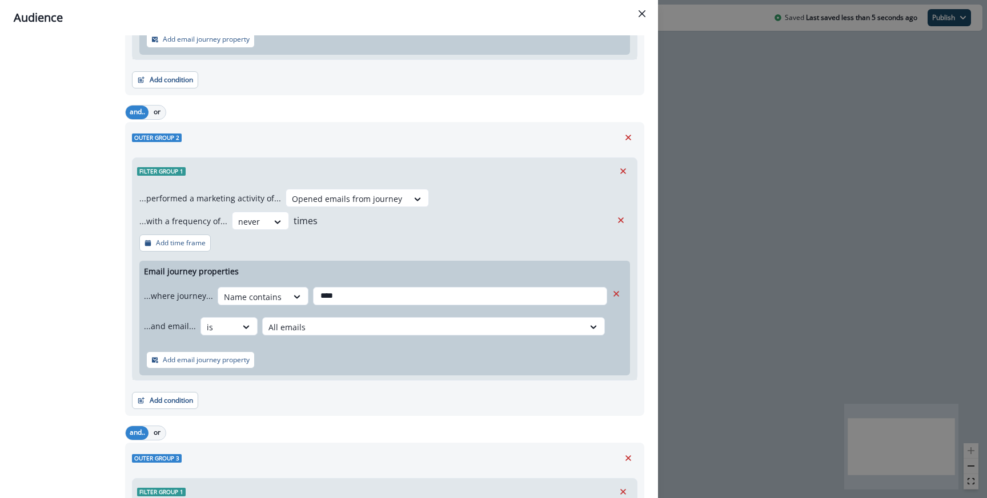
click at [378, 235] on div "...performed a marketing activity of... Opened emails from journey ...with a fr…" at bounding box center [384, 282] width 504 height 196
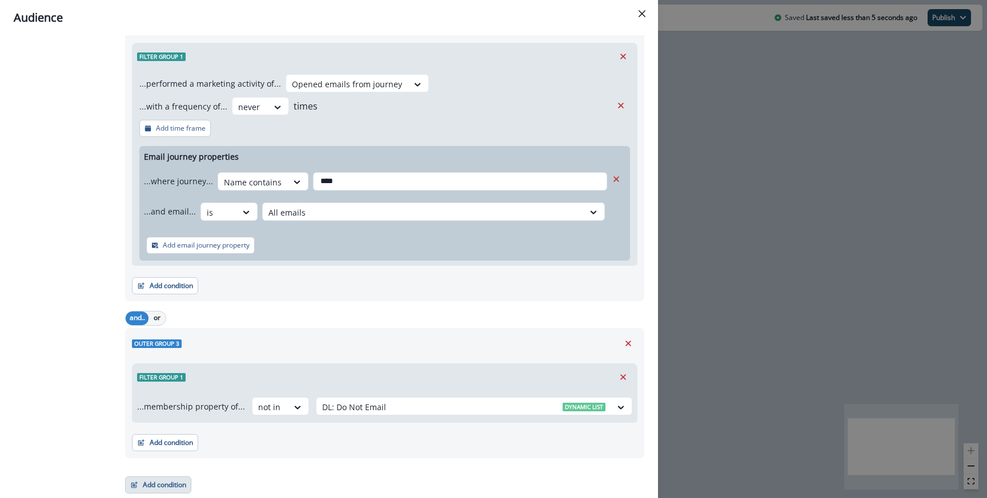
click at [174, 481] on button "Add condition" at bounding box center [158, 485] width 66 height 17
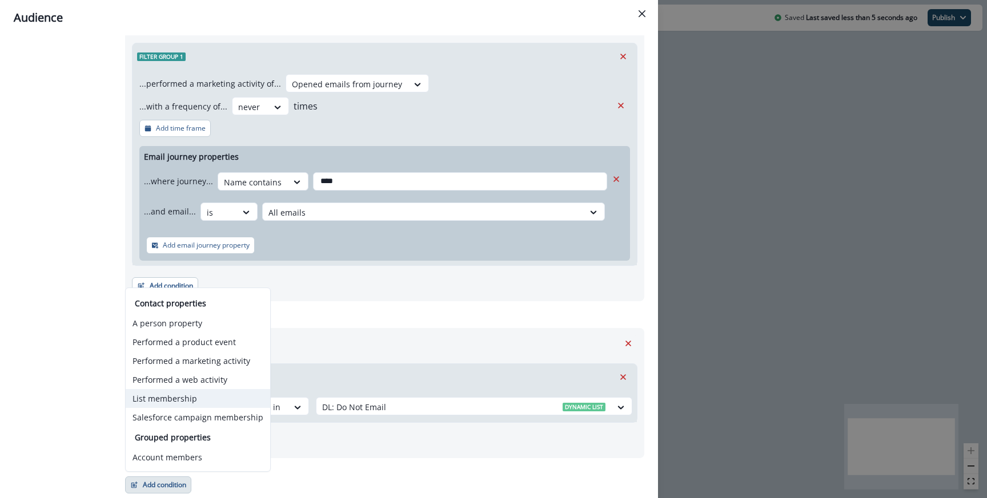
click at [187, 399] on button "List membership" at bounding box center [198, 398] width 144 height 19
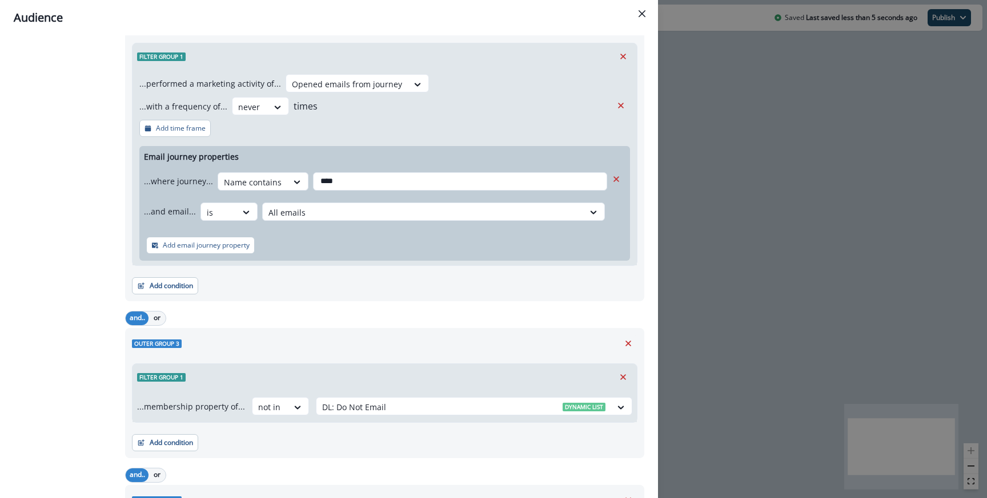
scroll to position [514, 0]
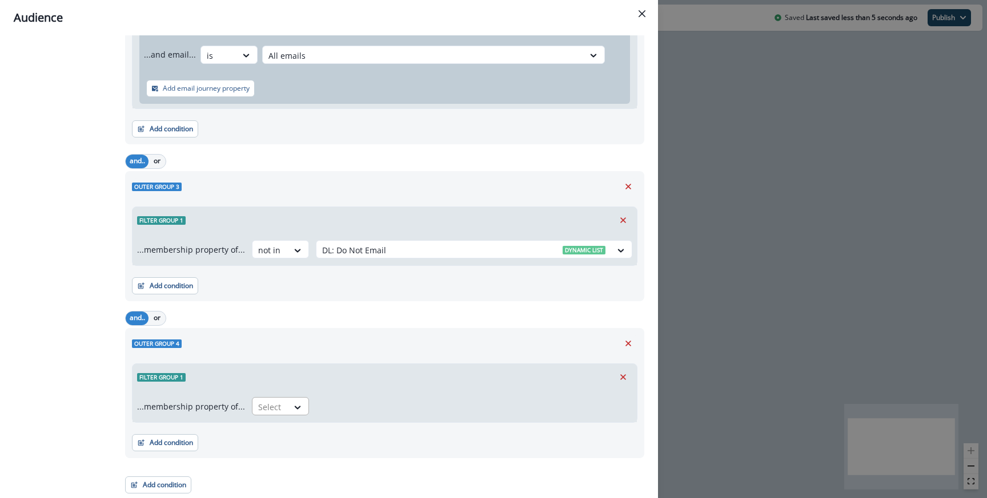
click at [280, 411] on div "Select" at bounding box center [269, 407] width 35 height 19
click at [272, 456] on div "not in" at bounding box center [276, 454] width 57 height 21
click at [326, 416] on div "Select" at bounding box center [463, 407] width 295 height 19
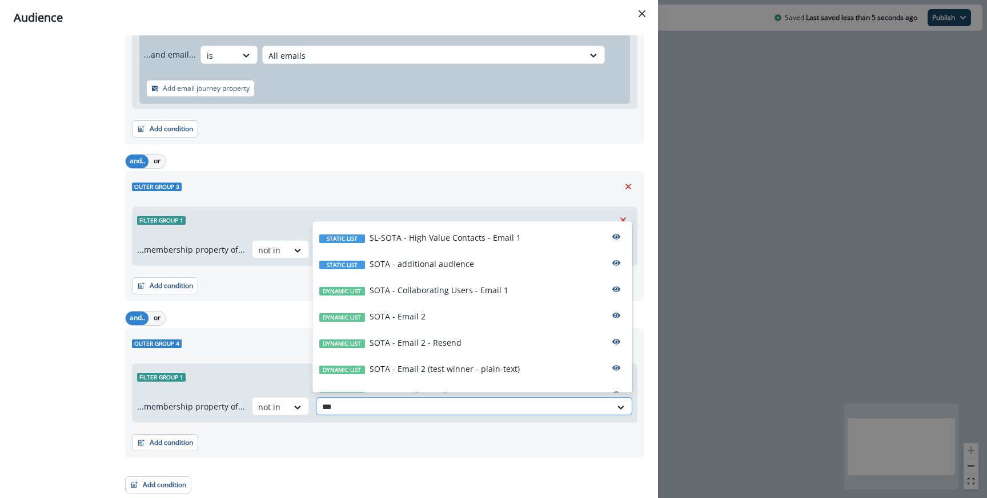
type input "****"
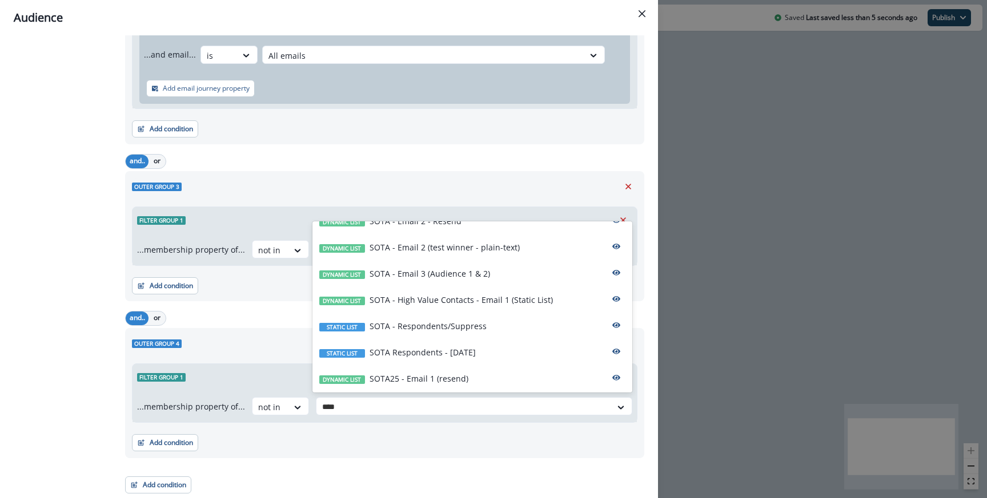
scroll to position [148, 0]
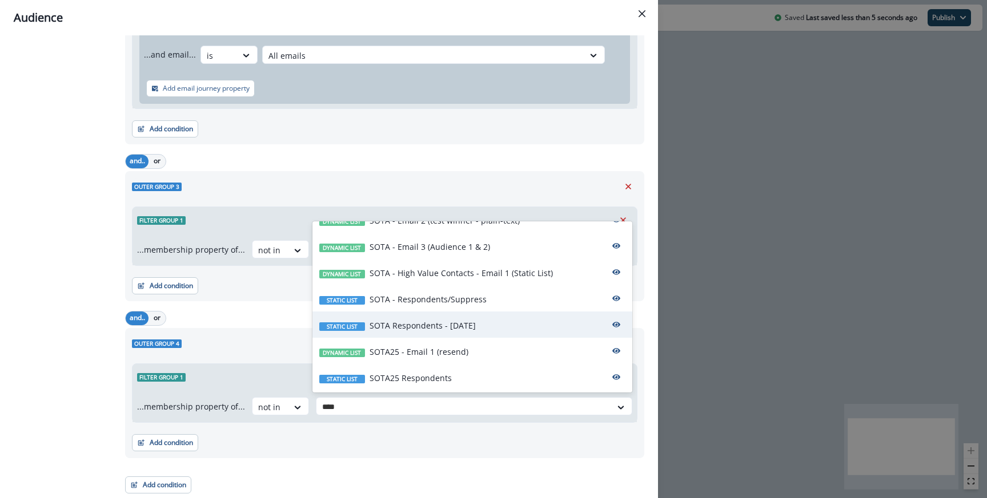
click at [416, 330] on p "SOTA Respondents - [DATE]" at bounding box center [422, 326] width 106 height 12
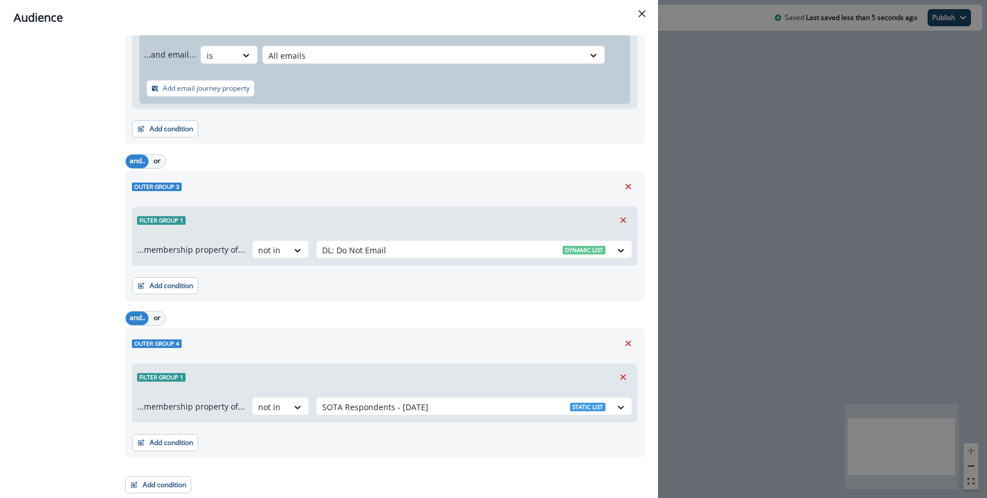
click at [399, 352] on div "Outer group 4 Filter group 1 ...membership property of... not in SOTA Responden…" at bounding box center [384, 393] width 519 height 130
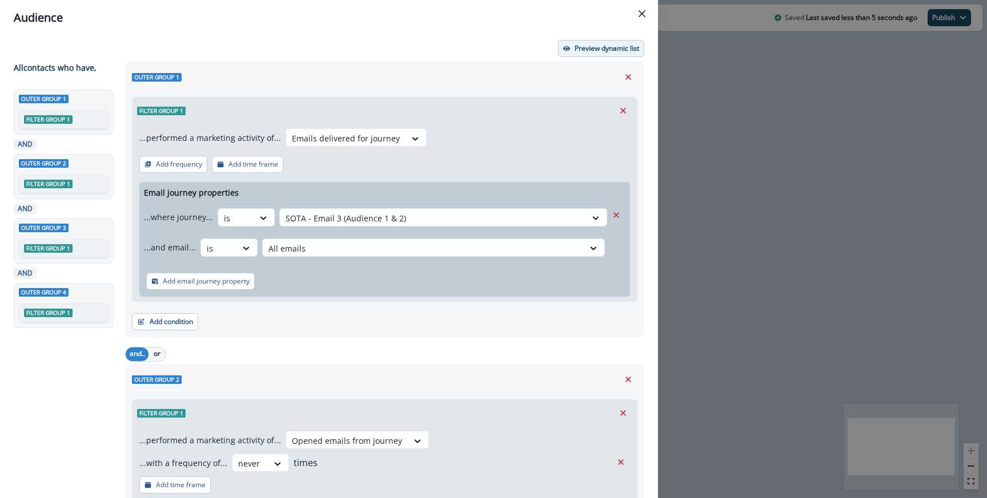
click at [591, 53] on button "Preview dynamic list" at bounding box center [601, 48] width 86 height 17
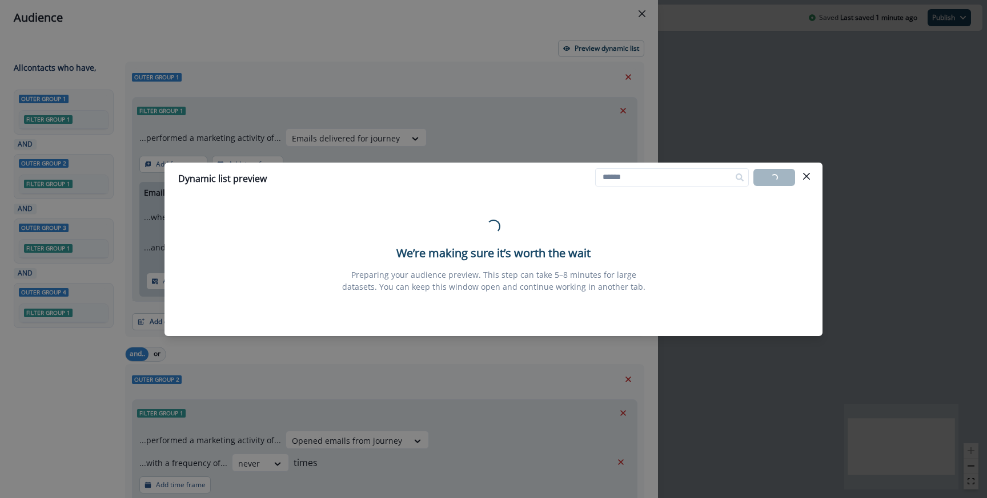
click at [390, 265] on div "Loading... We’re making sure it’s worth the wait Preparing your audience previe…" at bounding box center [493, 256] width 320 height 73
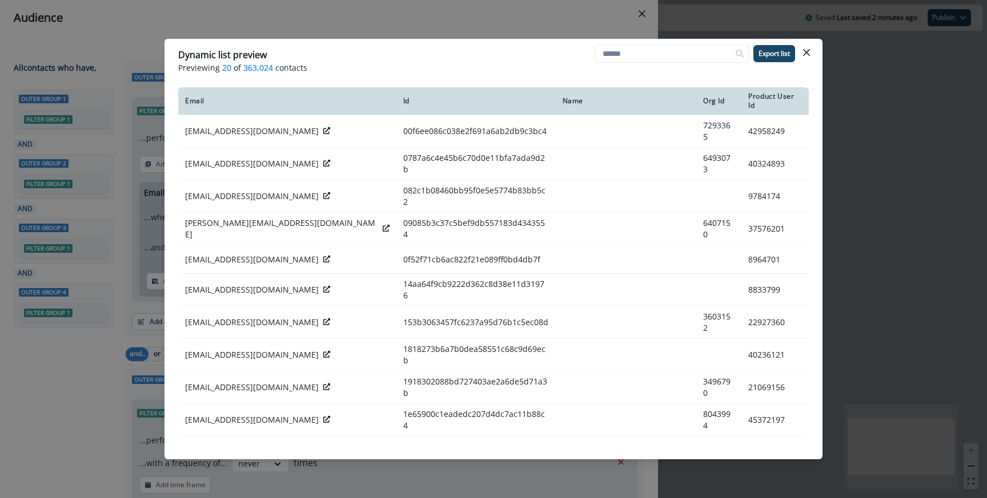
click at [453, 5] on div "Dynamic list preview Previewing 20 of 363,024 contacts Export list Email Id Nam…" at bounding box center [493, 249] width 987 height 498
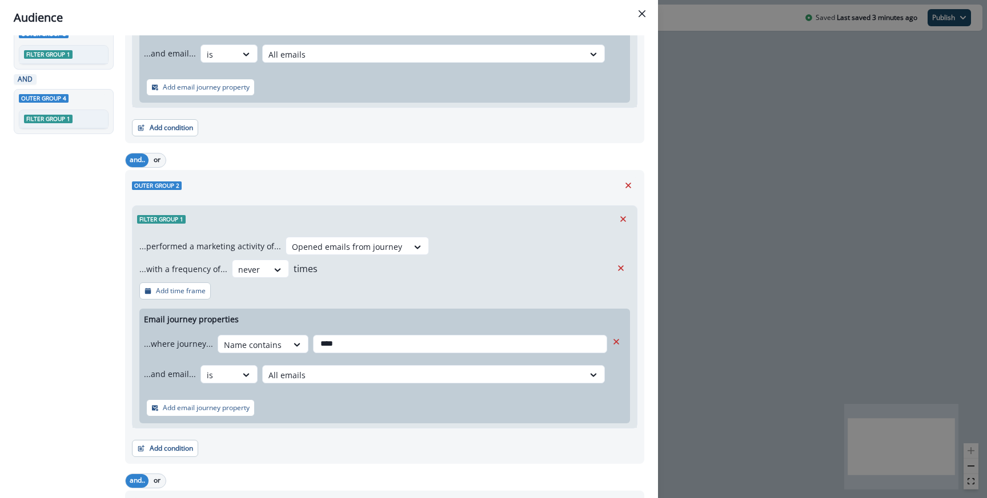
scroll to position [87, 0]
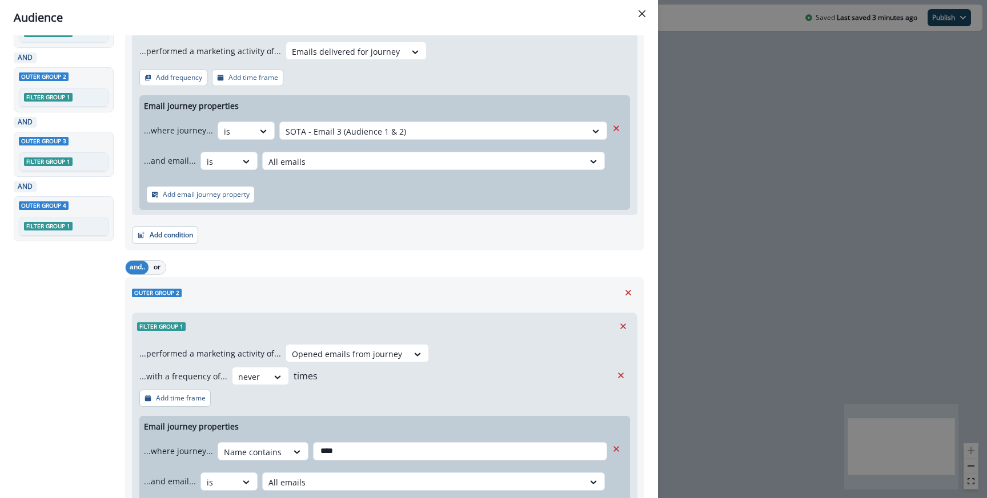
click at [706, 282] on div "Audience Preview dynamic list All contact s who have, Outer group 1 Filter grou…" at bounding box center [493, 249] width 987 height 498
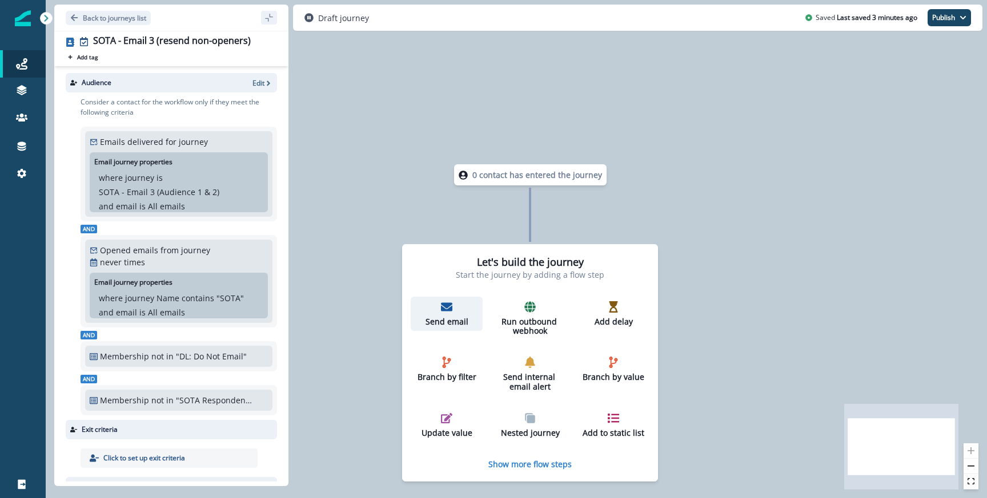
click at [452, 317] on p "Send email" at bounding box center [446, 322] width 63 height 10
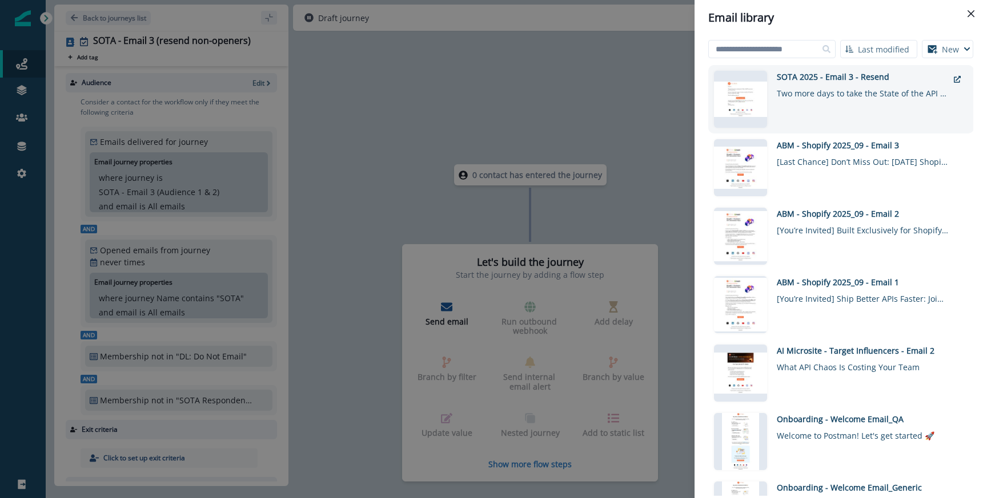
click at [795, 91] on div "Two more days to take the State of the API survey!" at bounding box center [862, 91] width 171 height 17
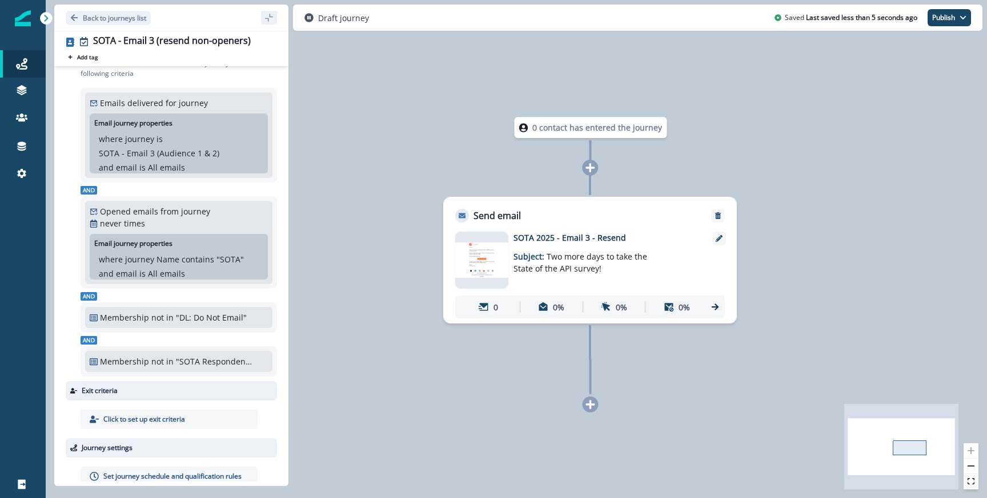
scroll to position [59, 0]
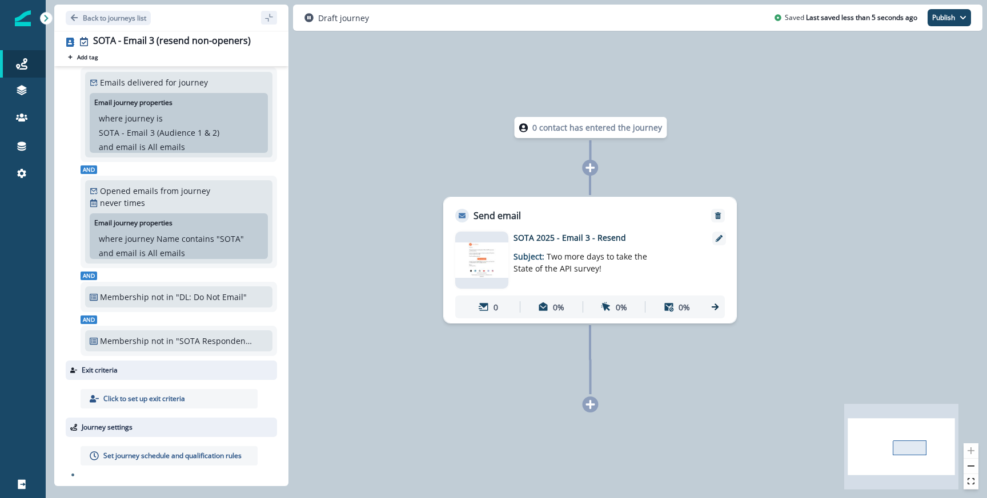
click at [164, 450] on div "Set journey schedule and qualification rules" at bounding box center [169, 456] width 177 height 19
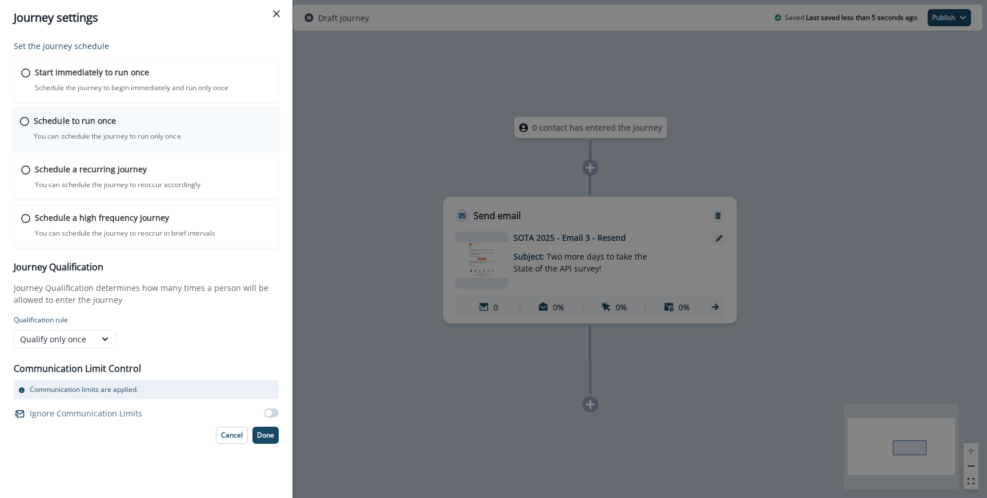
click at [71, 123] on p "Schedule to run once" at bounding box center [75, 121] width 82 height 12
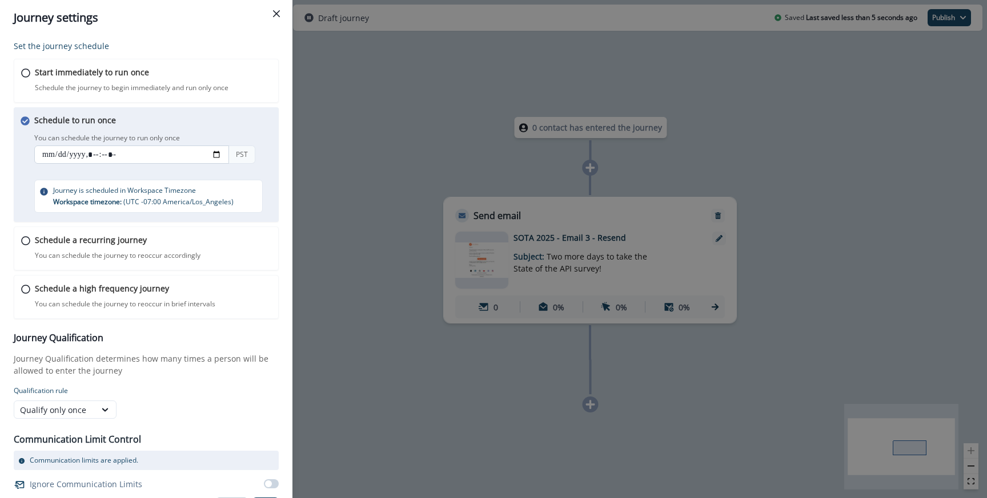
click at [50, 155] on input "datetime-local" at bounding box center [131, 155] width 195 height 18
click at [212, 156] on input "datetime-local" at bounding box center [131, 155] width 195 height 18
type input "**********"
click at [251, 113] on div "Schedule to run once You can schedule the journey to run only once You can sche…" at bounding box center [146, 164] width 265 height 115
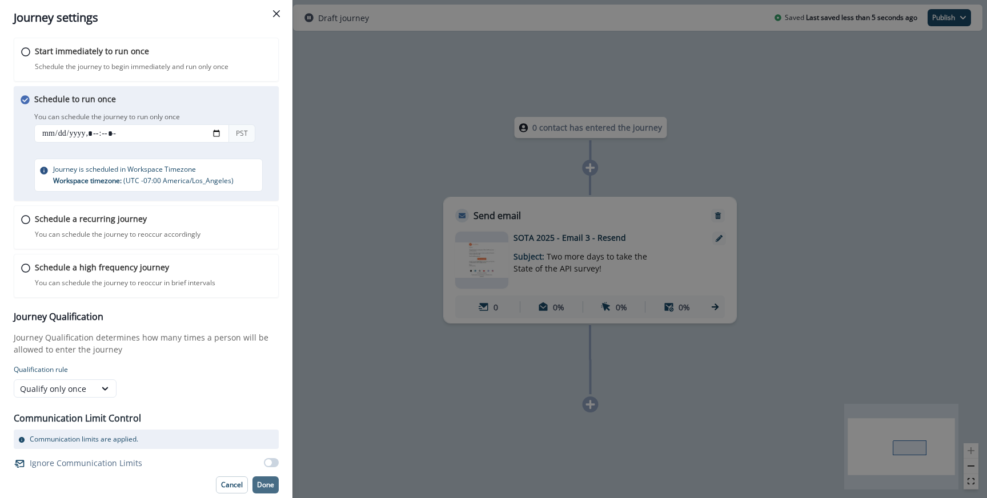
click at [266, 482] on p "Done" at bounding box center [265, 485] width 17 height 8
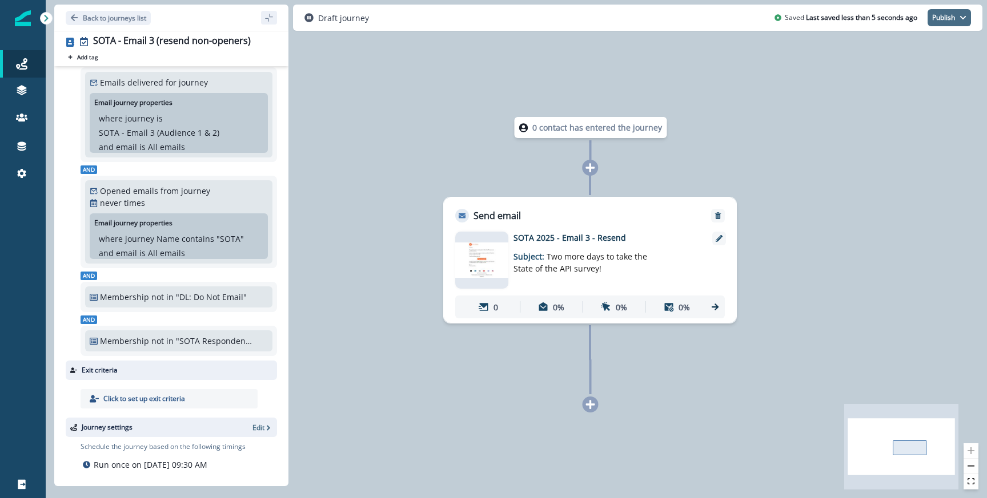
click at [957, 22] on button "Publish" at bounding box center [948, 17] width 43 height 17
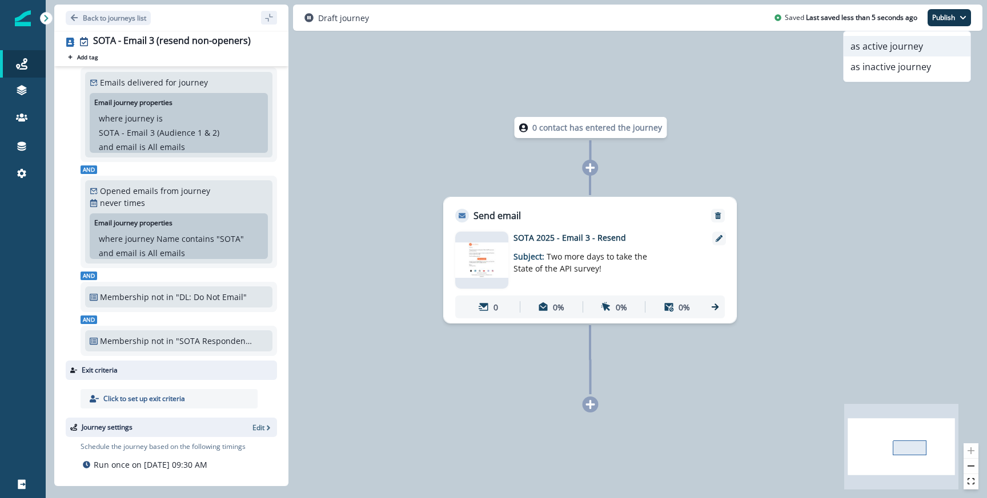
click at [889, 46] on button "as active journey" at bounding box center [906, 46] width 127 height 21
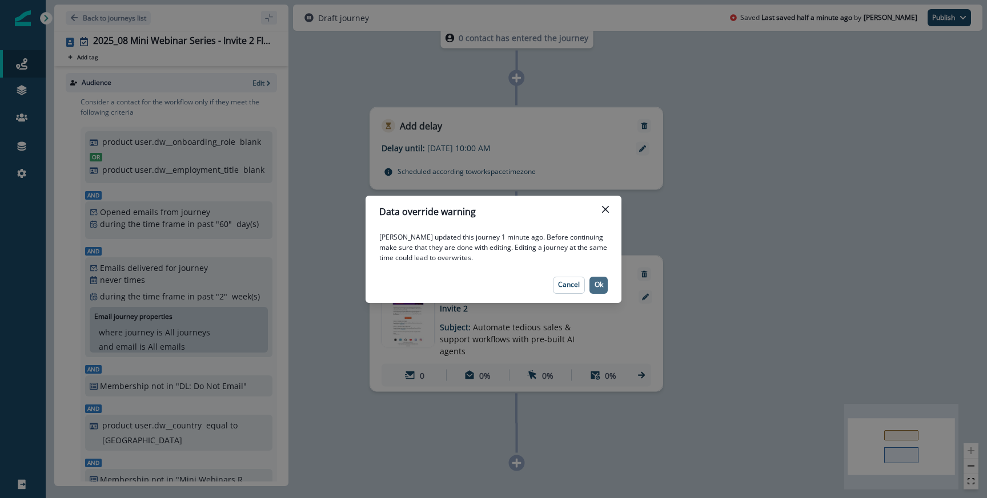
click at [596, 284] on p "Ok" at bounding box center [598, 285] width 9 height 8
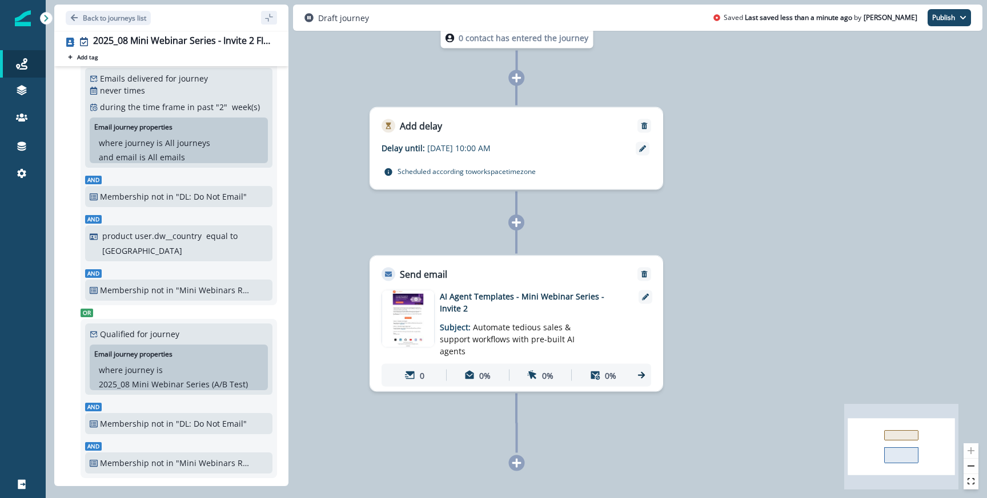
scroll to position [195, 0]
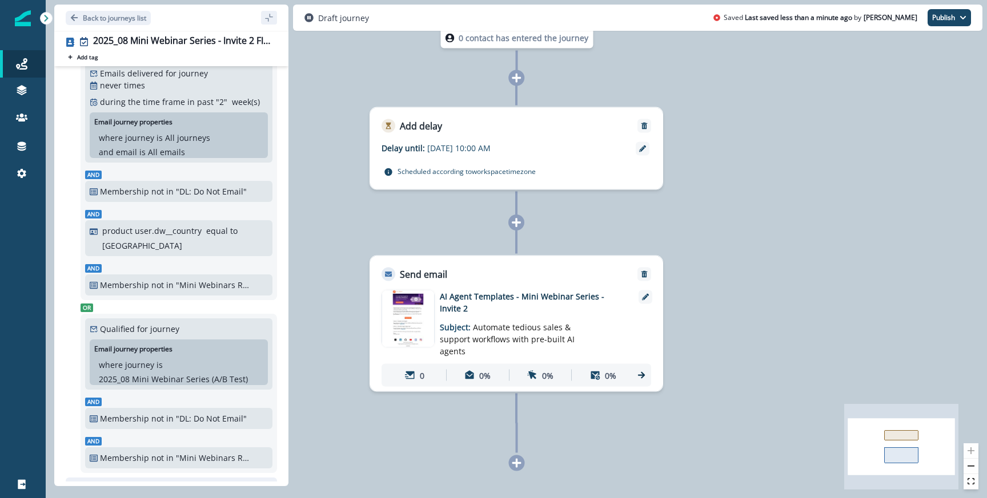
click at [173, 284] on div "Membership not in "Mini Webinars Registration List (Salesforce Campaigns)" SL" at bounding box center [179, 285] width 178 height 12
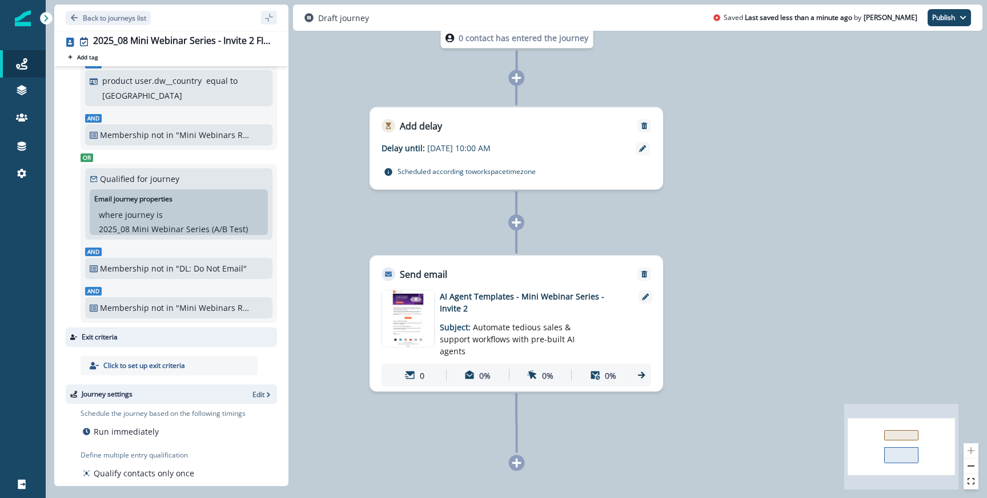
scroll to position [355, 0]
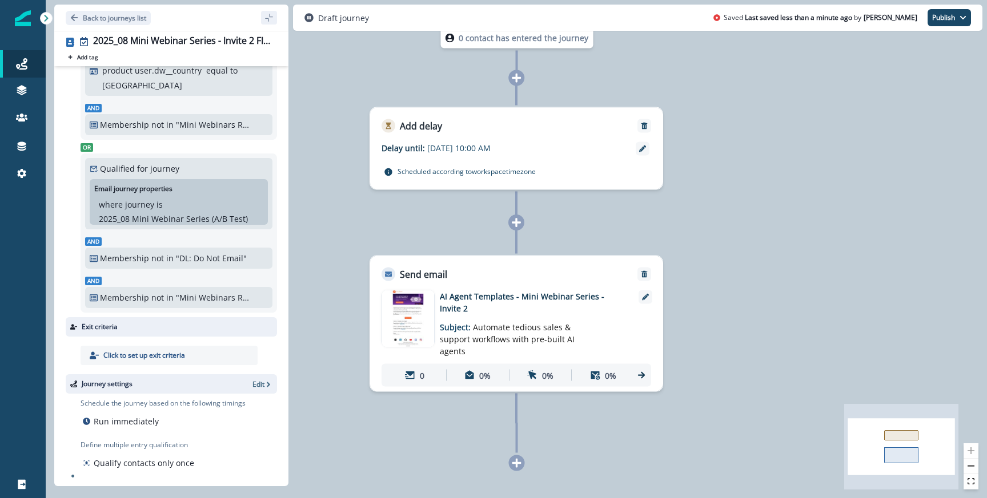
click at [149, 214] on p "2025_08 Mini Webinar Series (A/B Test)" at bounding box center [173, 219] width 149 height 12
click at [150, 200] on p "where journey" at bounding box center [126, 205] width 55 height 12
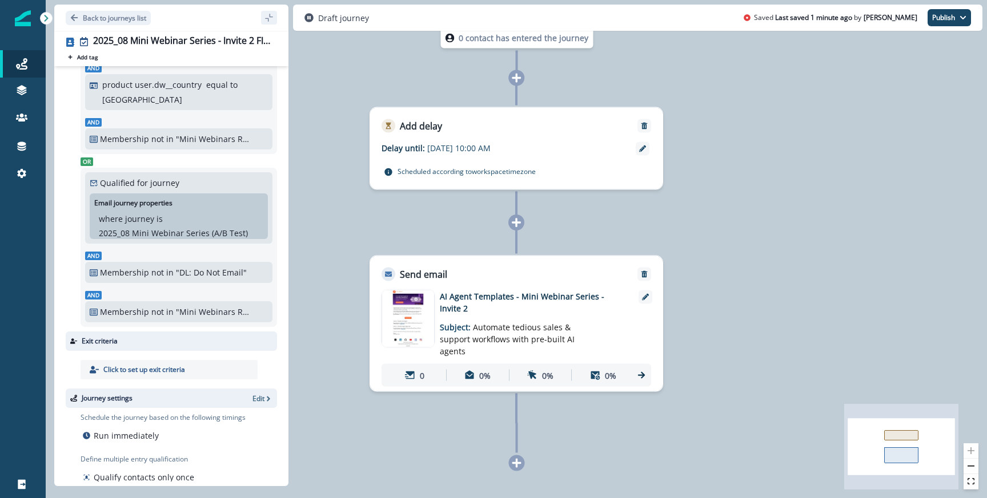
scroll to position [332, 0]
